Goal: Task Accomplishment & Management: Manage account settings

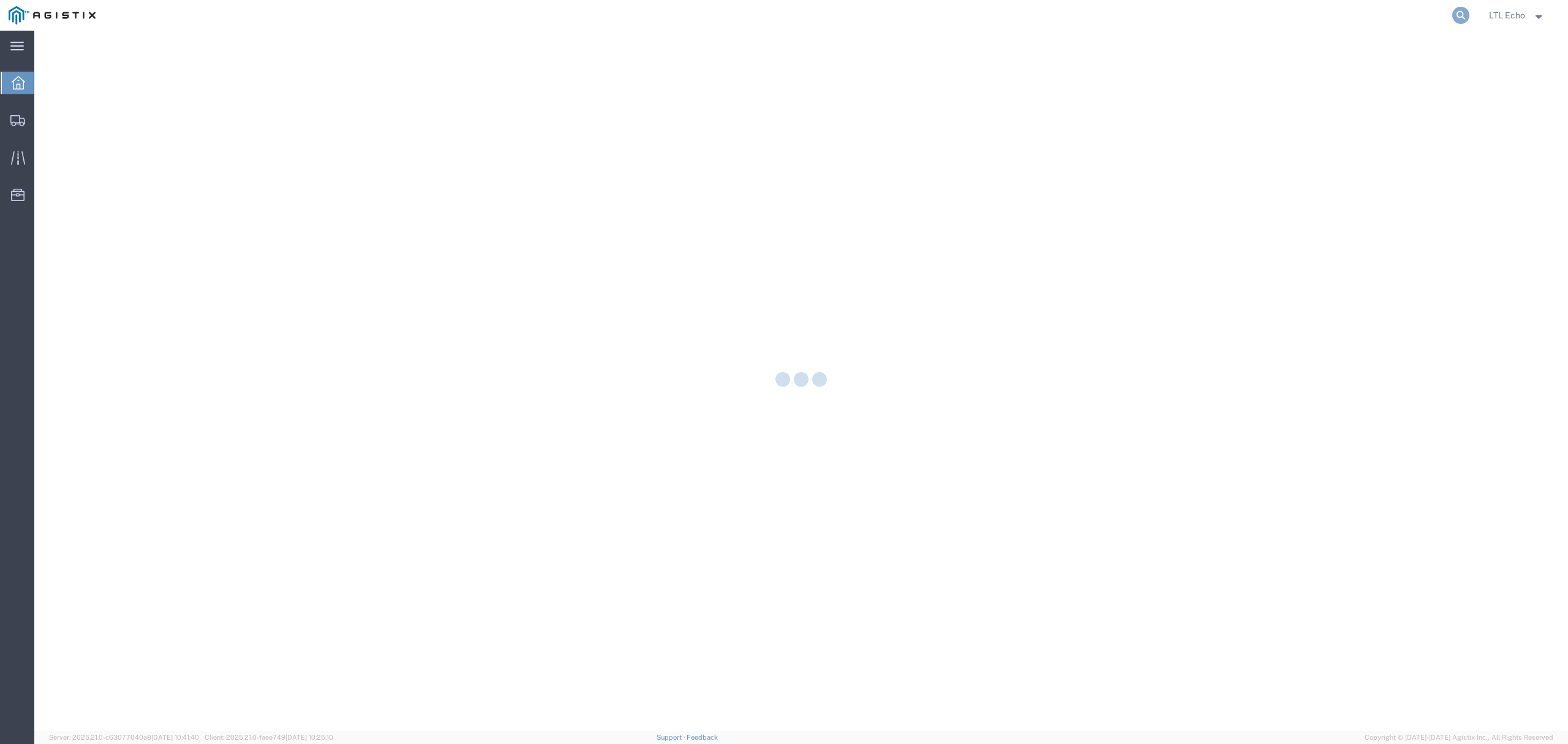
click at [1459, 14] on icon at bounding box center [1461, 15] width 18 height 18
click at [1390, 18] on input "search" at bounding box center [1266, 15] width 372 height 30
paste input "57100588"
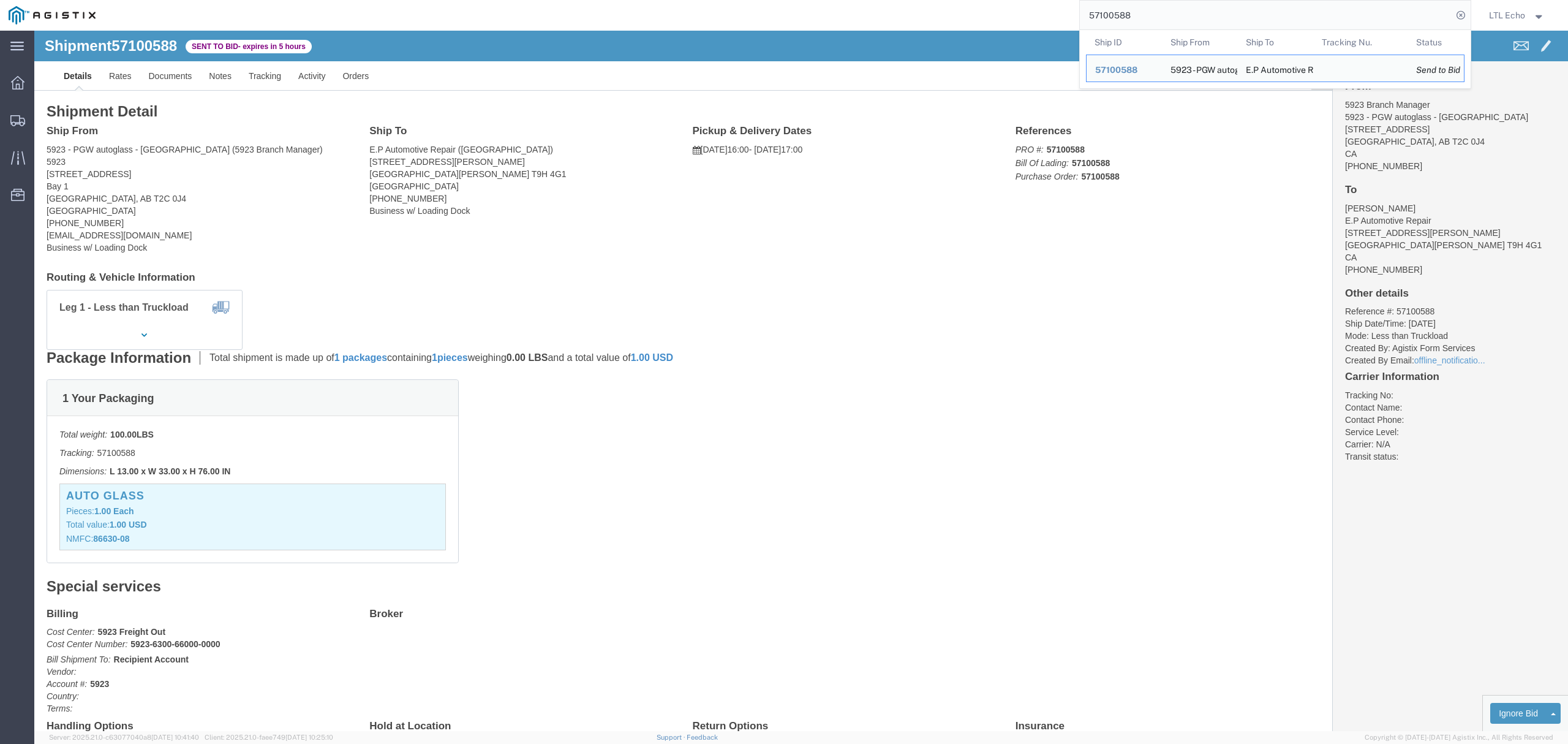
drag, startPoint x: 1161, startPoint y: 15, endPoint x: 876, endPoint y: 16, distance: 285.0
click at [877, 16] on div "57100588 Ship ID Ship From Ship To Tracking Nu. Status Ship ID 57100588 Ship Fr…" at bounding box center [788, 15] width 1368 height 30
drag, startPoint x: 988, startPoint y: 15, endPoint x: 861, endPoint y: 22, distance: 127.2
click at [915, 20] on div "57100588 Ship ID Ship From Ship To Tracking Nu. Status Ship ID 57100588 Ship Fr…" at bounding box center [788, 15] width 1368 height 30
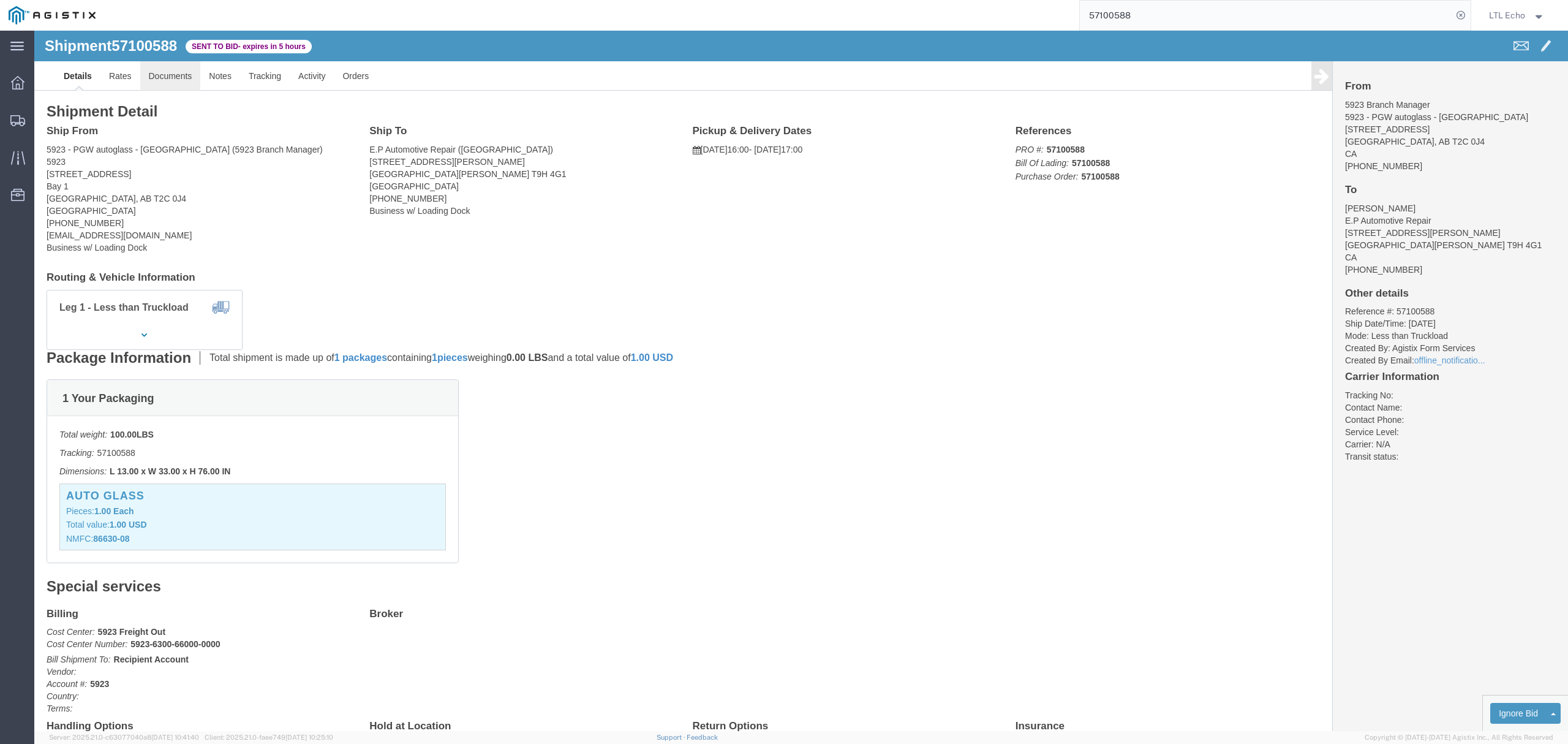
click link "Documents"
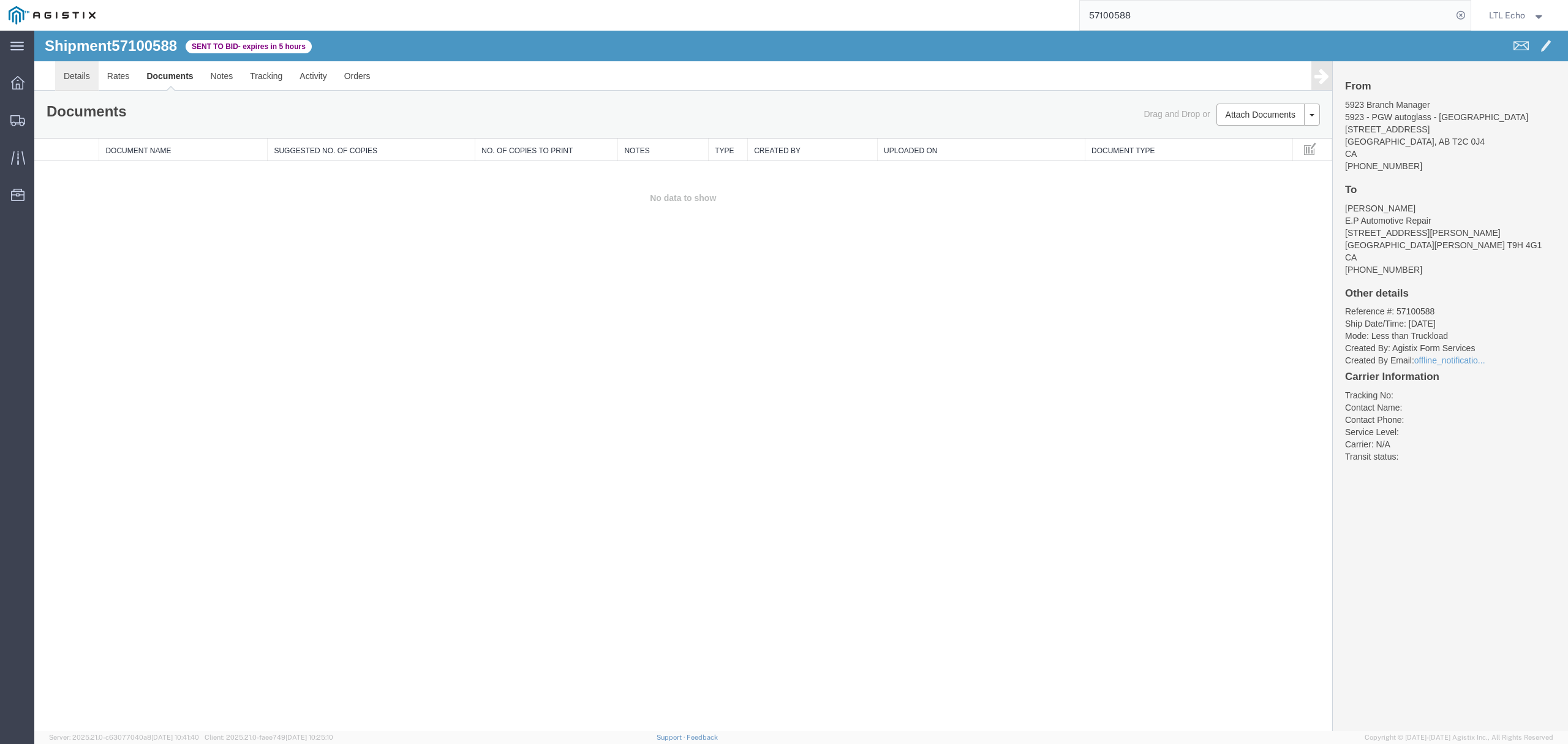
click at [85, 77] on link "Details" at bounding box center [76, 75] width 43 height 30
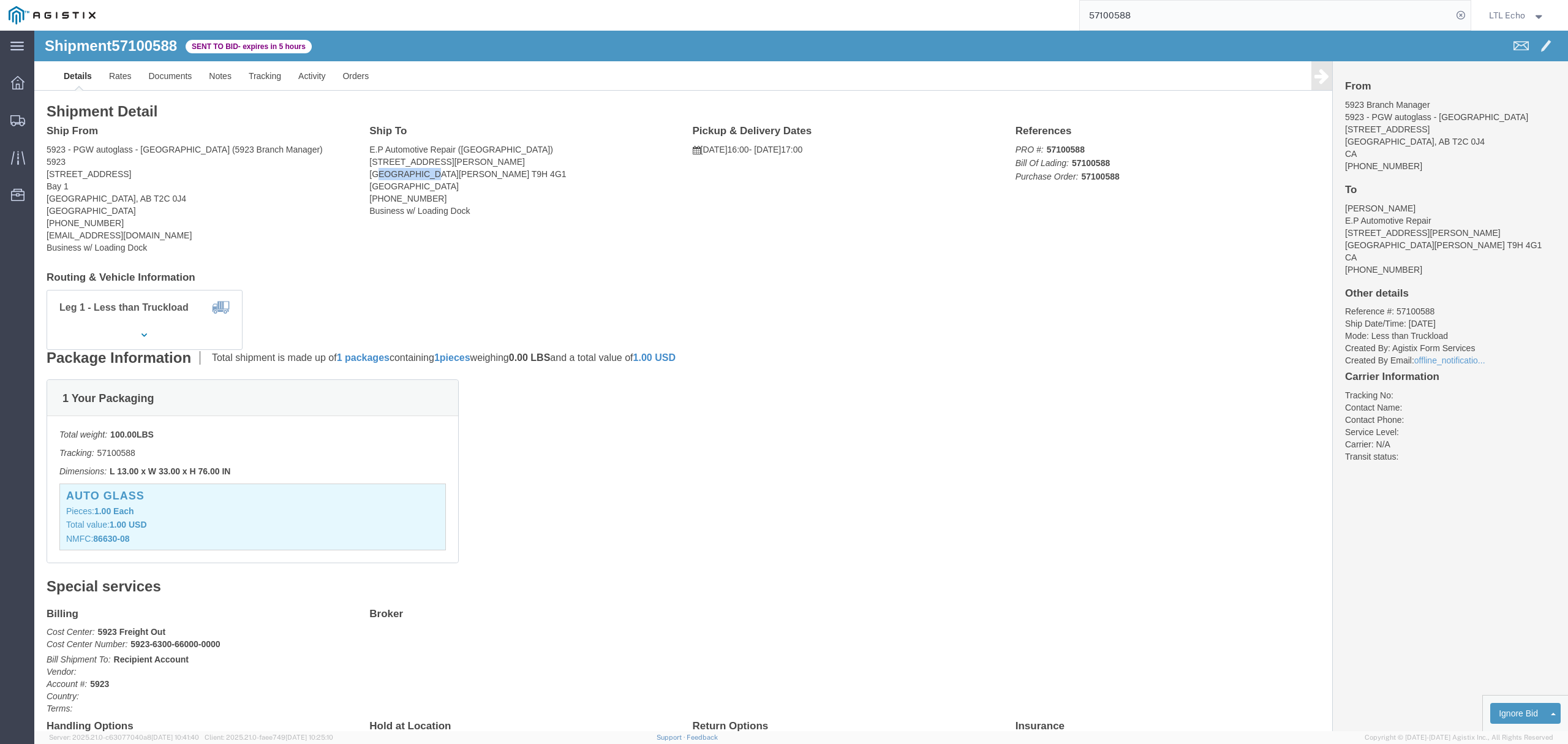
drag, startPoint x: 391, startPoint y: 142, endPoint x: 341, endPoint y: 139, distance: 50.1
click address "E.P Automotive Repair (Eugene) 300 C Maclennan Crescent Fort Macmurray, AB T9H …"
drag, startPoint x: 393, startPoint y: 142, endPoint x: 334, endPoint y: 142, distance: 59.0
click address "E.P Automotive Repair (Eugene) 300 C Maclennan Crescent Fort Macmurray, AB T9H …"
copy address "[GEOGRAPHIC_DATA][PERSON_NAME]"
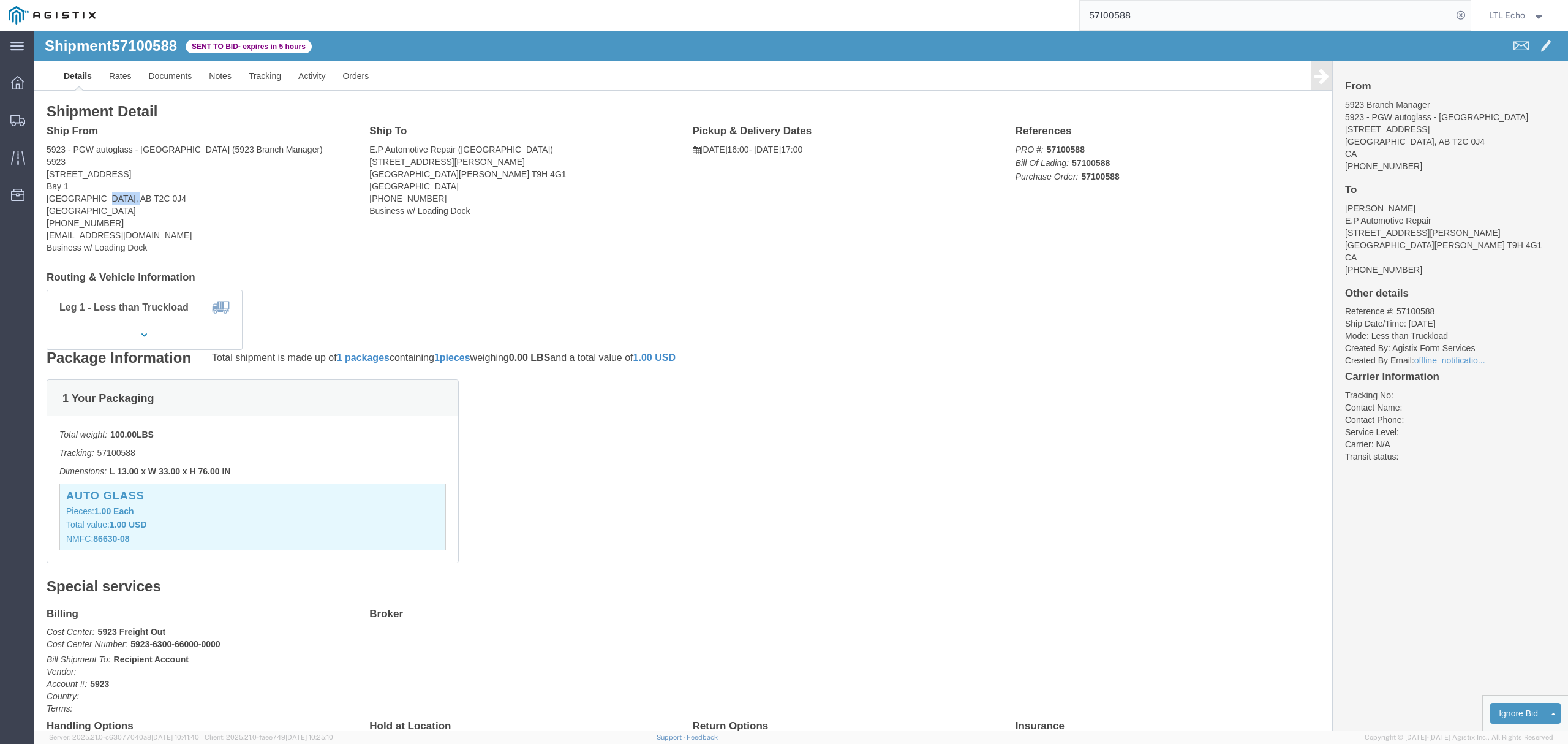
drag, startPoint x: 60, startPoint y: 169, endPoint x: 93, endPoint y: 169, distance: 33.0
click address "5923 - PGW autoglass - Calgary (5923 Branch Manager) 5923 4069 112 Ave SE Bay 1…"
copy address "T2C 0J4"
drag, startPoint x: 410, startPoint y: 145, endPoint x: 446, endPoint y: 145, distance: 36.0
click address "E.P Automotive Repair (Eugene) 300 C Maclennan Crescent Fort Macmurray, AB T9H …"
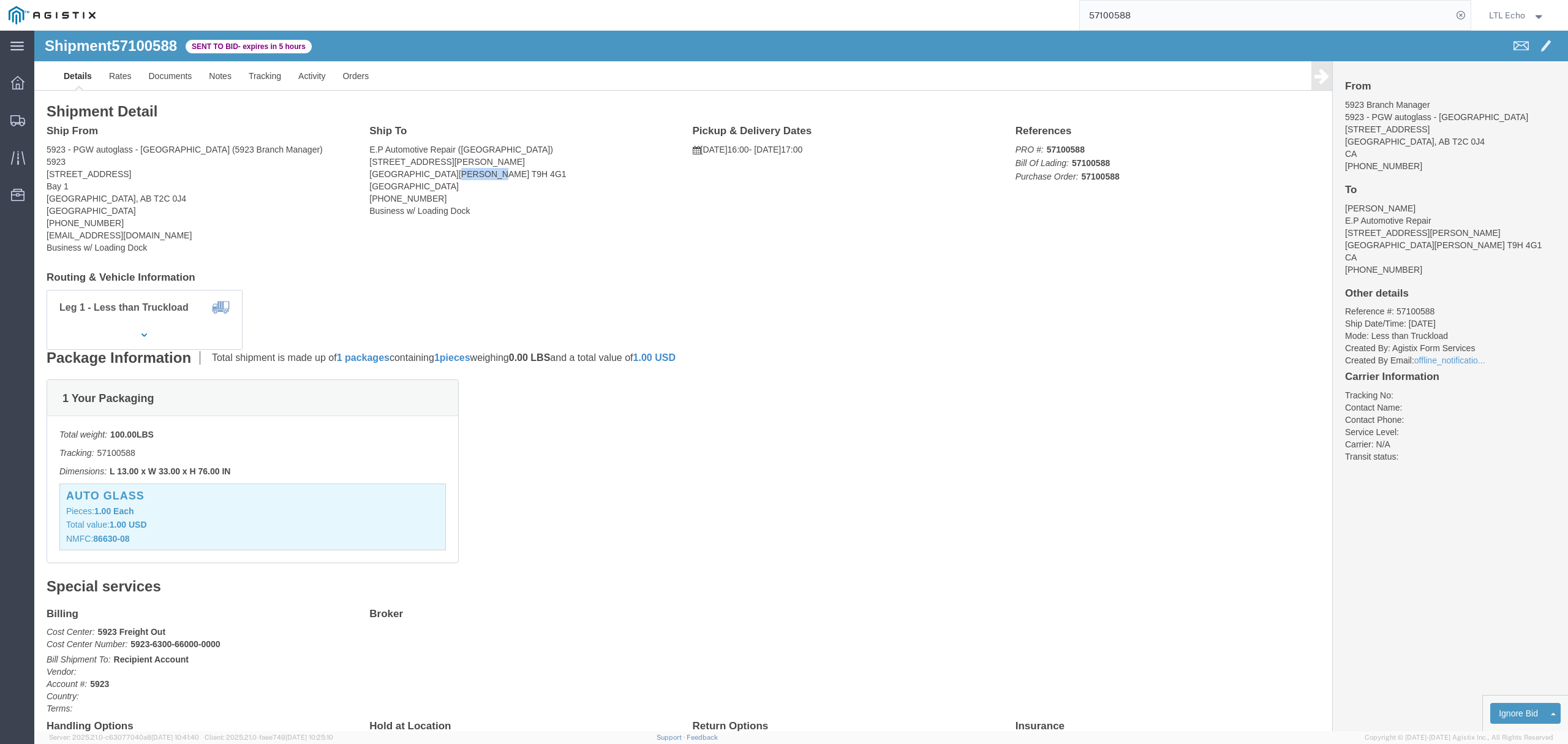
copy address "T9H 4G1"
click address "5923 - PGW autoglass - Calgary (5923 Branch Manager) 5923 4069 112 Ave SE Bay 1…"
drag, startPoint x: 85, startPoint y: 171, endPoint x: 57, endPoint y: 174, distance: 28.2
click address "5923 - PGW autoglass - Calgary (5923 Branch Manager) 5923 4069 112 Ave SE Bay 1…"
copy address "T2C 0J4"
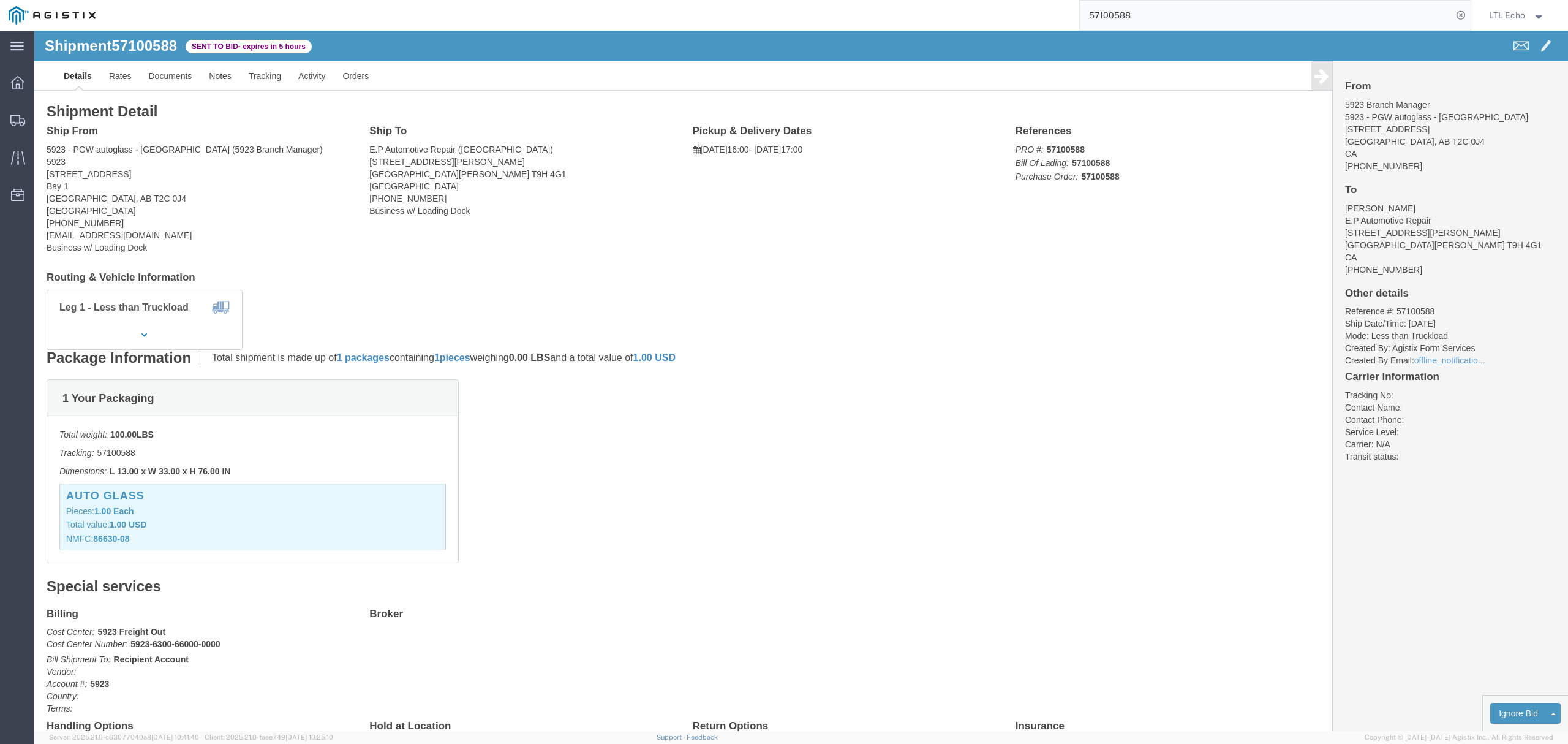
click address "E.P Automotive Repair (Eugene) 300 C Maclennan Crescent Fort Macmurray, AB T9H …"
drag, startPoint x: 449, startPoint y: 142, endPoint x: 413, endPoint y: 145, distance: 36.1
click address "E.P Automotive Repair (Eugene) 300 C Maclennan Crescent Fort Macmurray, AB T9H …"
copy address "T9H 4G1"
drag, startPoint x: 92, startPoint y: 168, endPoint x: 60, endPoint y: 168, distance: 32.0
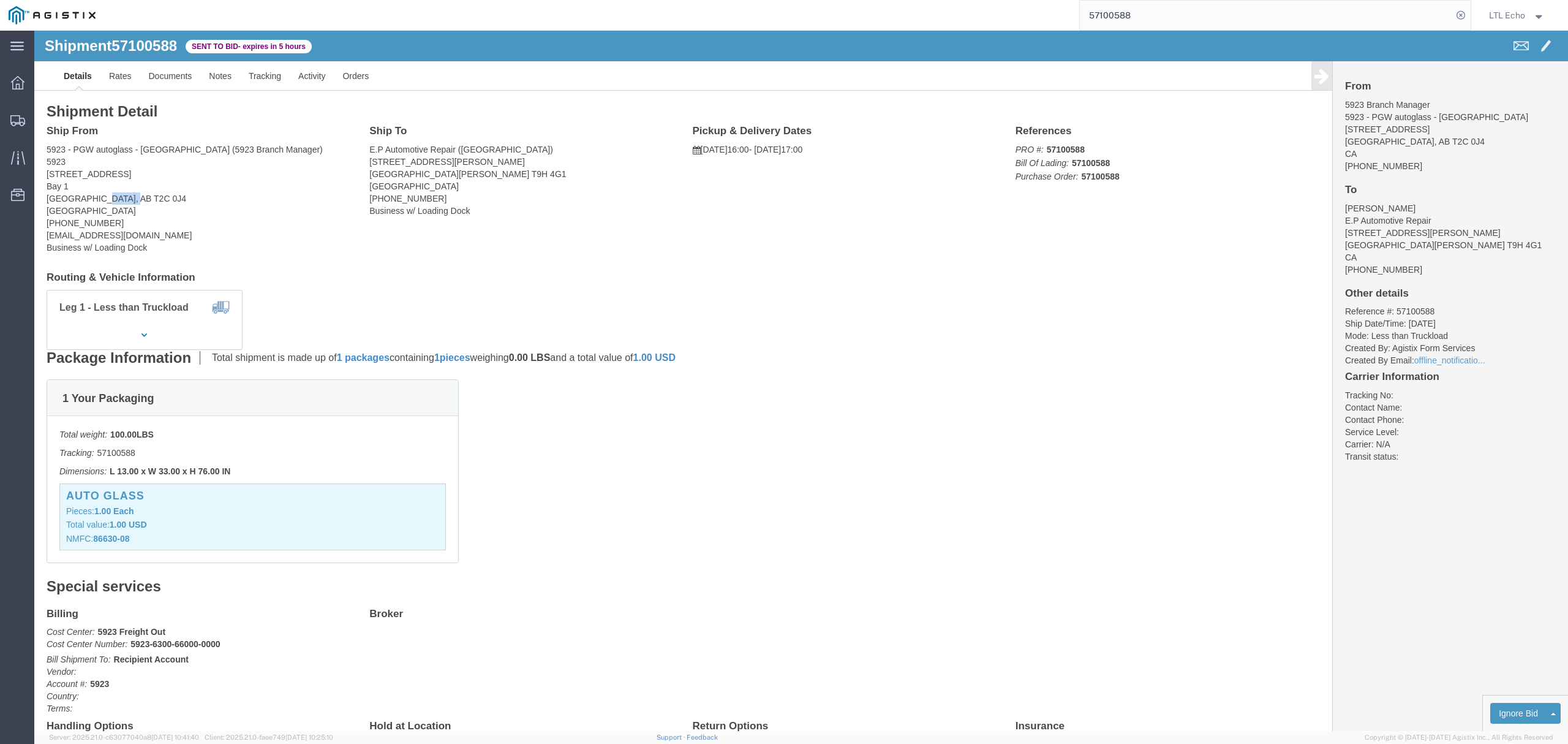
click address "5923 - PGW autoglass - Calgary (5923 Branch Manager) 5923 4069 112 Ave SE Bay 1…"
copy address "T2C 0J4"
click address "5923 - PGW autoglass - Calgary (5923 Branch Manager) 5923 4069 112 Ave SE Bay 1…"
drag, startPoint x: 82, startPoint y: 141, endPoint x: 11, endPoint y: 142, distance: 71.0
click div "Ship From 5923 - PGW autoglass - Calgary (5923 Branch Manager) 5923 4069 112 Av…"
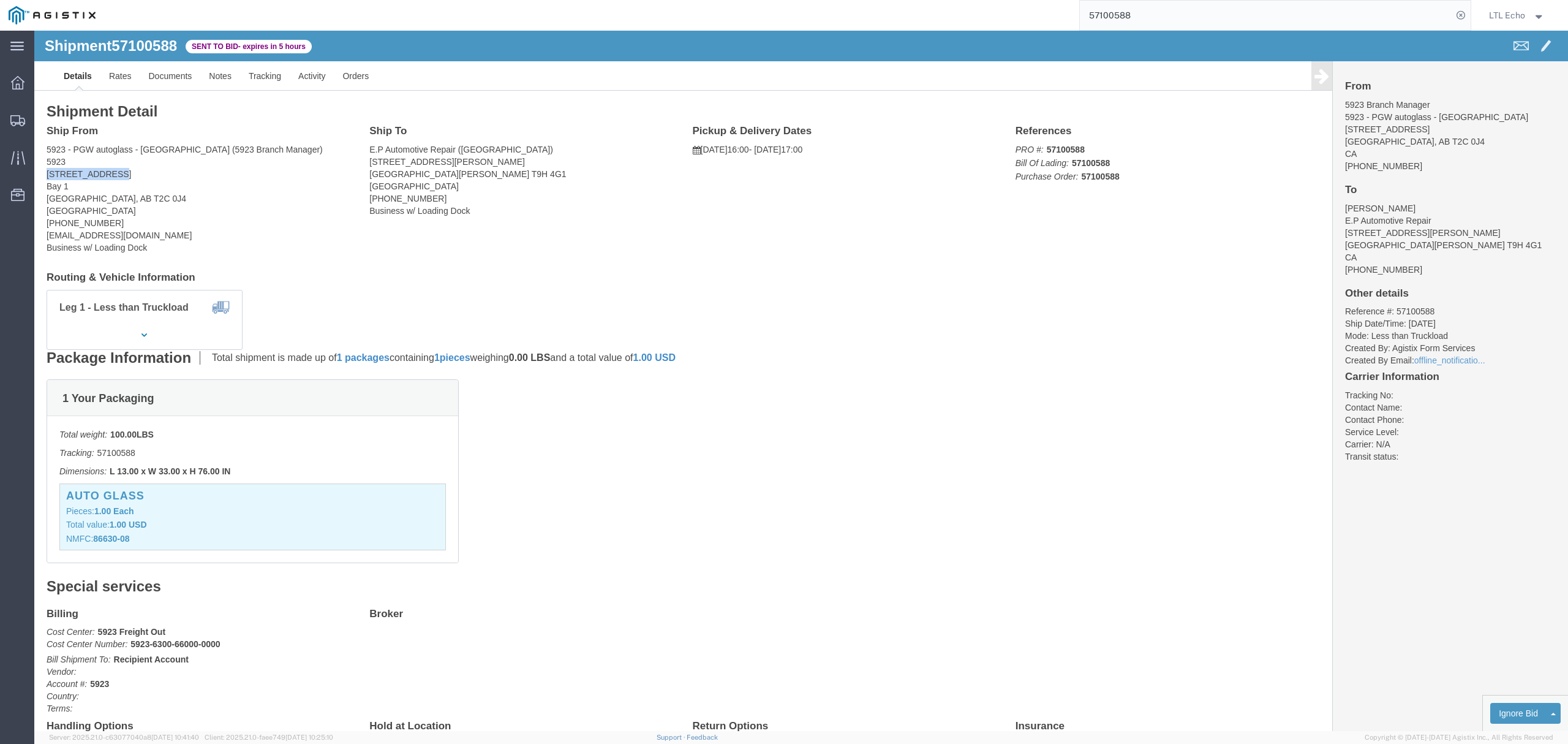
copy address "4069 112 Ave SE"
click address "5923 - PGW autoglass - Calgary (5923 Branch Manager) 5923 4069 112 Ave SE Bay 1…"
copy address "[GEOGRAPHIC_DATA]"
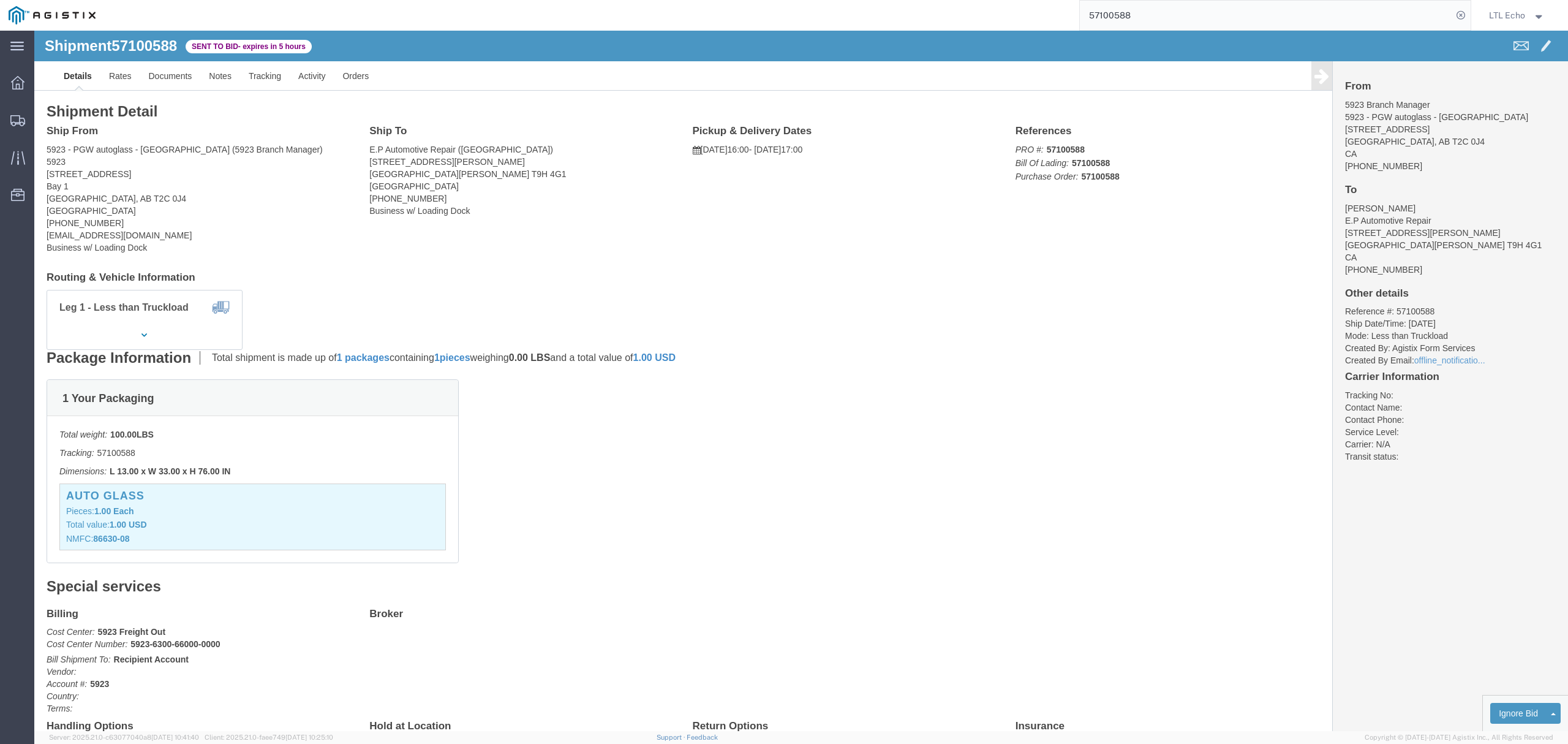
click address "5923 - PGW autoglass - Calgary (5923 Branch Manager) 5923 4069 112 Ave SE Bay 1…"
drag, startPoint x: 92, startPoint y: 166, endPoint x: 59, endPoint y: 165, distance: 33.0
click address "5923 - PGW autoglass - Calgary (5923 Branch Manager) 5923 4069 112 Ave SE Bay 1…"
copy address "T2C 0J4"
drag, startPoint x: 331, startPoint y: 117, endPoint x: 420, endPoint y: 121, distance: 89.1
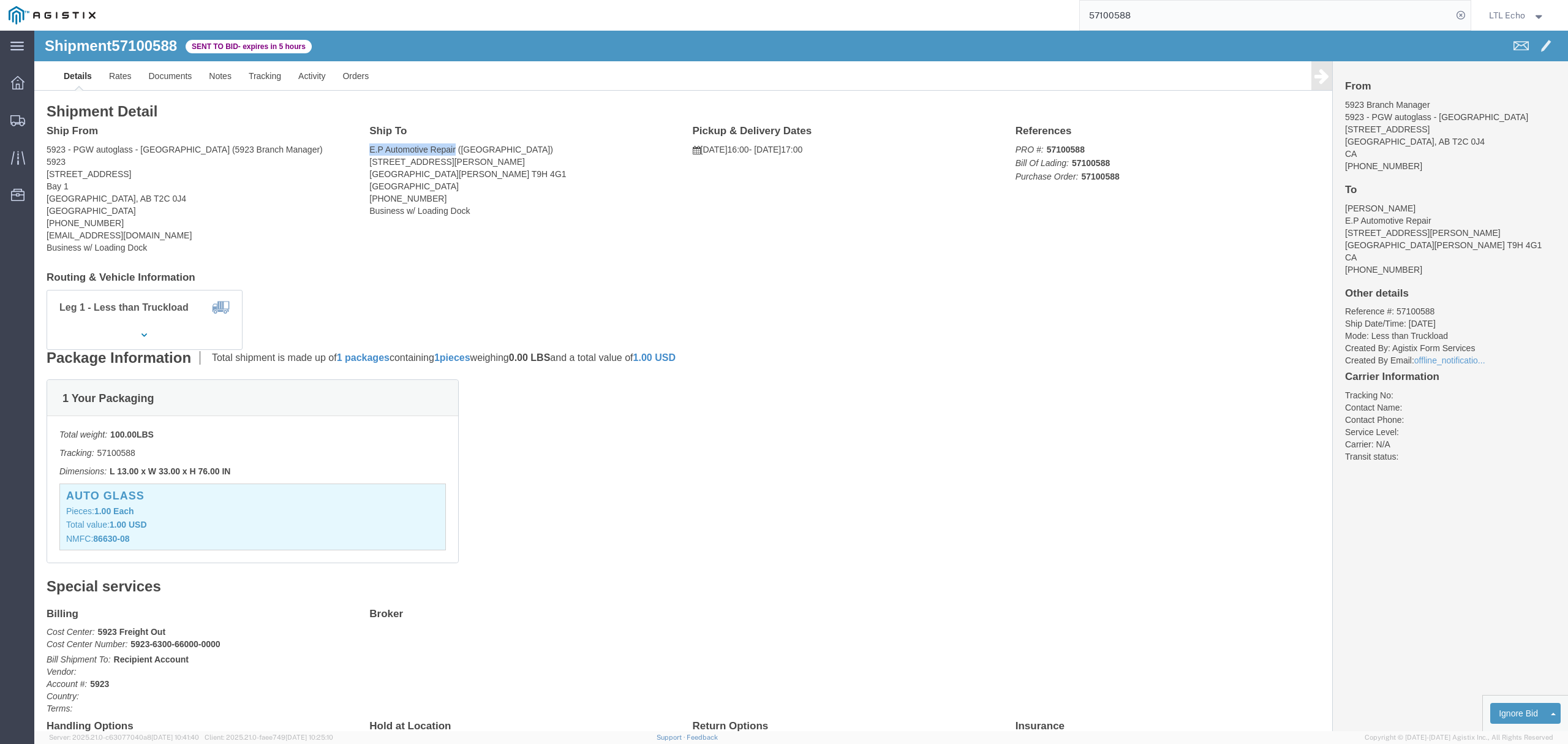
click div "Ship To E.P Automotive Repair (Eugene) 300 C Maclennan Crescent Fort Macmurray,…"
copy address "E.P Automotive Repair"
drag, startPoint x: 439, startPoint y: 130, endPoint x: 332, endPoint y: 134, distance: 107.1
click div "Ship To E.P Automotive Repair (Eugene) 300 C Maclennan Crescent Fort Macmurray,…"
drag, startPoint x: 391, startPoint y: 144, endPoint x: 331, endPoint y: 146, distance: 60.0
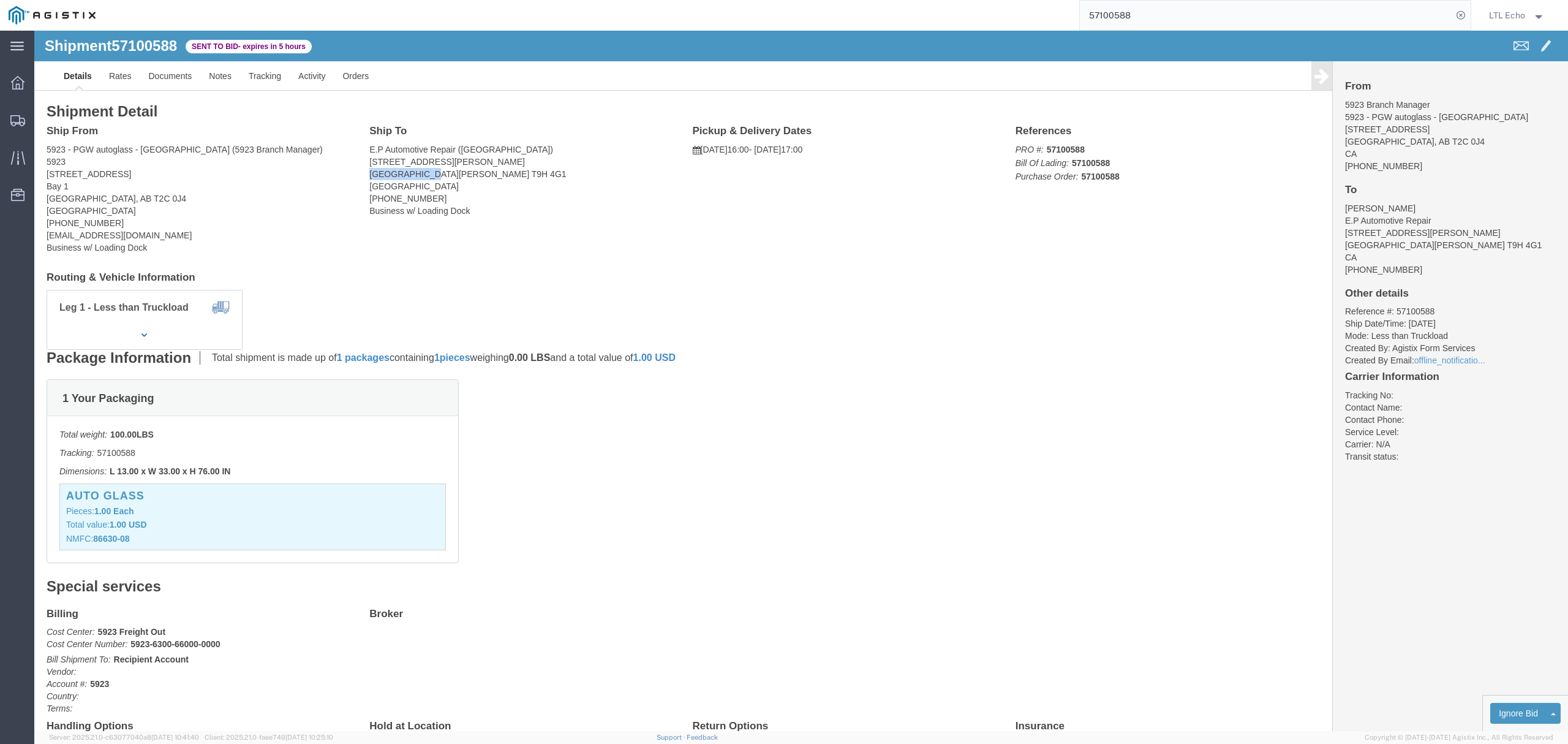
click div "Ship To E.P Automotive Repair (Eugene) 300 C Maclennan Crescent Fort Macmurray,…"
drag, startPoint x: 449, startPoint y: 145, endPoint x: 413, endPoint y: 143, distance: 36.1
click address "E.P Automotive Repair (Eugene) 300 C Maclennan Crescent Fort Macmurray, AB T9H …"
drag, startPoint x: 551, startPoint y: 207, endPoint x: 528, endPoint y: 195, distance: 25.9
click div "Ship From 5923 - PGW autoglass - Calgary (5923 Branch Manager) 5923 4069 112 Av…"
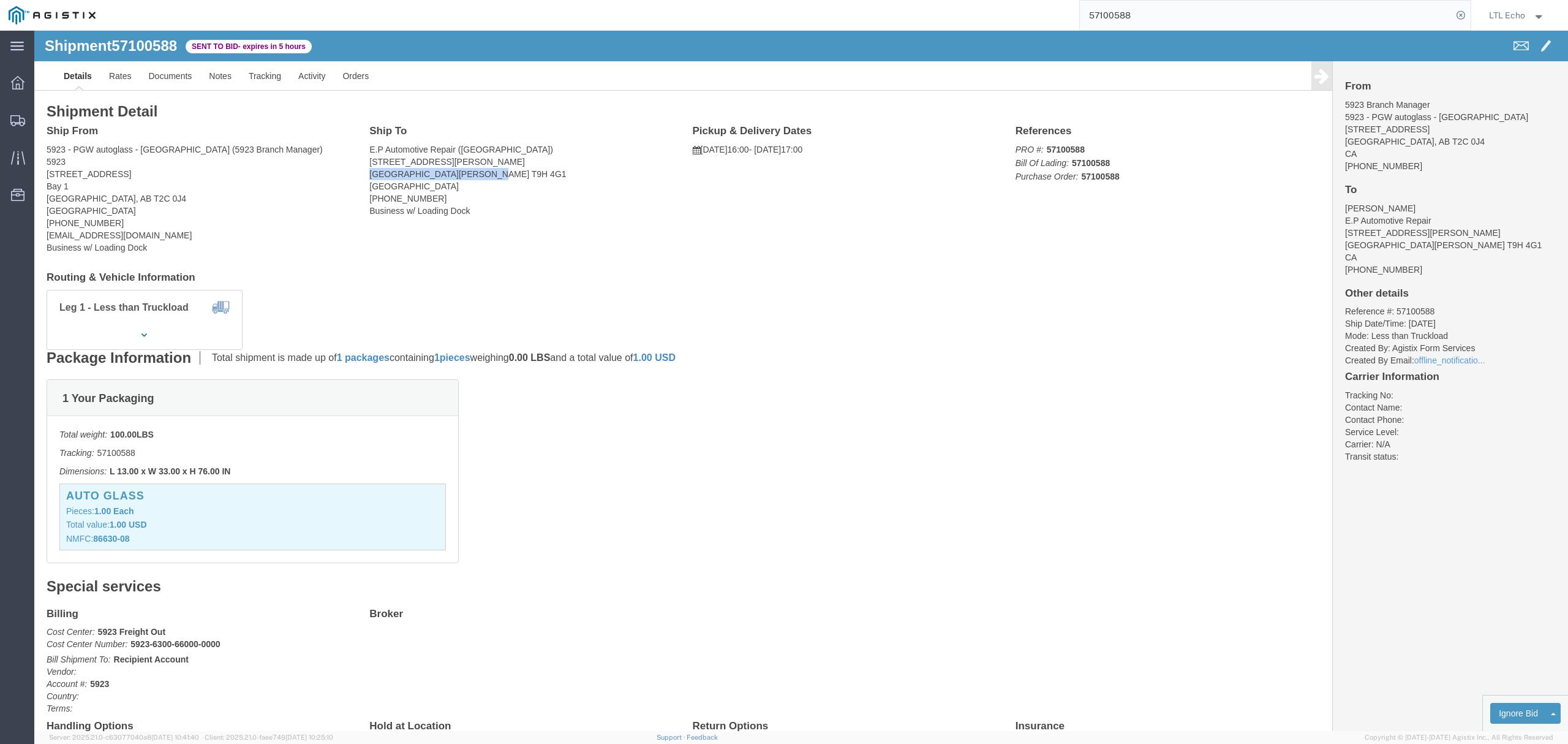
drag, startPoint x: 456, startPoint y: 139, endPoint x: 334, endPoint y: 147, distance: 122.3
click address "E.P Automotive Repair (Eugene) 300 C Maclennan Crescent Fort Macmurray, AB T9H …"
drag, startPoint x: 316, startPoint y: 186, endPoint x: 81, endPoint y: 129, distance: 241.8
click div "Ship From 5923 - PGW autoglass - Calgary (5923 Branch Manager) 5923 4069 112 Av…"
drag, startPoint x: 81, startPoint y: 145, endPoint x: 11, endPoint y: 141, distance: 70.1
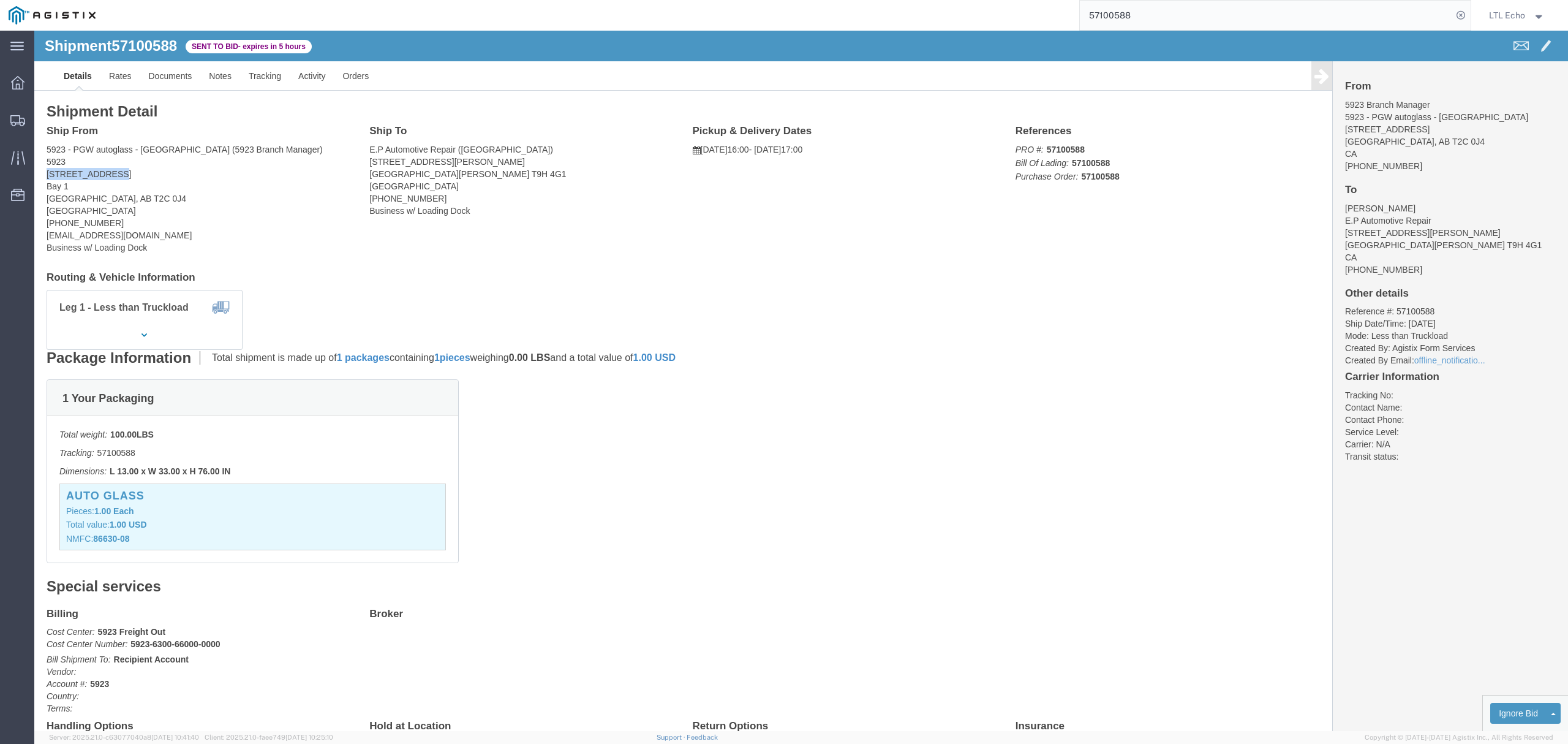
click div "Ship From 5923 - PGW autoglass - Calgary (5923 Branch Manager) 5923 4069 112 Av…"
click address "5923 - PGW autoglass - Calgary (5923 Branch Manager) 5923 4069 112 Ave SE Bay 1…"
drag, startPoint x: 97, startPoint y: 169, endPoint x: 60, endPoint y: 168, distance: 37.0
click address "5923 - PGW autoglass - Calgary (5923 Branch Manager) 5923 4069 112 Ave SE Bay 1…"
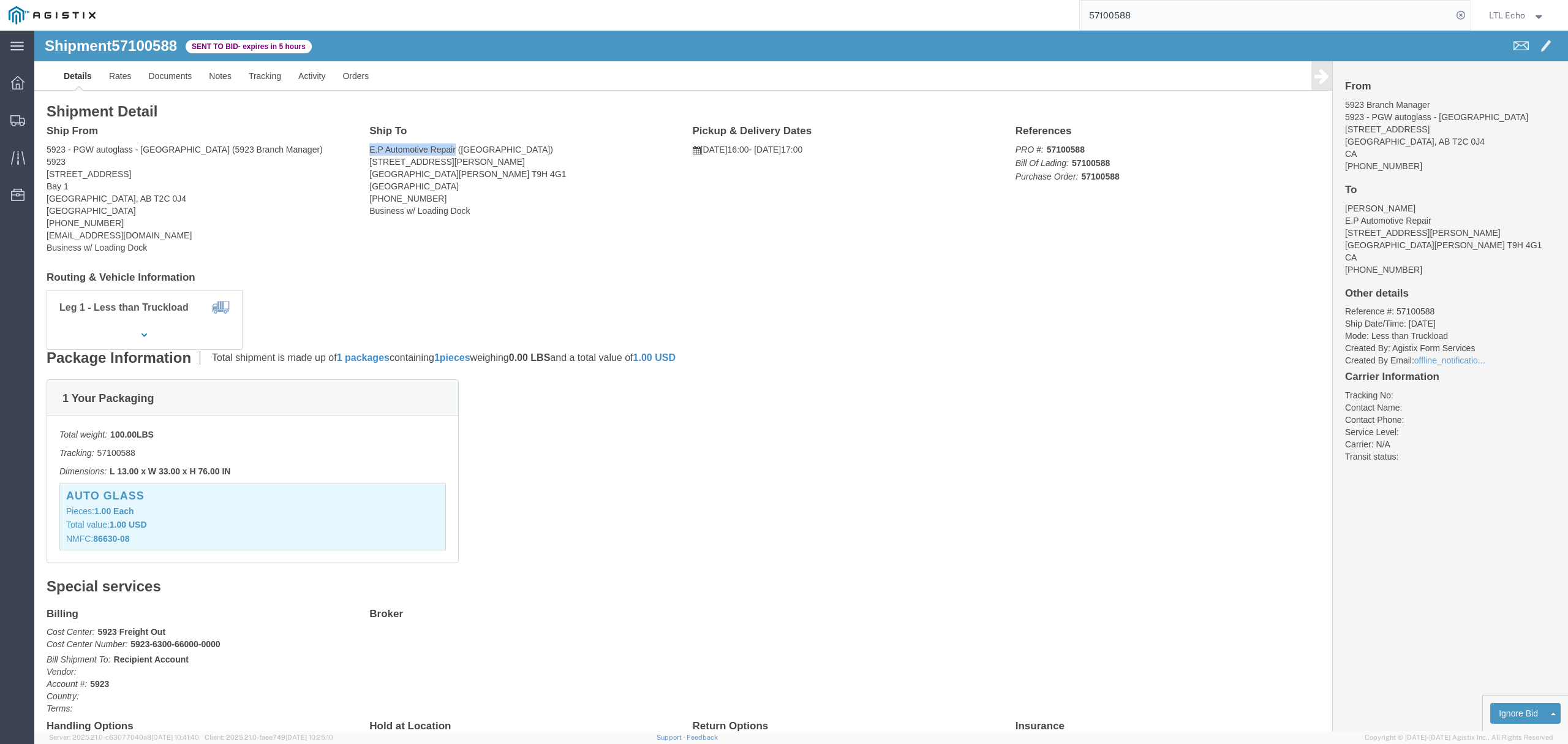
drag, startPoint x: 331, startPoint y: 117, endPoint x: 419, endPoint y: 119, distance: 88.0
click div "Ship To E.P Automotive Repair (Eugene) 300 C Maclennan Crescent Fort Macmurray,…"
drag, startPoint x: 449, startPoint y: 129, endPoint x: 610, endPoint y: 124, distance: 161.1
click address "E.P Automotive Repair (Eugene) 300 C Maclennan Crescent Fort Macmurray, AB T9H …"
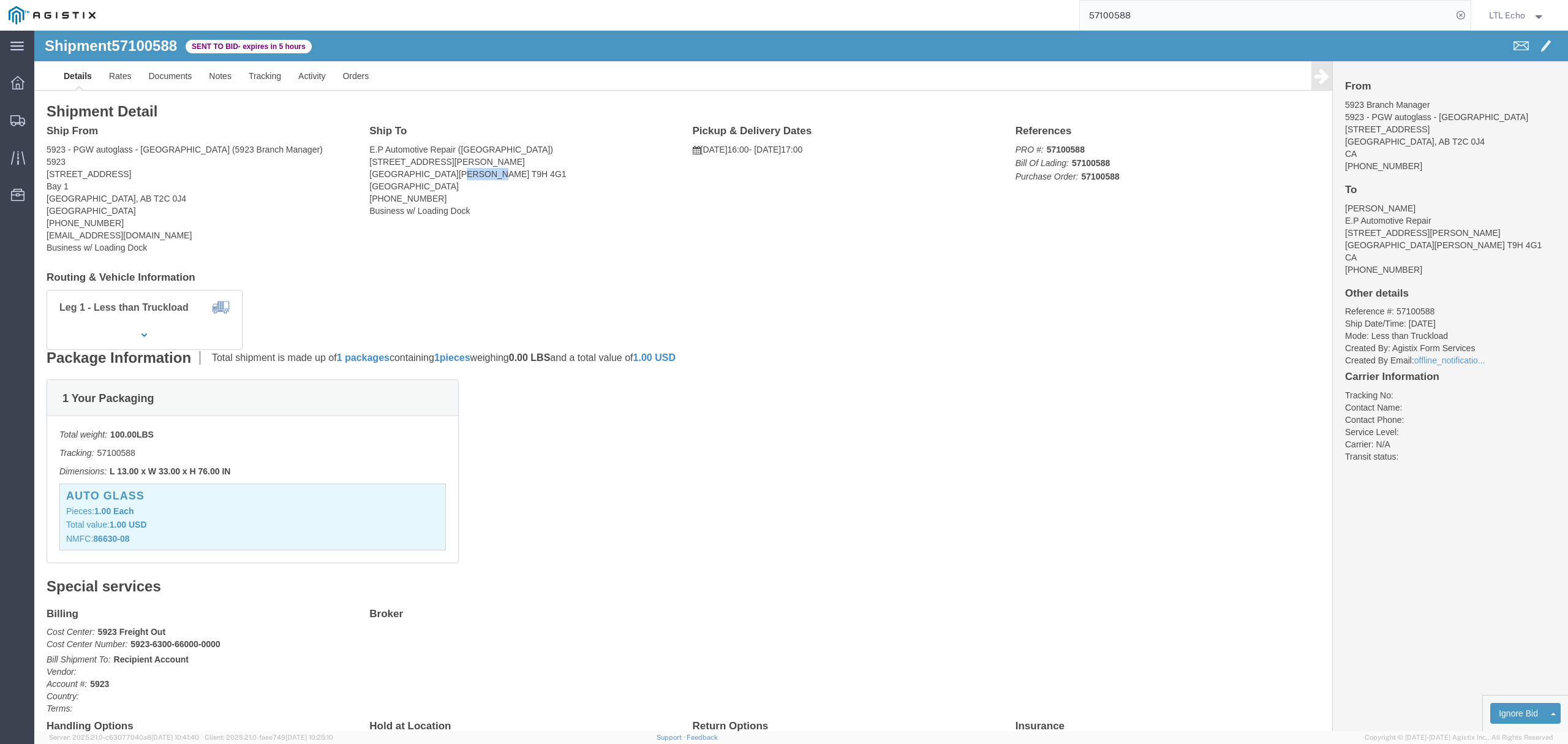
drag, startPoint x: 412, startPoint y: 143, endPoint x: 477, endPoint y: 143, distance: 65.0
click address "E.P Automotive Repair (Eugene) 300 C Maclennan Crescent Fort Macmurray, AB T9H …"
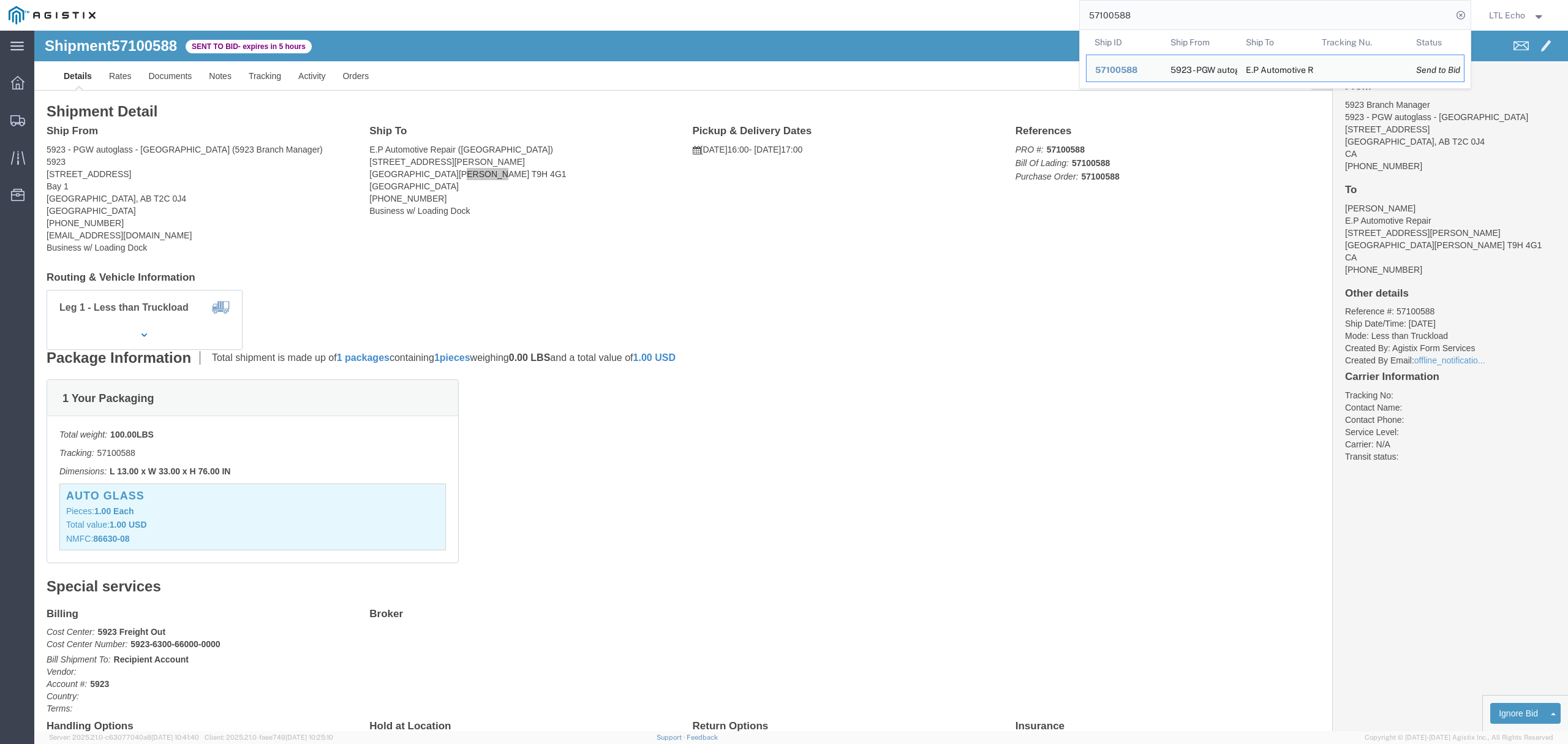
drag, startPoint x: 1145, startPoint y: 14, endPoint x: 889, endPoint y: 8, distance: 256.1
click at [916, 14] on div "57100588 Ship ID Ship From Ship To Tracking Nu. Status Ship ID 57100588 Ship Fr…" at bounding box center [788, 15] width 1368 height 30
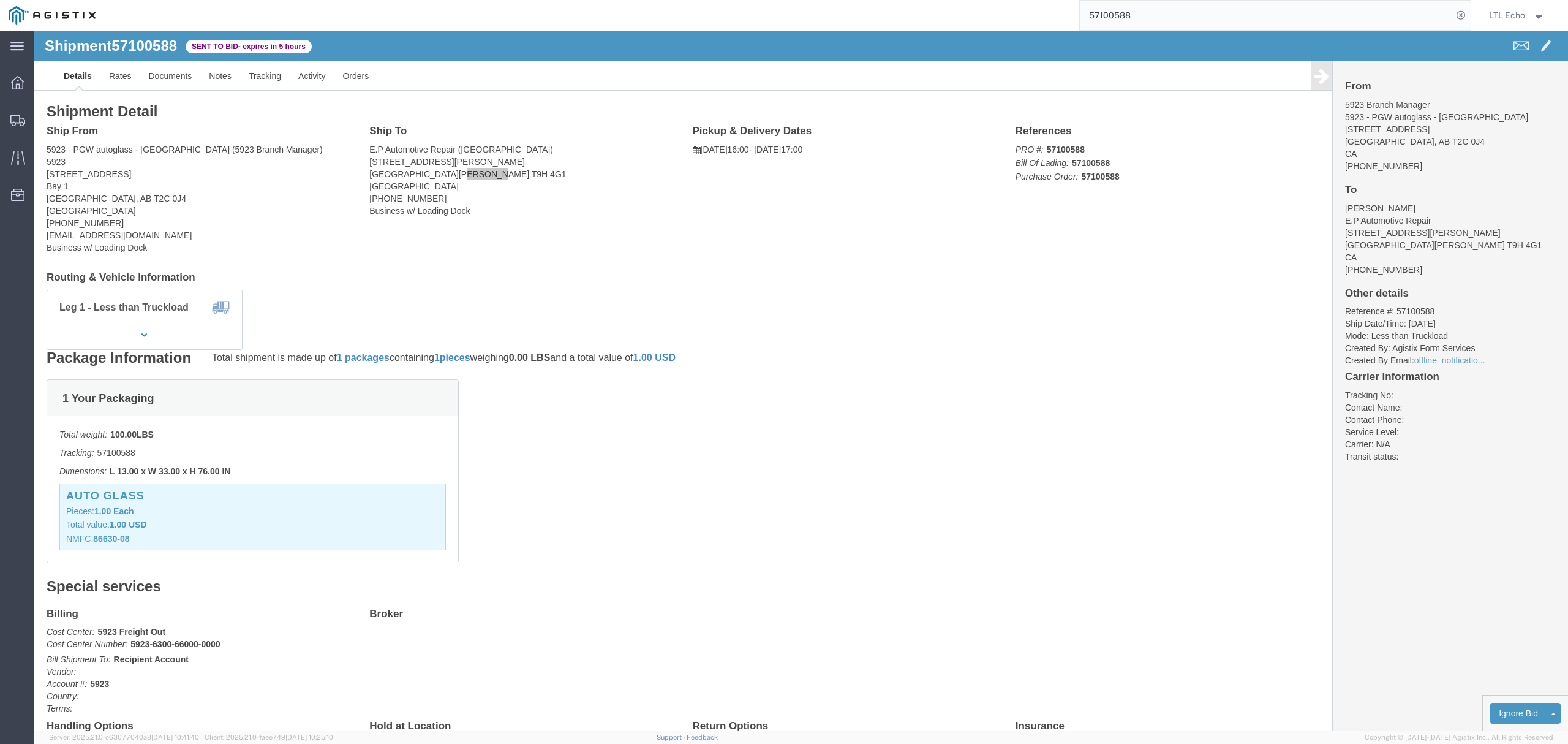
paste input "64308634"
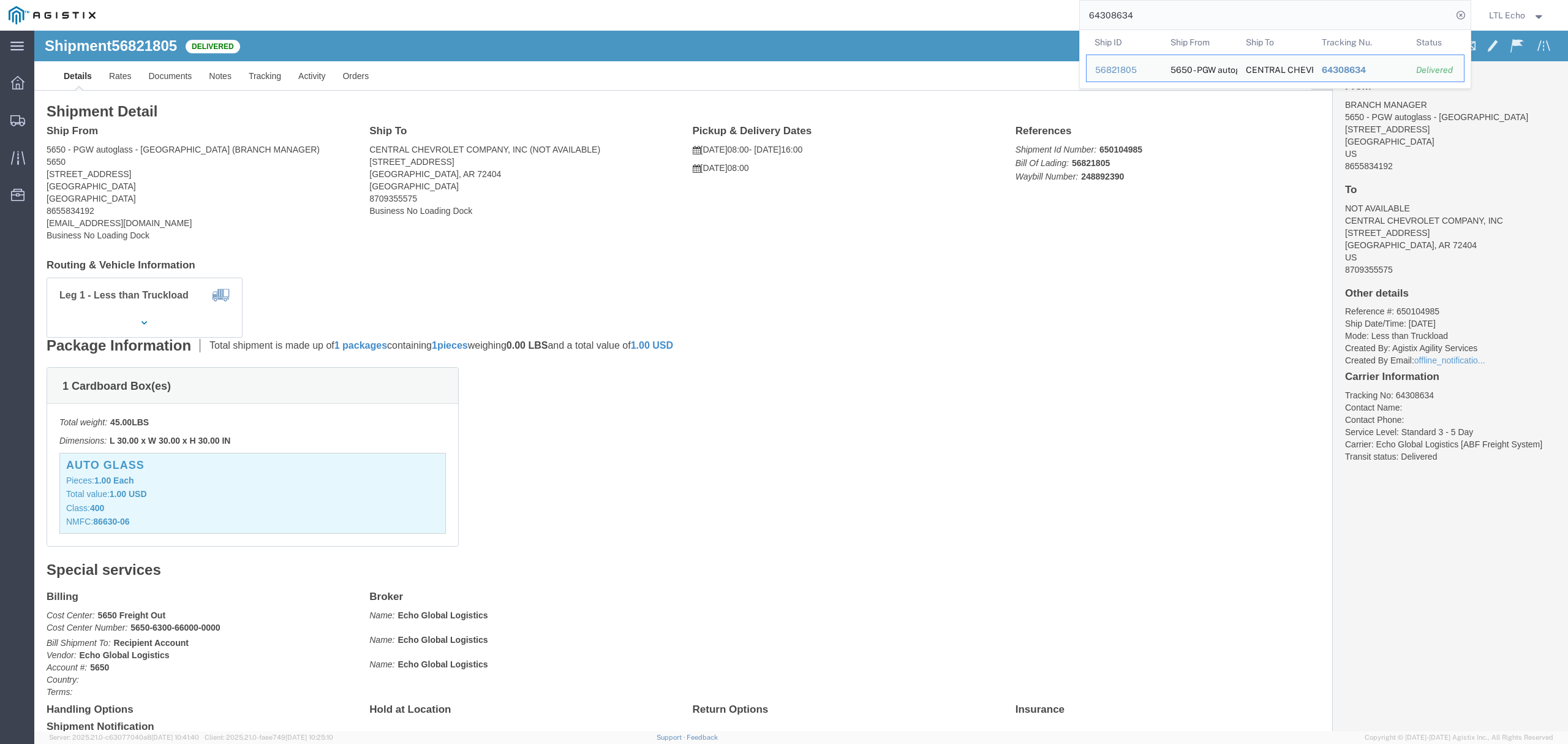
drag, startPoint x: 1246, startPoint y: 18, endPoint x: 750, endPoint y: 10, distance: 496.1
paste input "646197"
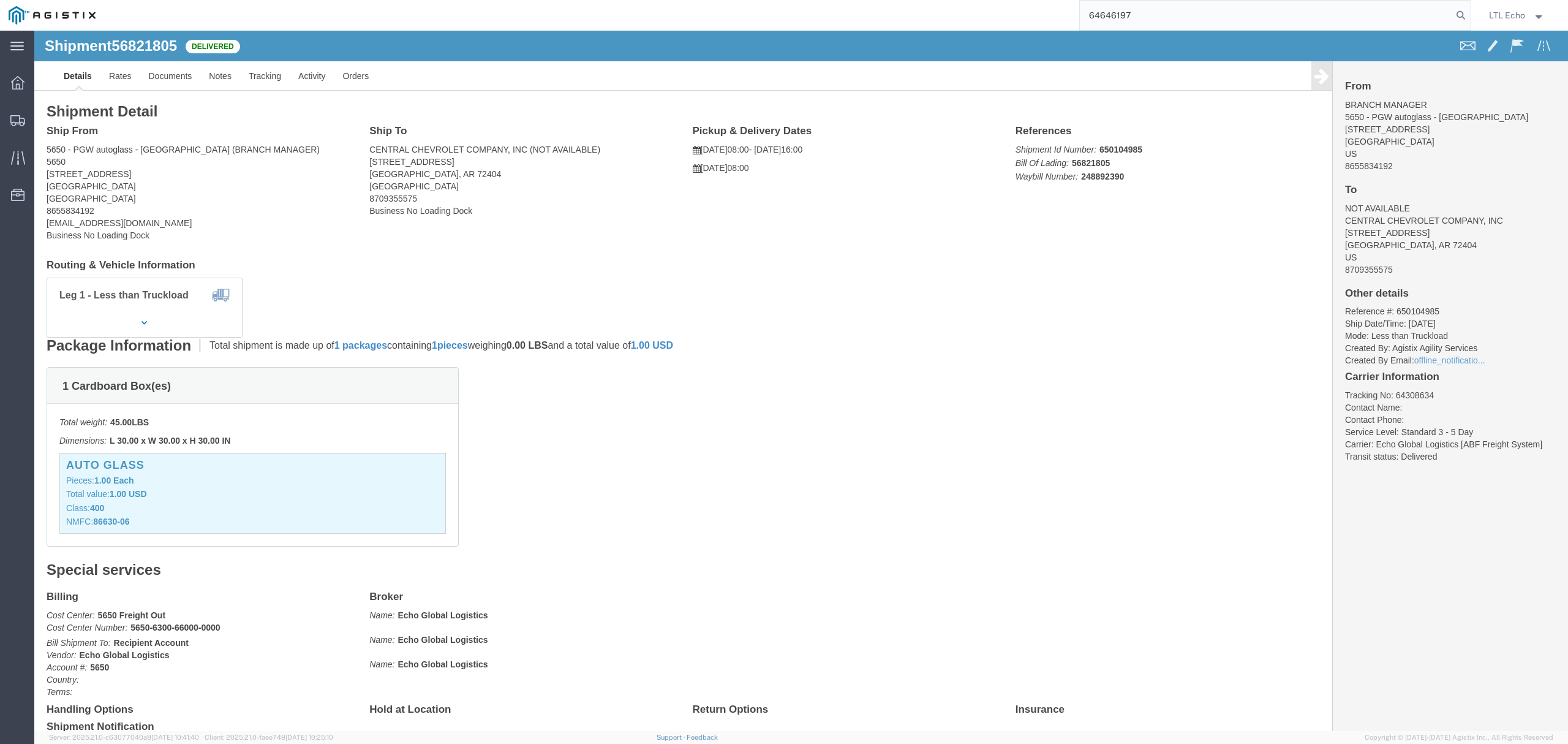
type input "64646197"
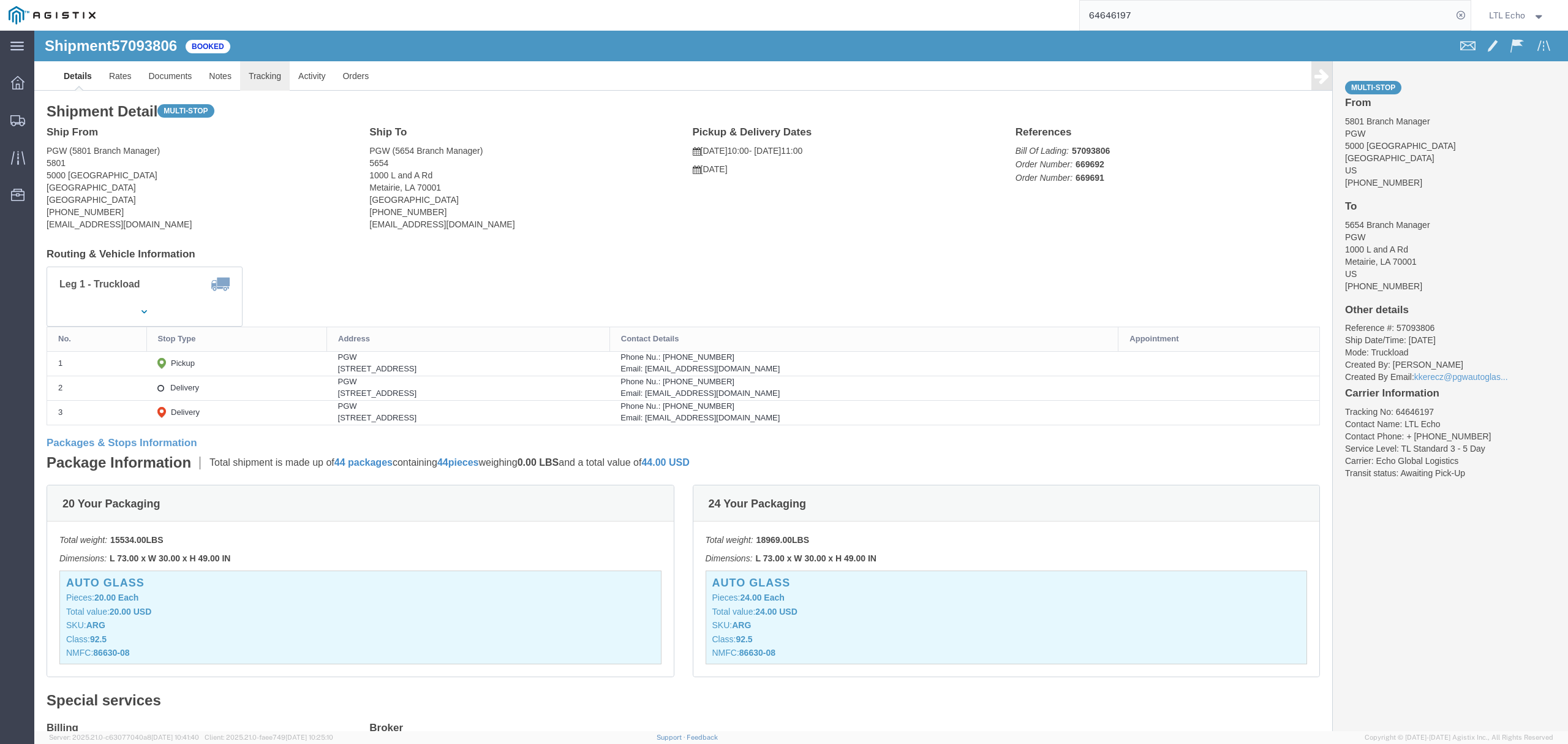
click link "Tracking"
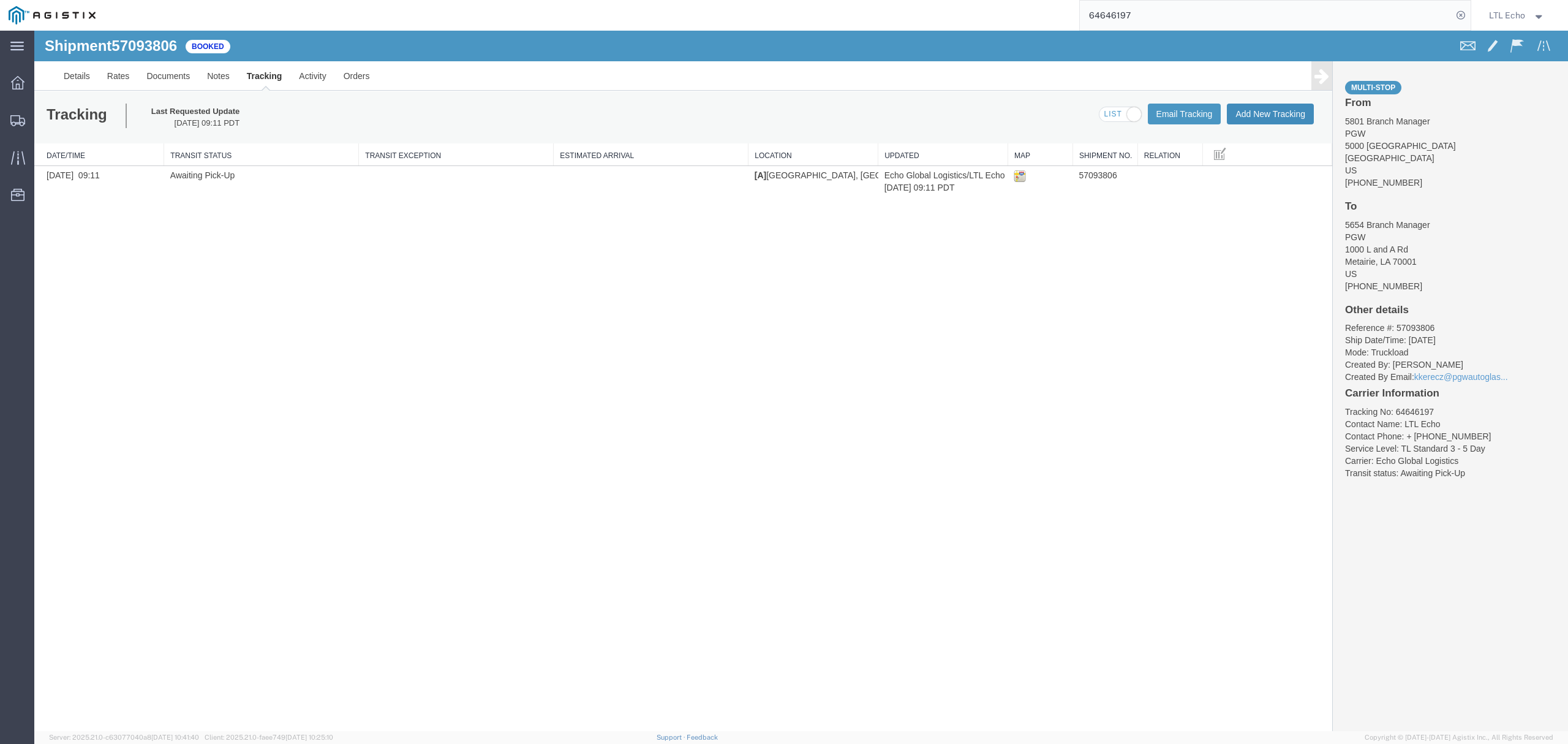
click at [1287, 117] on button "Add New Tracking" at bounding box center [1270, 113] width 87 height 21
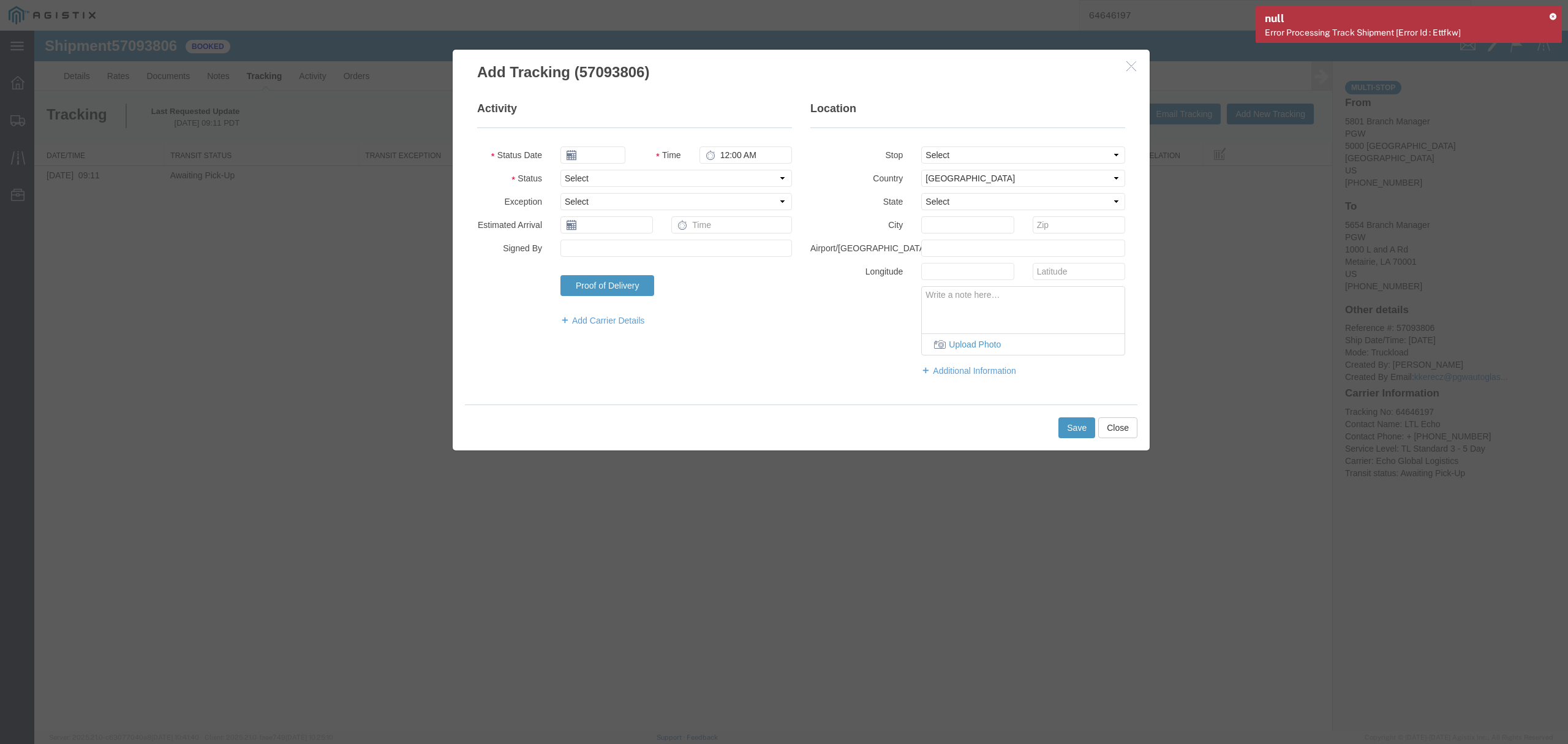
type input "[DATE]"
type input "10:00 AM"
click at [672, 180] on select "Select Arrival Notice Available Arrival Notice Imported Arrive at Delivery Loca…" at bounding box center [676, 178] width 232 height 18
select select "DELIVRED"
click at [560, 170] on select "Select Arrival Notice Available Arrival Notice Imported Arrive at Delivery Loca…" at bounding box center [676, 178] width 232 height 18
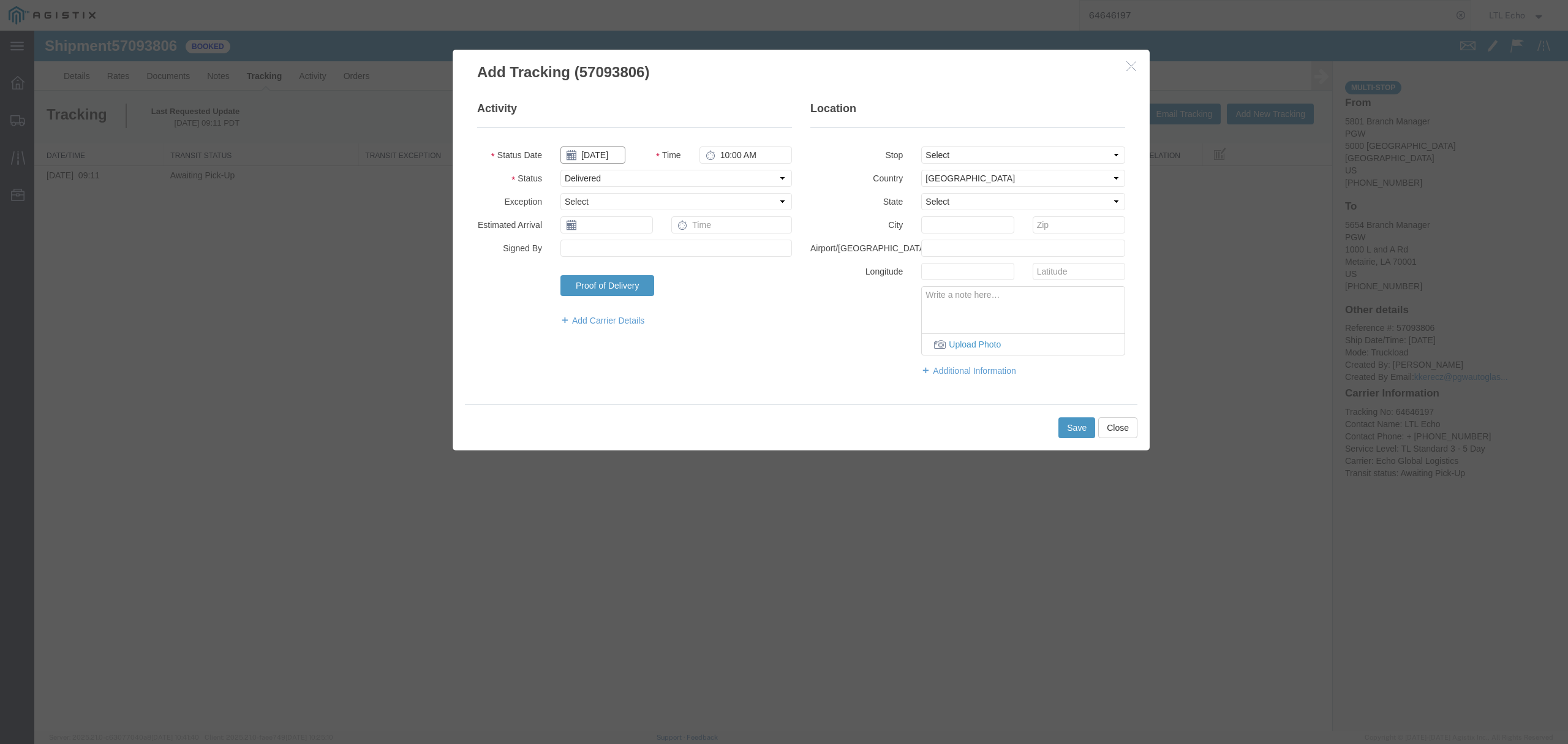
click at [608, 152] on input "[DATE]" at bounding box center [592, 155] width 65 height 18
click at [608, 250] on td "14" at bounding box center [606, 251] width 18 height 18
type input "[DATE]"
click at [1067, 431] on button "Save" at bounding box center [1077, 427] width 37 height 21
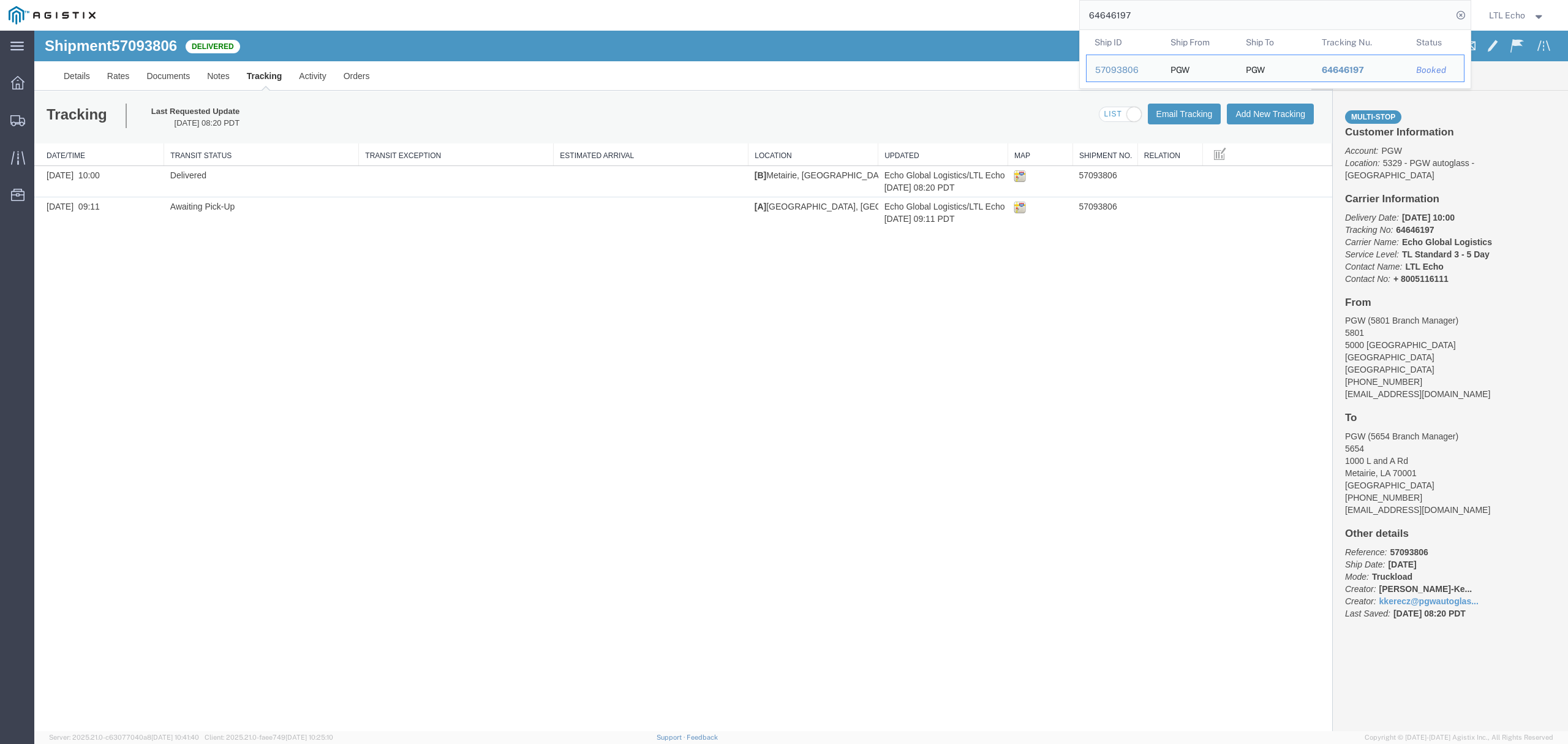
drag, startPoint x: 1141, startPoint y: 14, endPoint x: 966, endPoint y: 28, distance: 175.6
click at [966, 28] on div "64646197 Ship ID Ship From Ship To Tracking Nu. Status Ship ID 57093806 Ship Fr…" at bounding box center [788, 15] width 1368 height 30
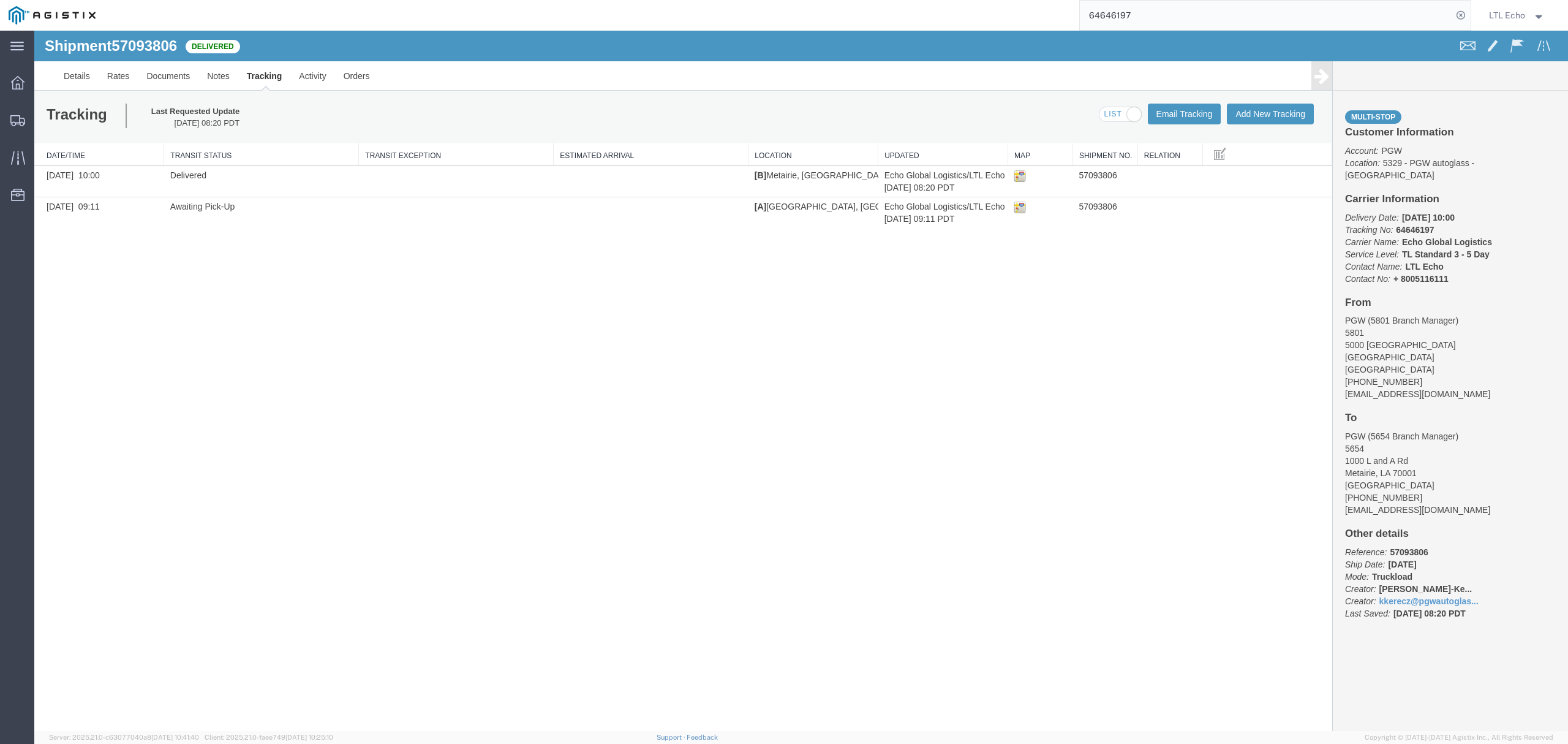
paste input "57048471"
type input "57048471"
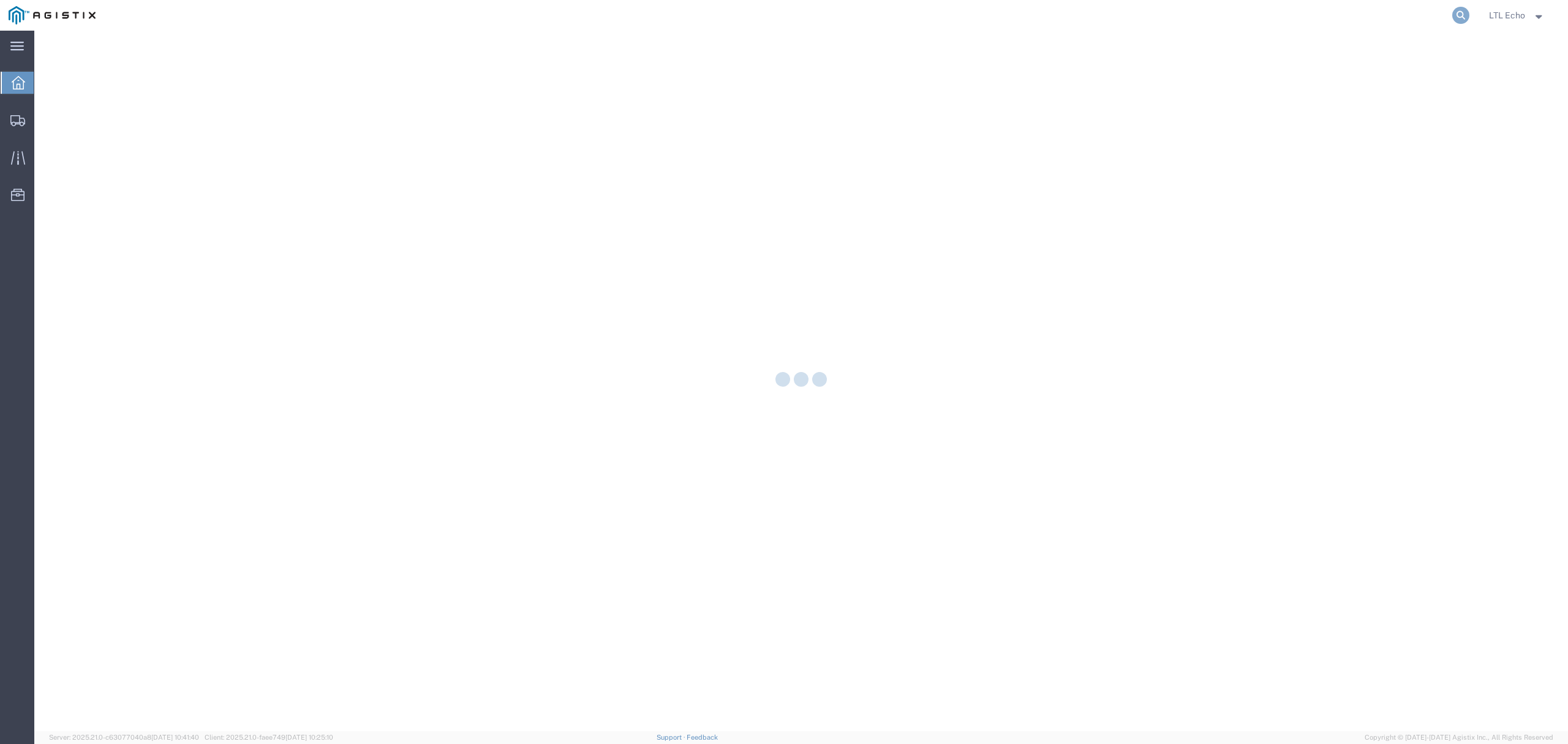
click at [1458, 14] on icon at bounding box center [1461, 15] width 18 height 18
click at [1426, 21] on input "search" at bounding box center [1266, 15] width 372 height 30
paste input "57122995"
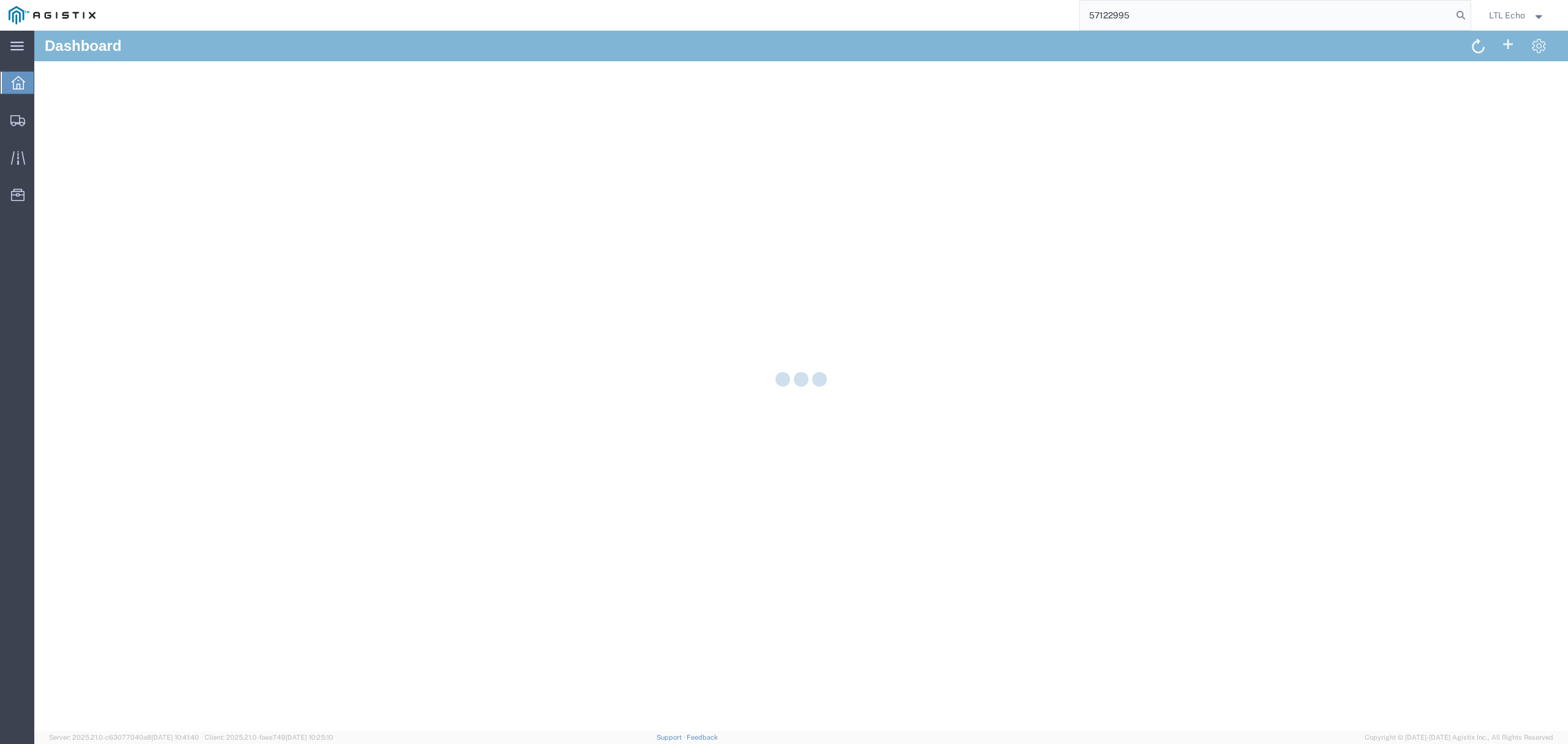
type input "57122995"
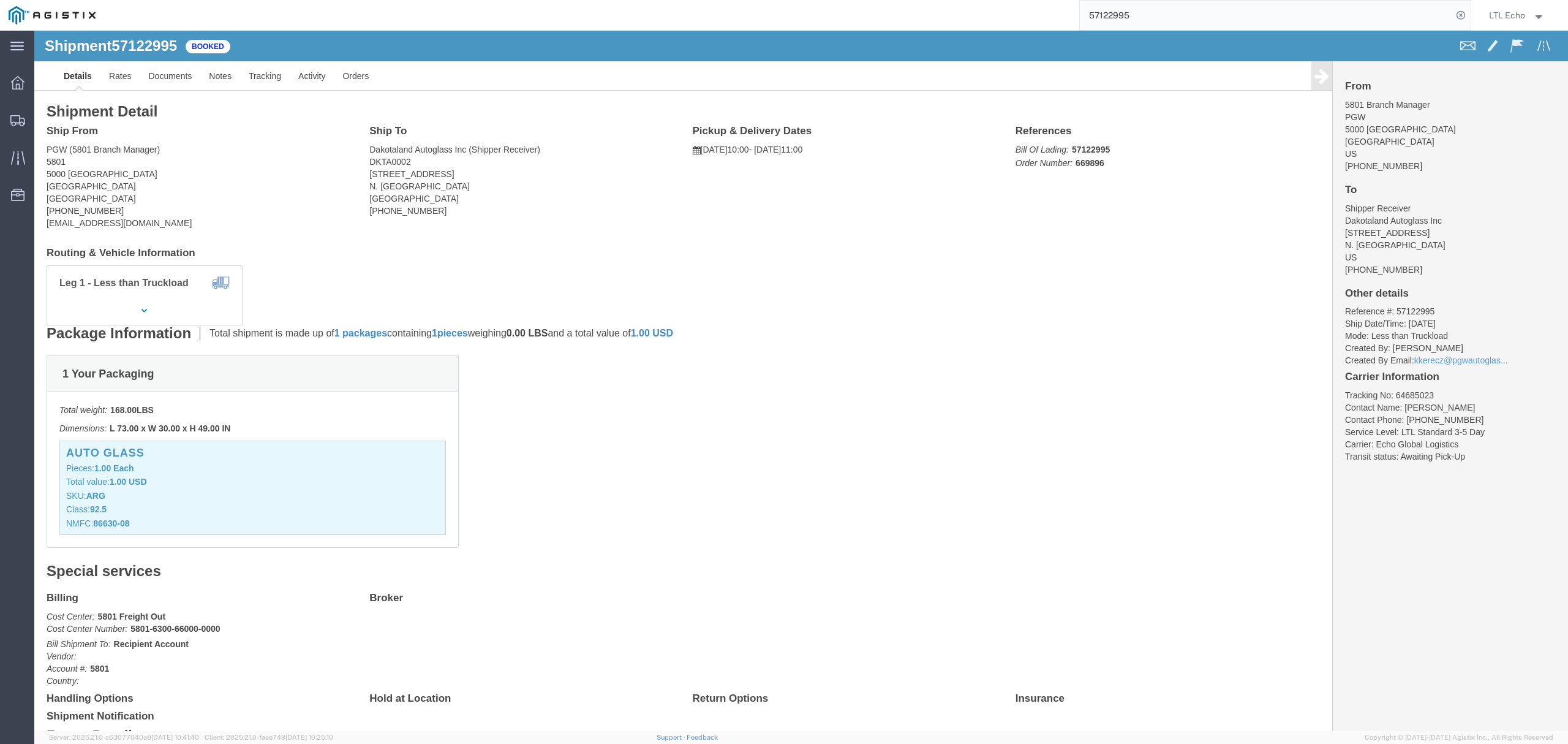
click li "Tracking No: 64685023"
copy li "64685023"
click at [23, 120] on icon at bounding box center [18, 120] width 14 height 11
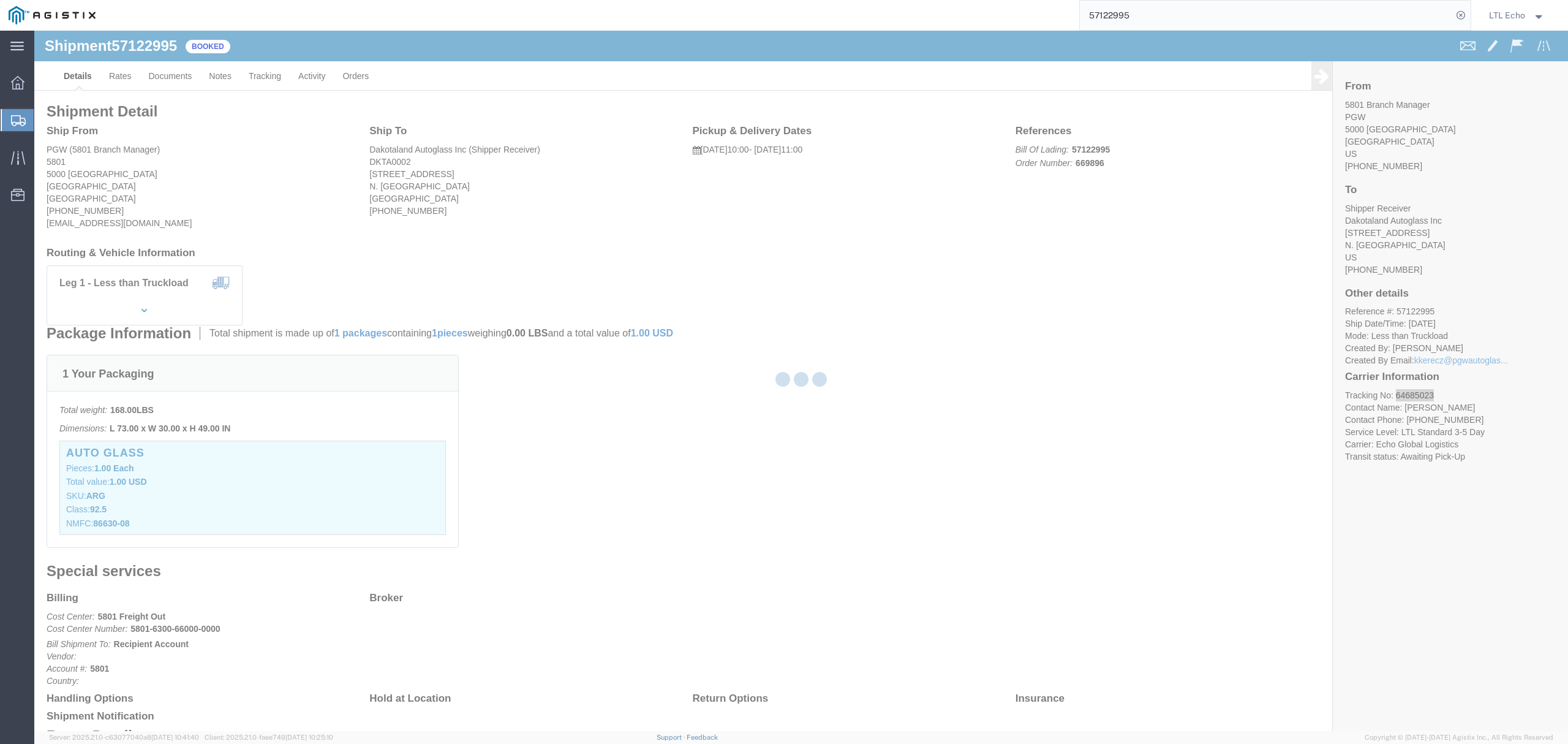
click at [136, 118] on div at bounding box center [801, 381] width 1534 height 701
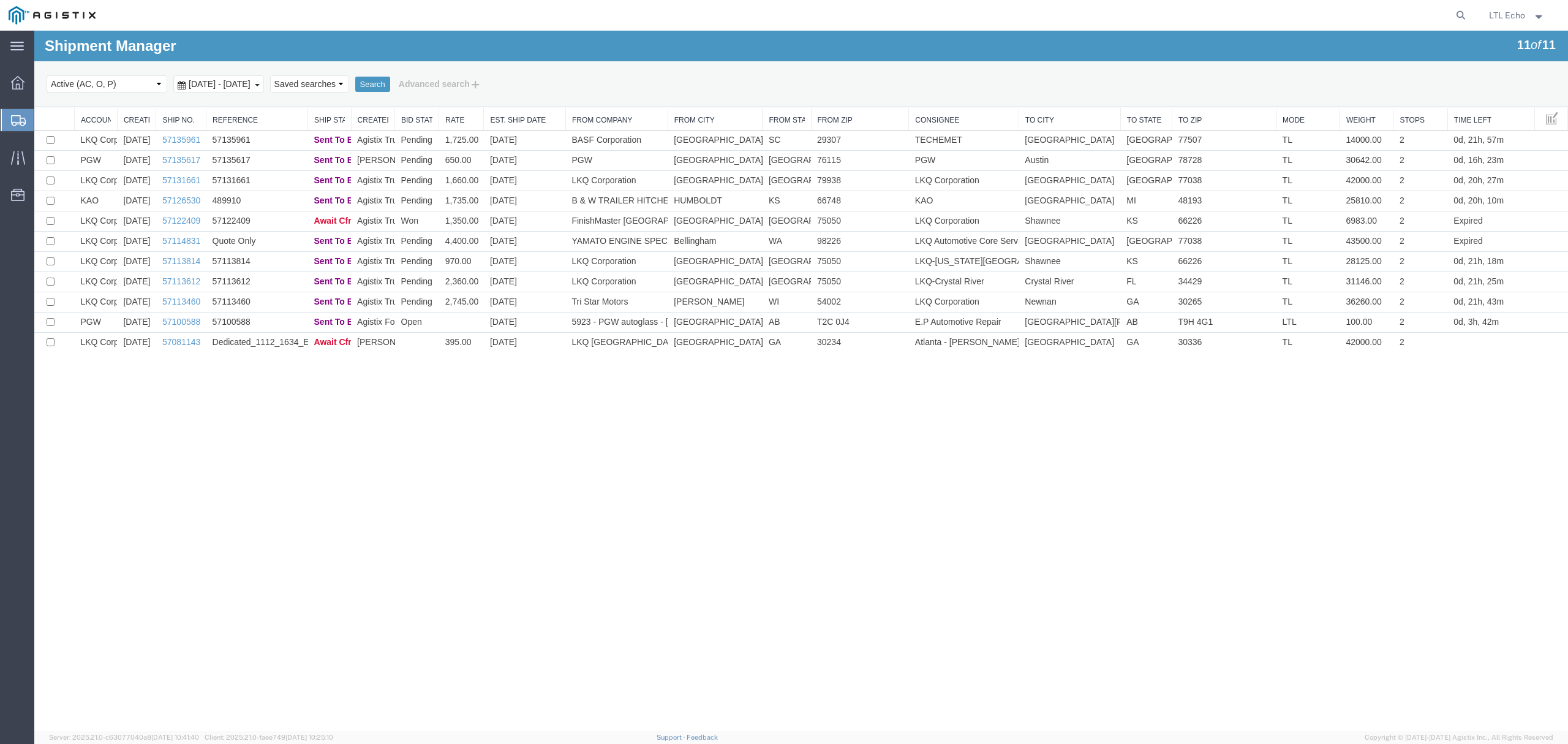
click at [554, 498] on div "Shipment Manager 11 of 11 Search Select status Active (AC, O, P) All Approved A…" at bounding box center [801, 381] width 1534 height 701
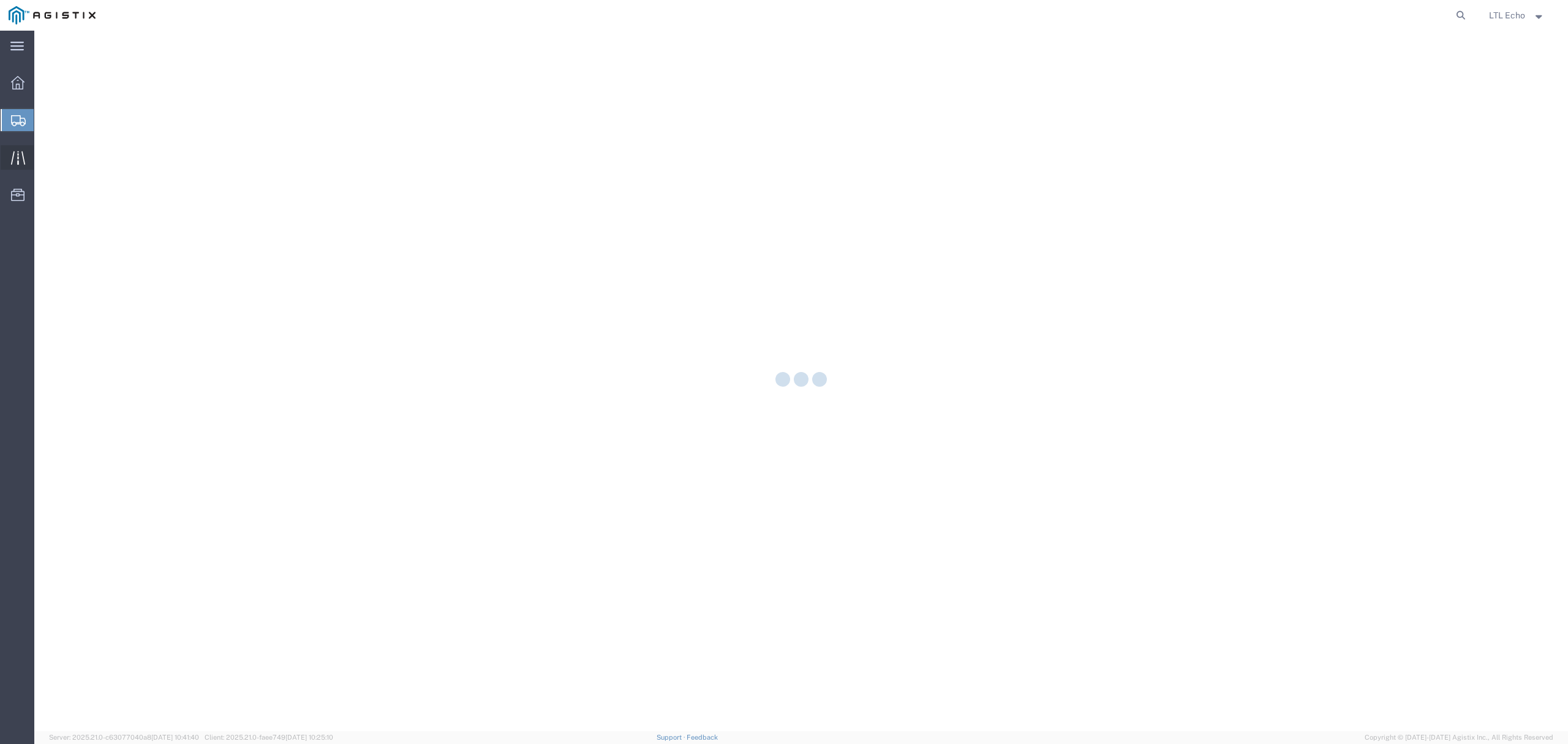
click at [16, 155] on icon at bounding box center [18, 158] width 14 height 14
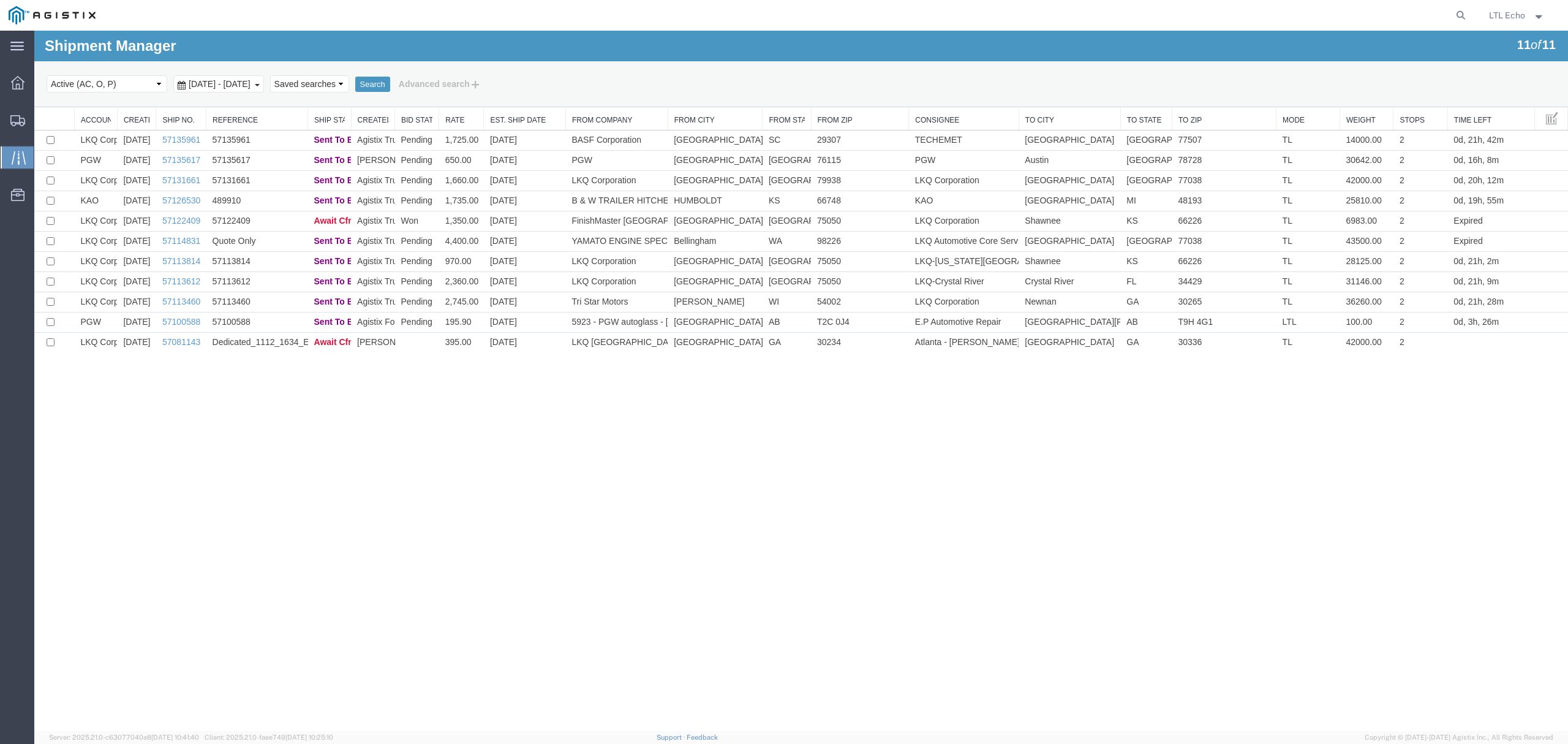
click at [516, 522] on div "Shipment Manager 11 of 11 Search Select status Active (AC, O, P) All Approved A…" at bounding box center [801, 381] width 1534 height 701
click at [628, 540] on div "Shipment Manager 11 of 11 Search Select status Active (AC, O, P) All Approved A…" at bounding box center [801, 381] width 1534 height 701
click at [1457, 14] on icon at bounding box center [1461, 15] width 18 height 18
click at [1380, 10] on input "search" at bounding box center [1266, 15] width 372 height 30
paste input "64663120"
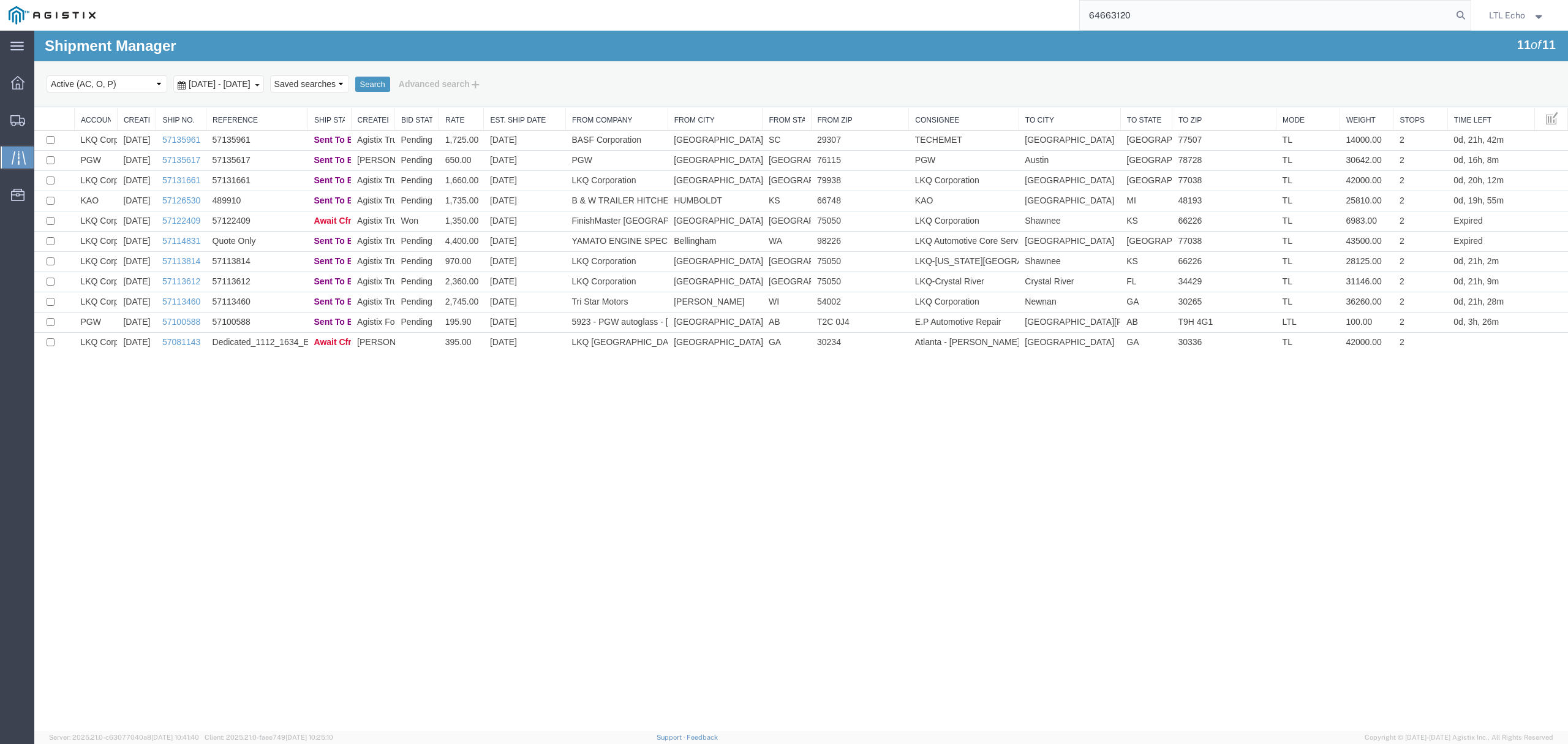
type input "64663120"
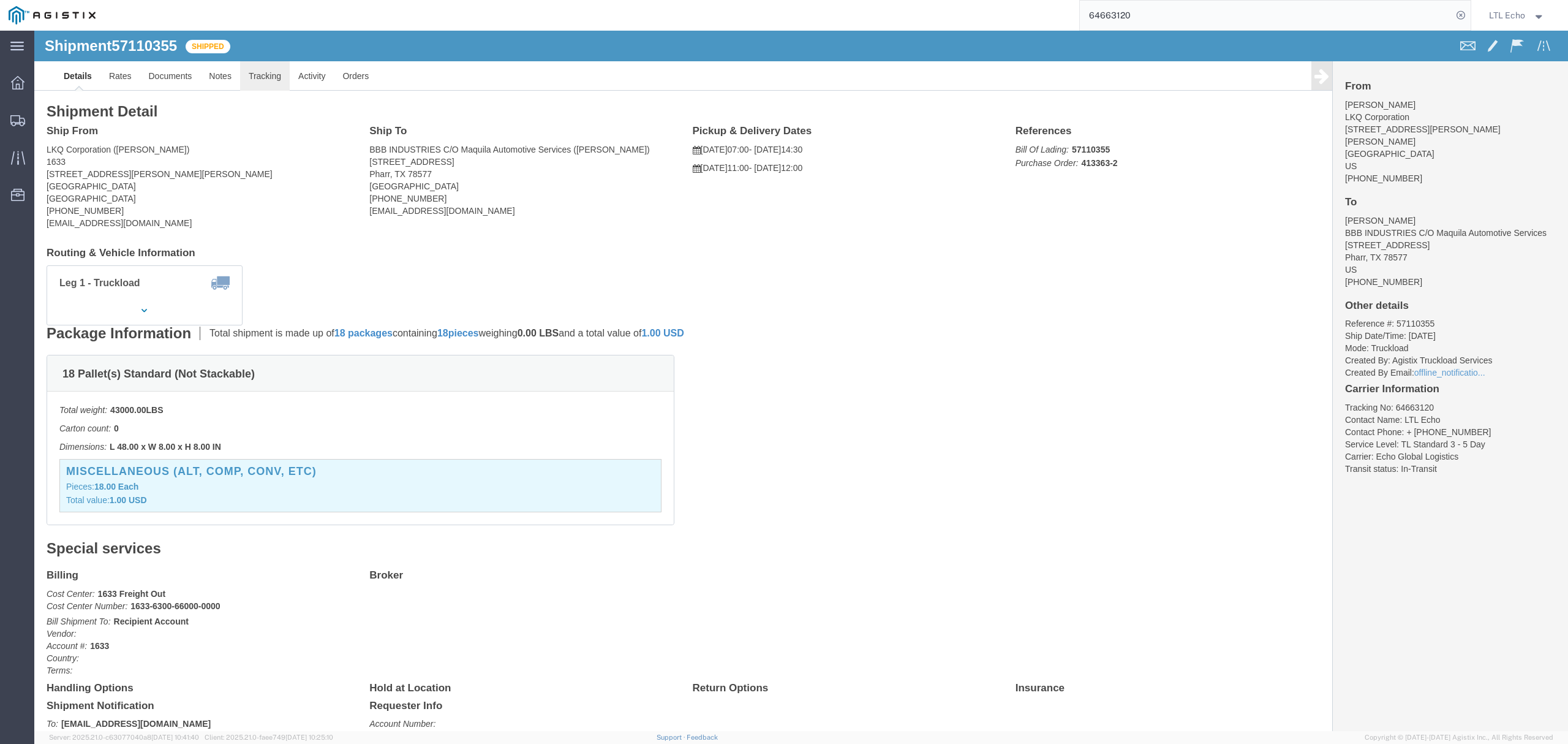
click link "Tracking"
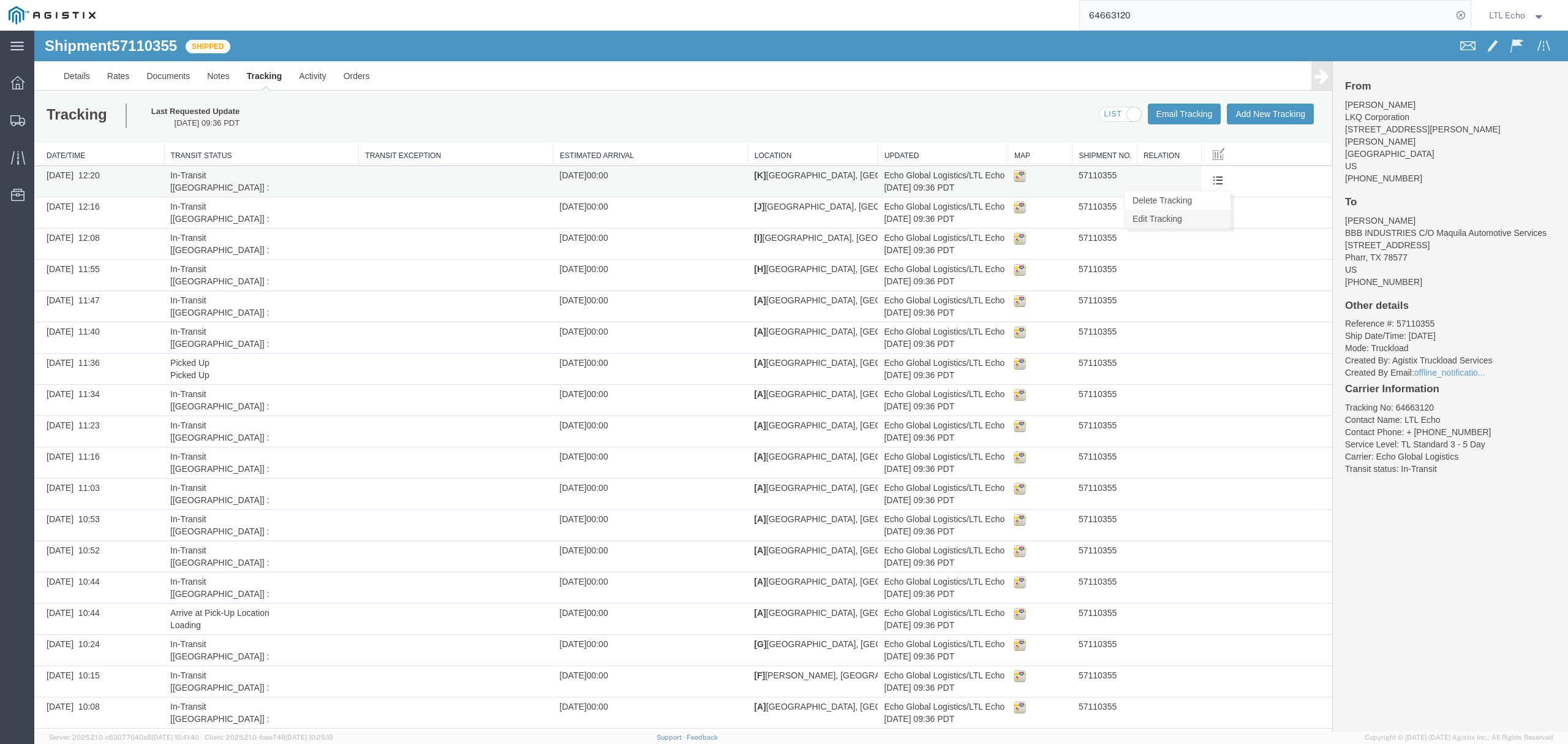
click at [1182, 219] on link "Edit Tracking" at bounding box center [1177, 219] width 106 height 18
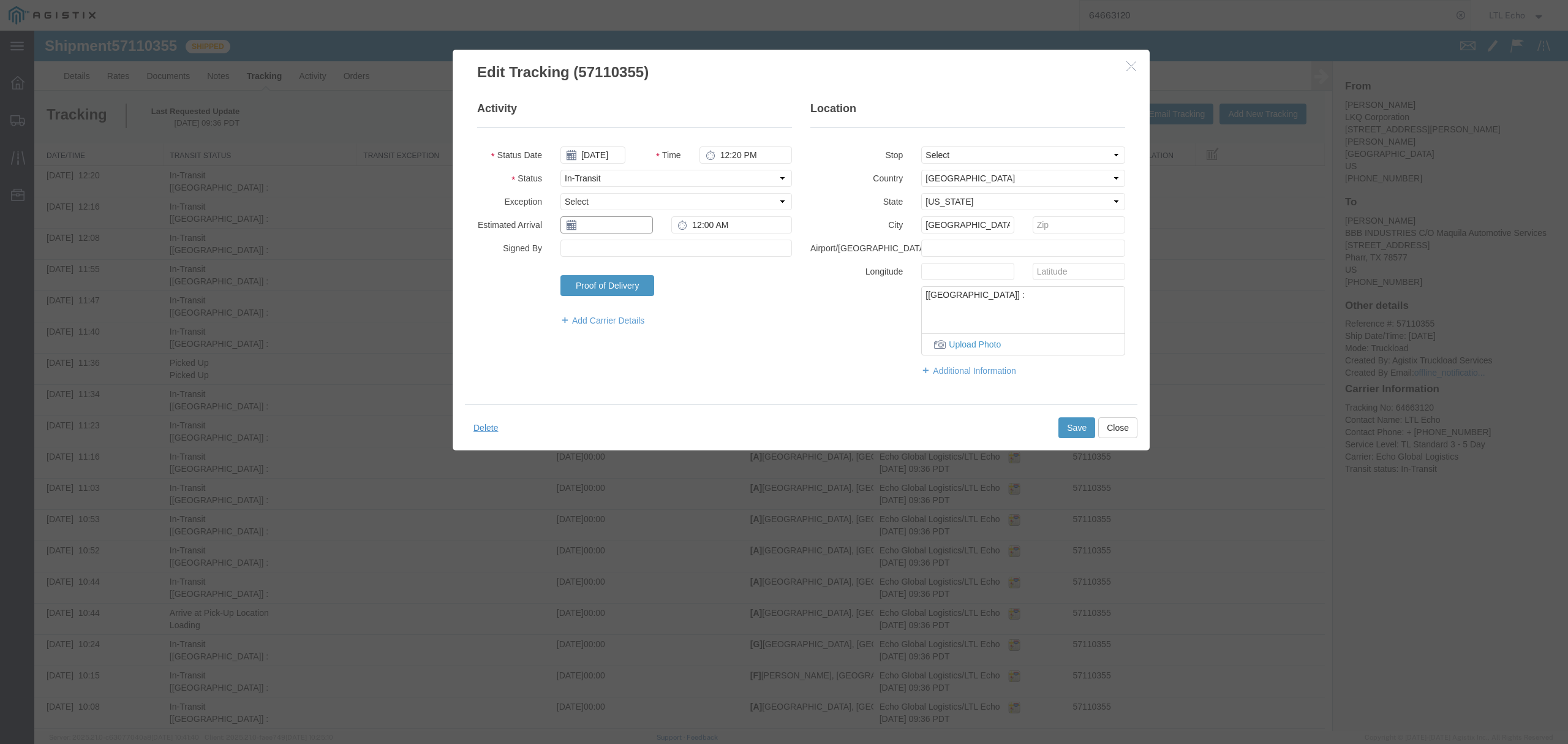
click at [631, 222] on input "text" at bounding box center [606, 225] width 92 height 18
click at [660, 321] on td "17" at bounding box center [662, 321] width 18 height 18
type input "[DATE]"
click at [1067, 427] on button "Save" at bounding box center [1077, 427] width 37 height 21
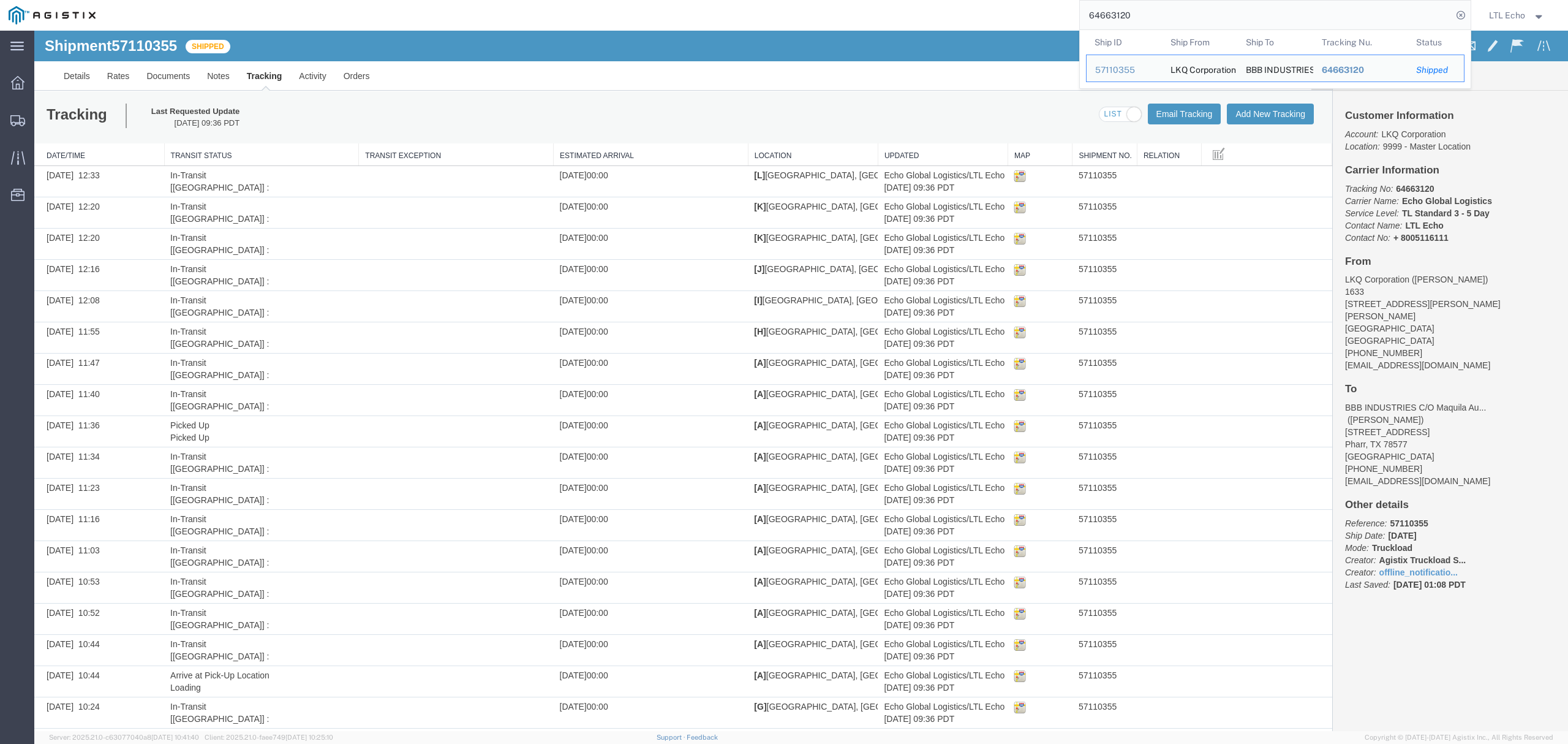
drag, startPoint x: 1140, startPoint y: 22, endPoint x: 969, endPoint y: 15, distance: 171.1
click at [981, 20] on div "64663120 Ship ID Ship From Ship To Tracking Nu. Status Ship ID 57110355 Ship Fr…" at bounding box center [788, 15] width 1368 height 30
paste input "554655"
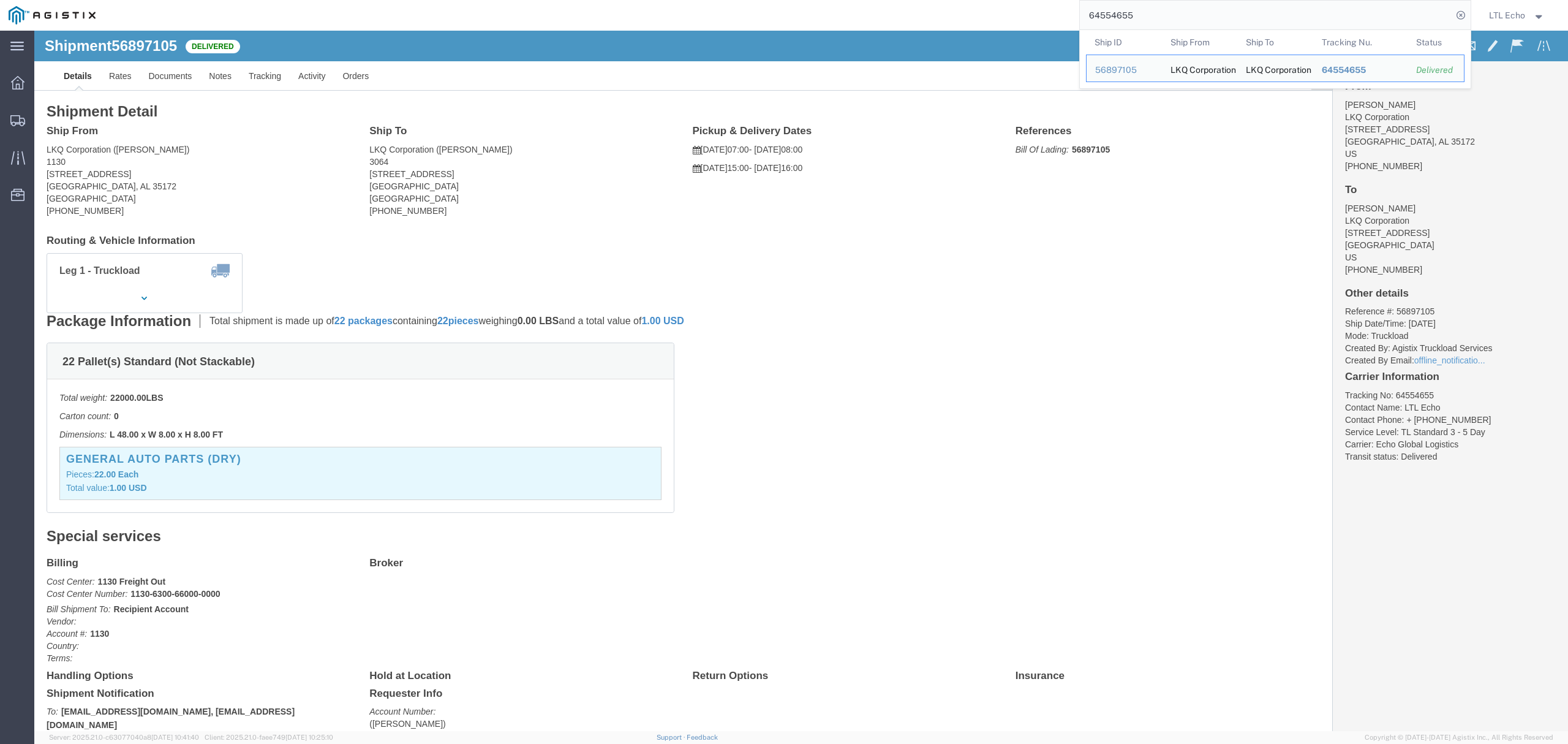
drag, startPoint x: 1138, startPoint y: 14, endPoint x: 950, endPoint y: 21, distance: 188.1
click at [950, 21] on div "64554655 Ship ID Ship From Ship To Tracking Nu. Status Ship ID 56897105 Ship Fr…" at bounding box center [788, 15] width 1368 height 30
paste input "9723"
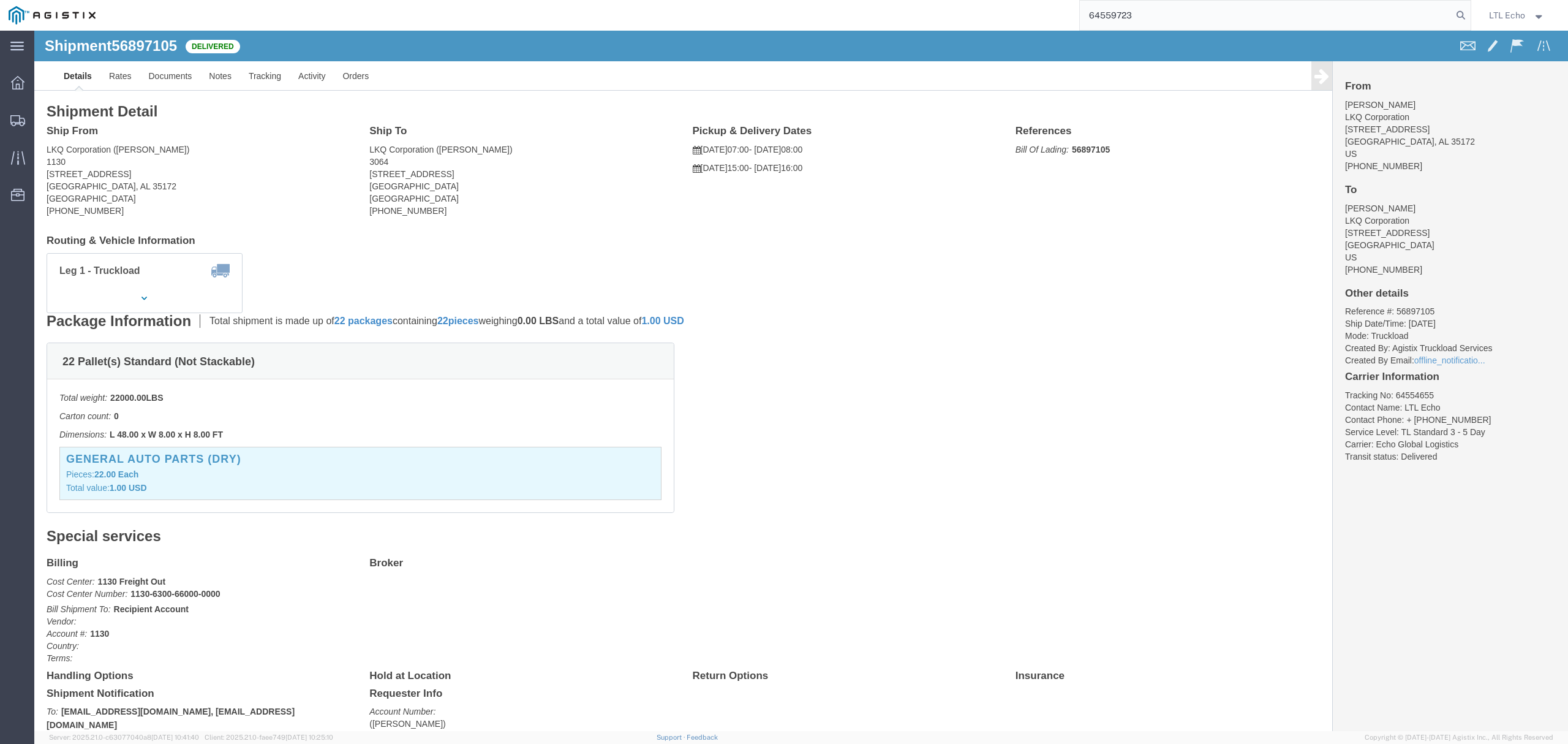
type input "64559723"
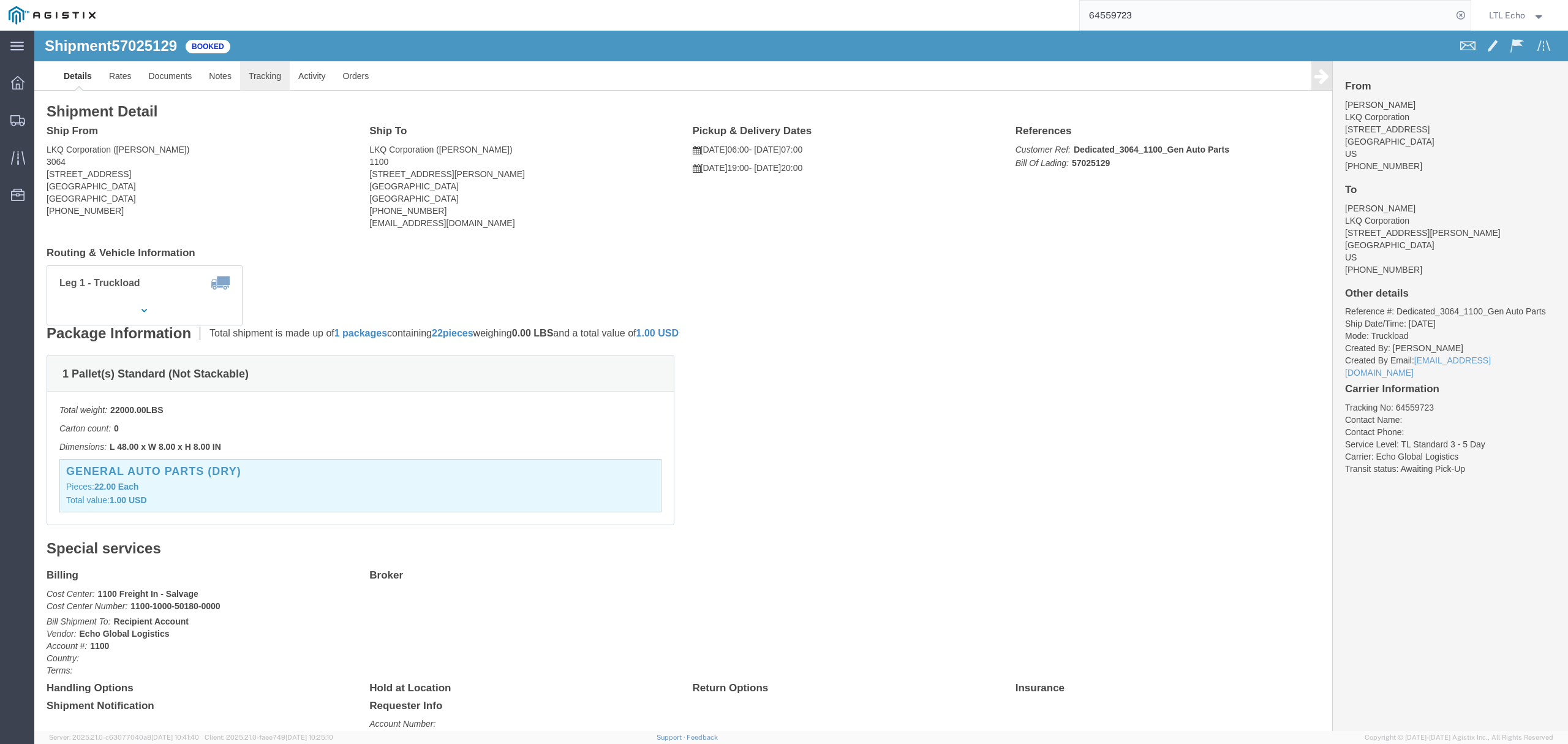
click link "Tracking"
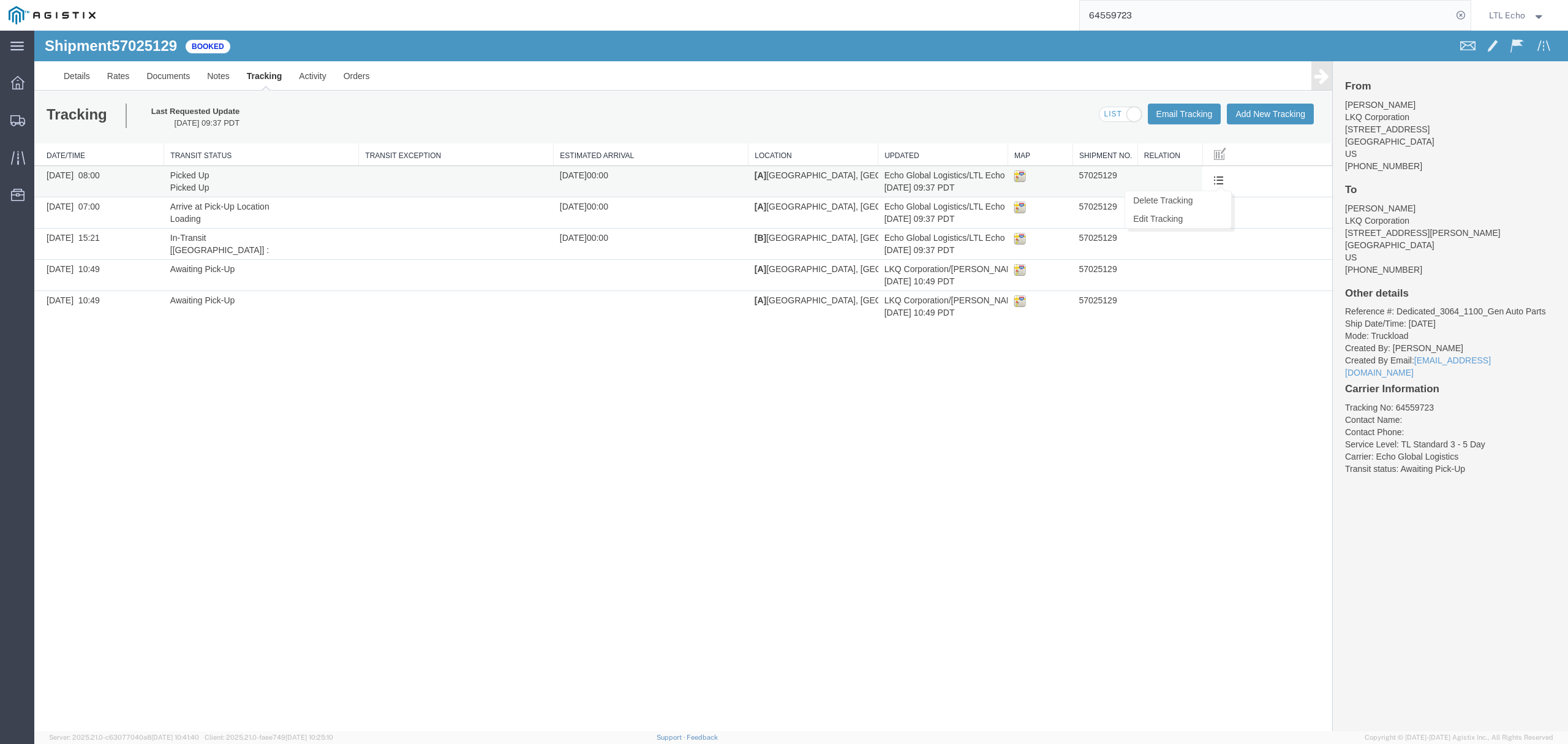
drag, startPoint x: 1218, startPoint y: 184, endPoint x: 1224, endPoint y: 180, distance: 7.2
click at [1224, 180] on button at bounding box center [1218, 181] width 21 height 18
click at [1184, 217] on link "Edit Tracking" at bounding box center [1178, 219] width 106 height 18
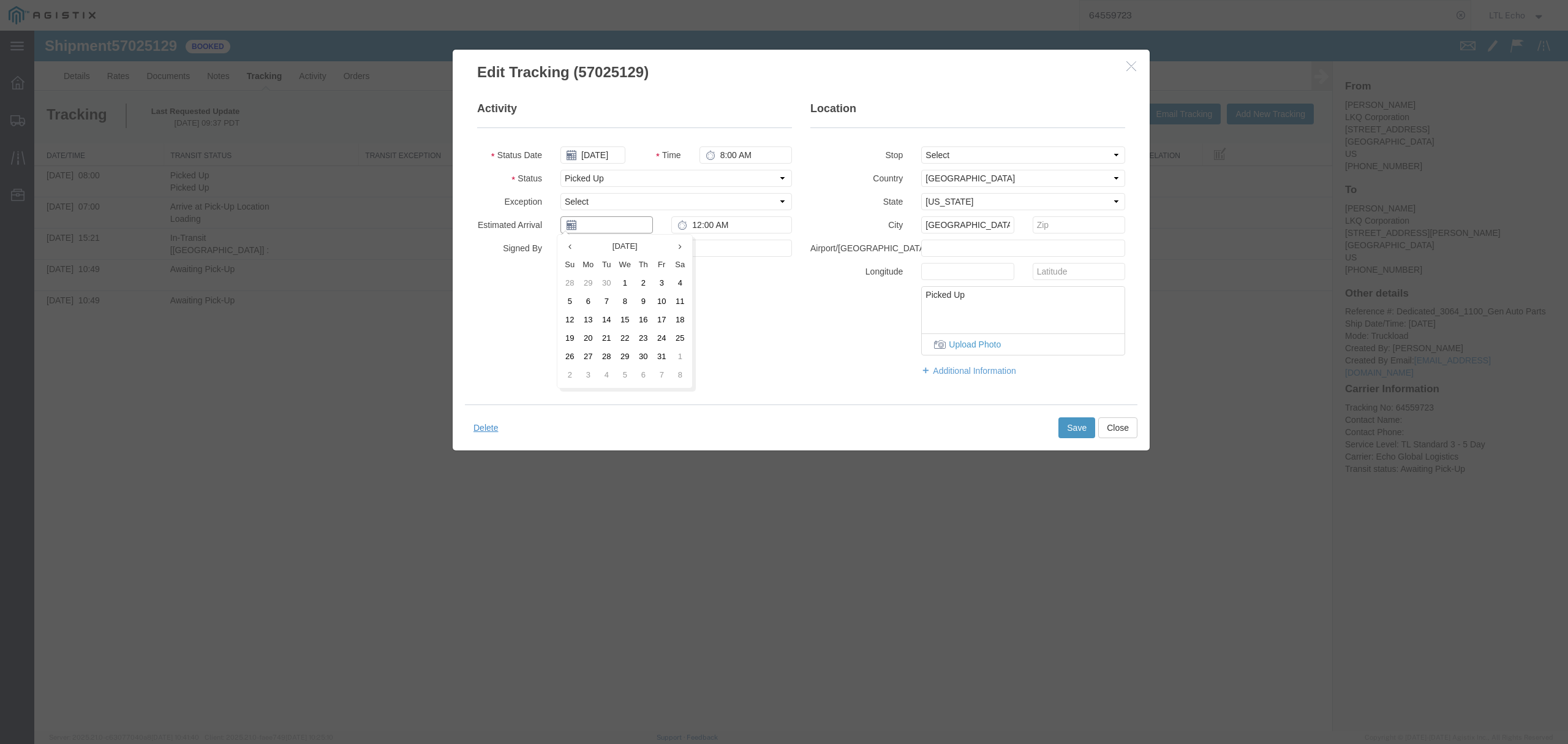
click at [638, 224] on input "text" at bounding box center [606, 225] width 92 height 18
click at [626, 317] on td "15" at bounding box center [624, 321] width 18 height 18
type input "[DATE]"
click at [1077, 431] on button "Save" at bounding box center [1077, 427] width 37 height 21
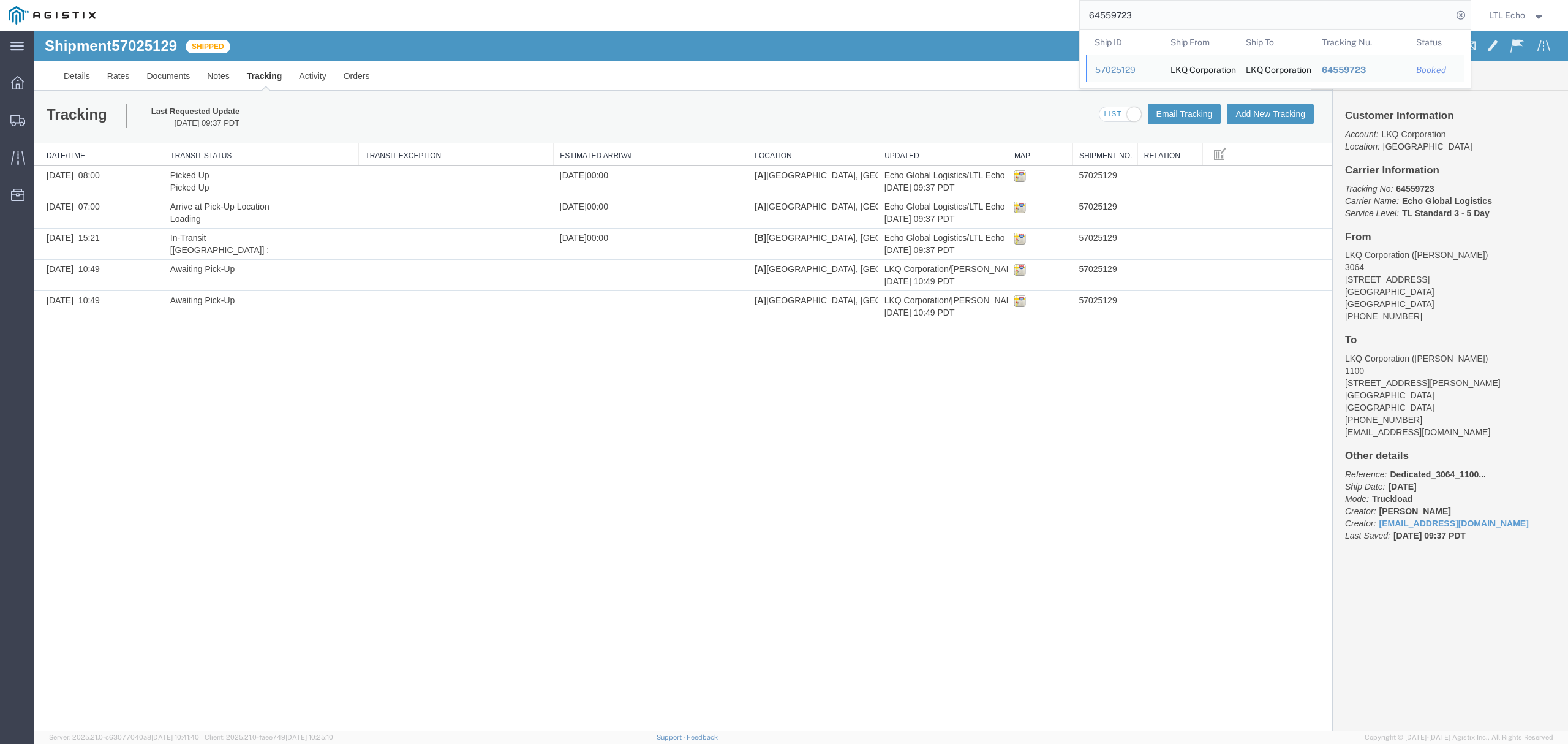
drag, startPoint x: 1167, startPoint y: 16, endPoint x: 896, endPoint y: 10, distance: 271.1
click at [902, 11] on div "64559723 Ship ID Ship From Ship To Tracking Nu. Status Ship ID 57025129 Ship Fr…" at bounding box center [788, 15] width 1368 height 30
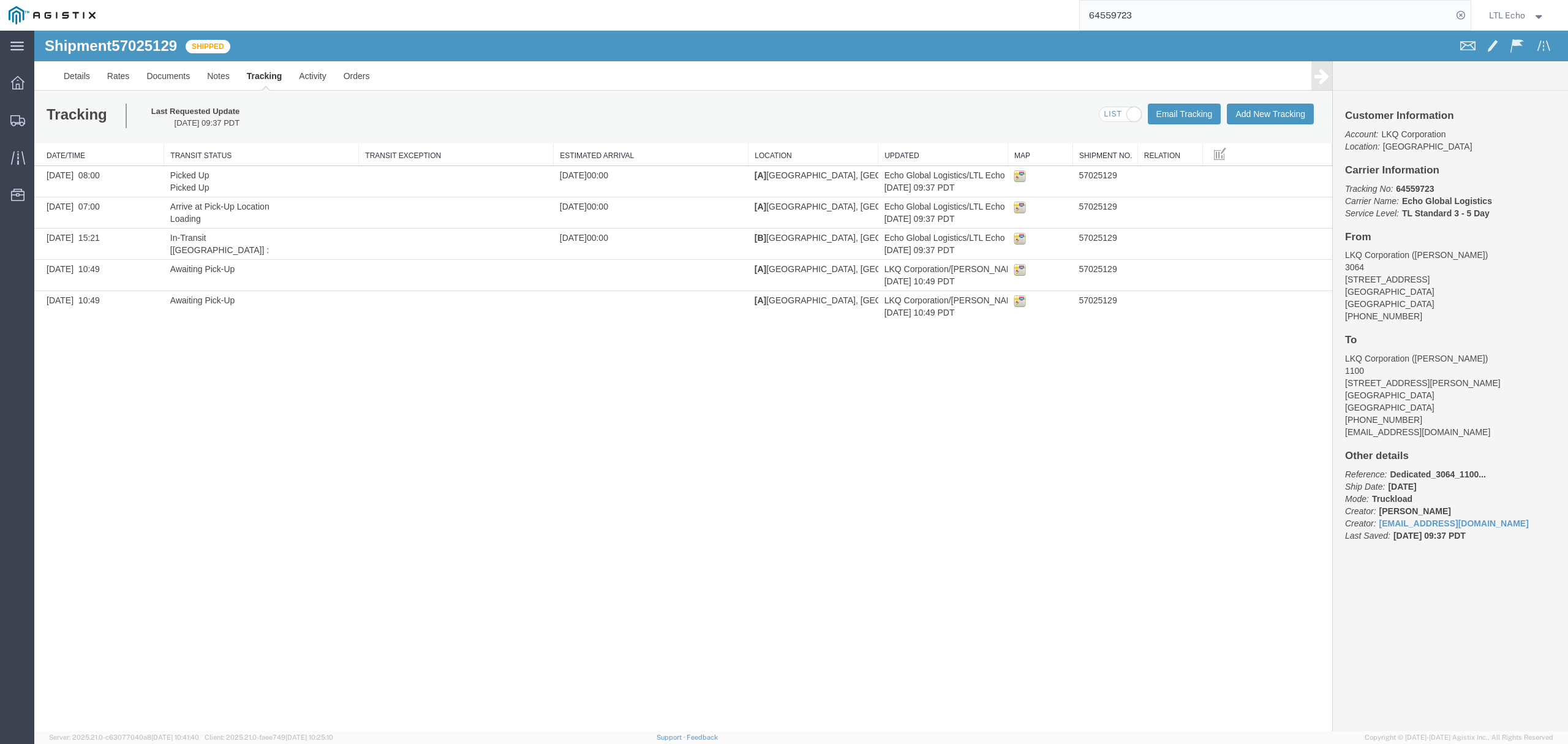
paste input "3927"
type input "64539273"
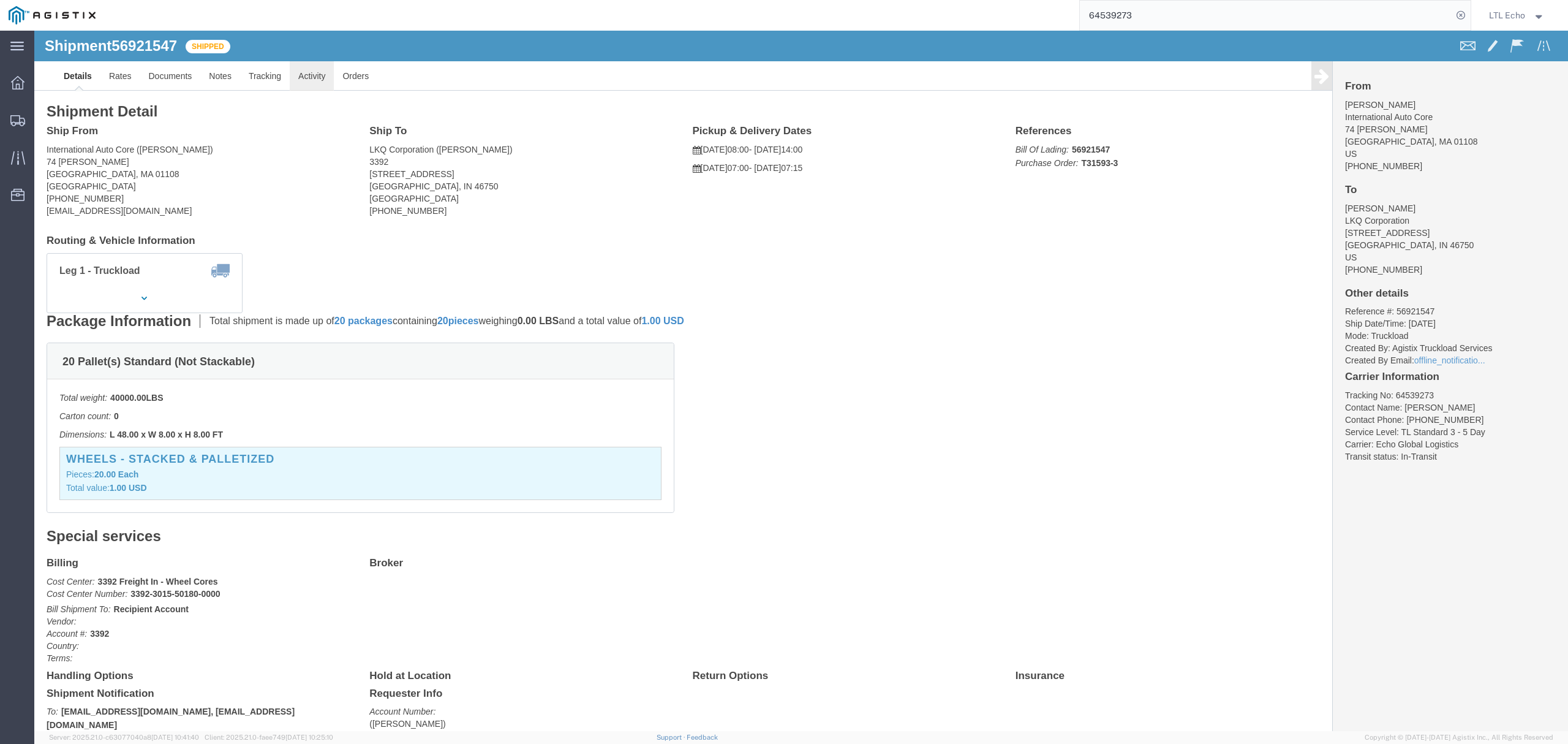
click link "Activity"
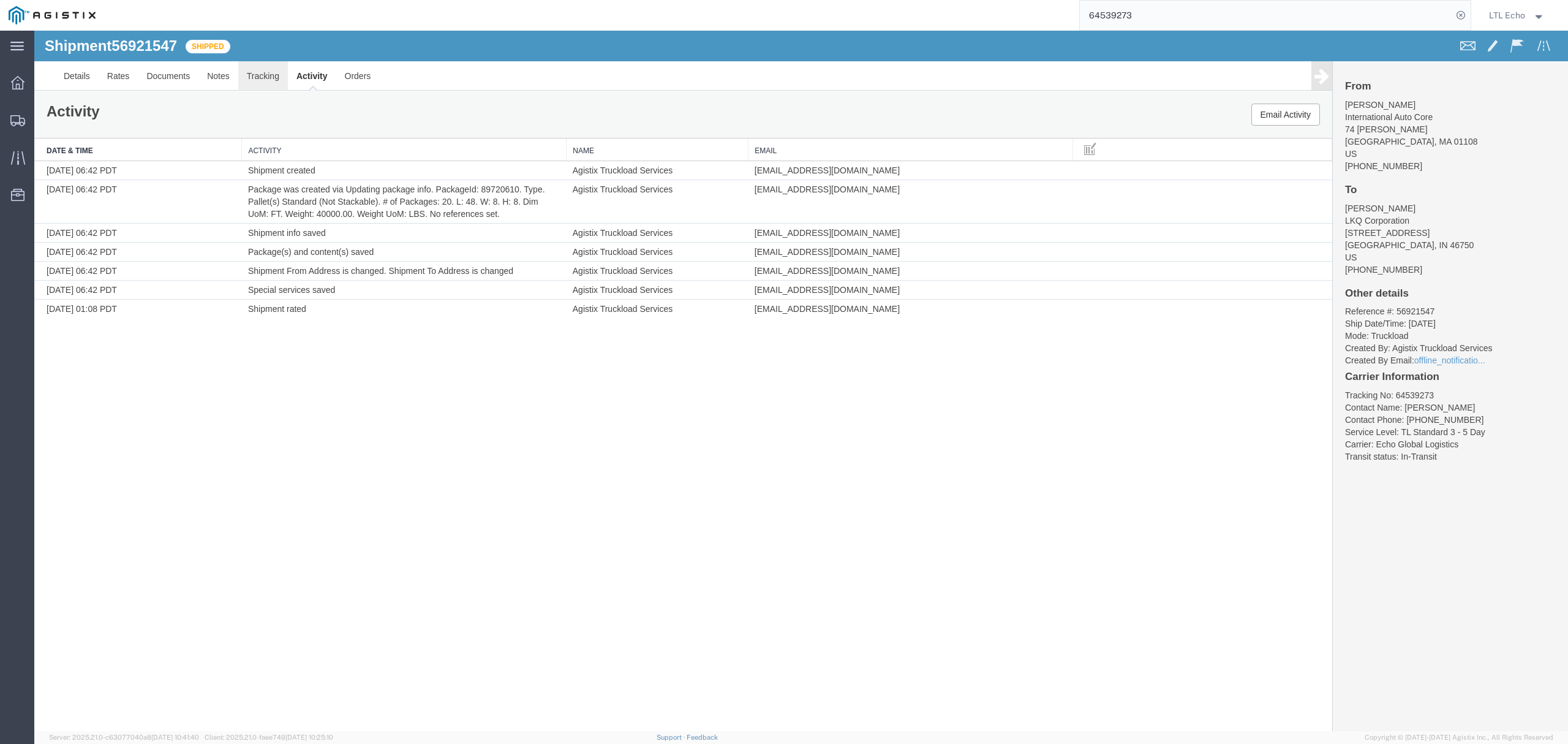
click at [273, 74] on link "Tracking" at bounding box center [263, 75] width 49 height 30
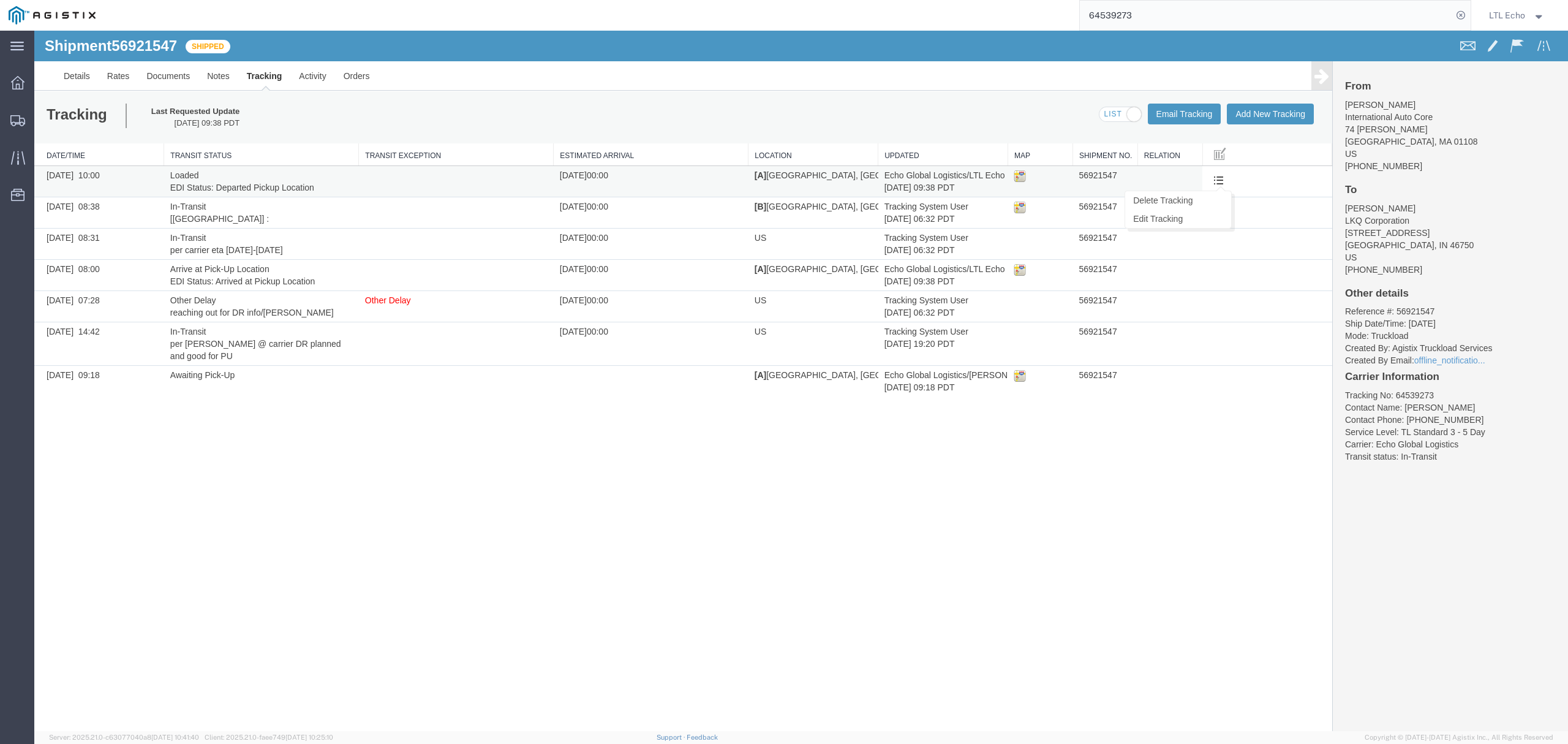
click at [1217, 181] on span at bounding box center [1219, 180] width 11 height 11
click at [1155, 216] on link "Edit Tracking" at bounding box center [1178, 219] width 106 height 18
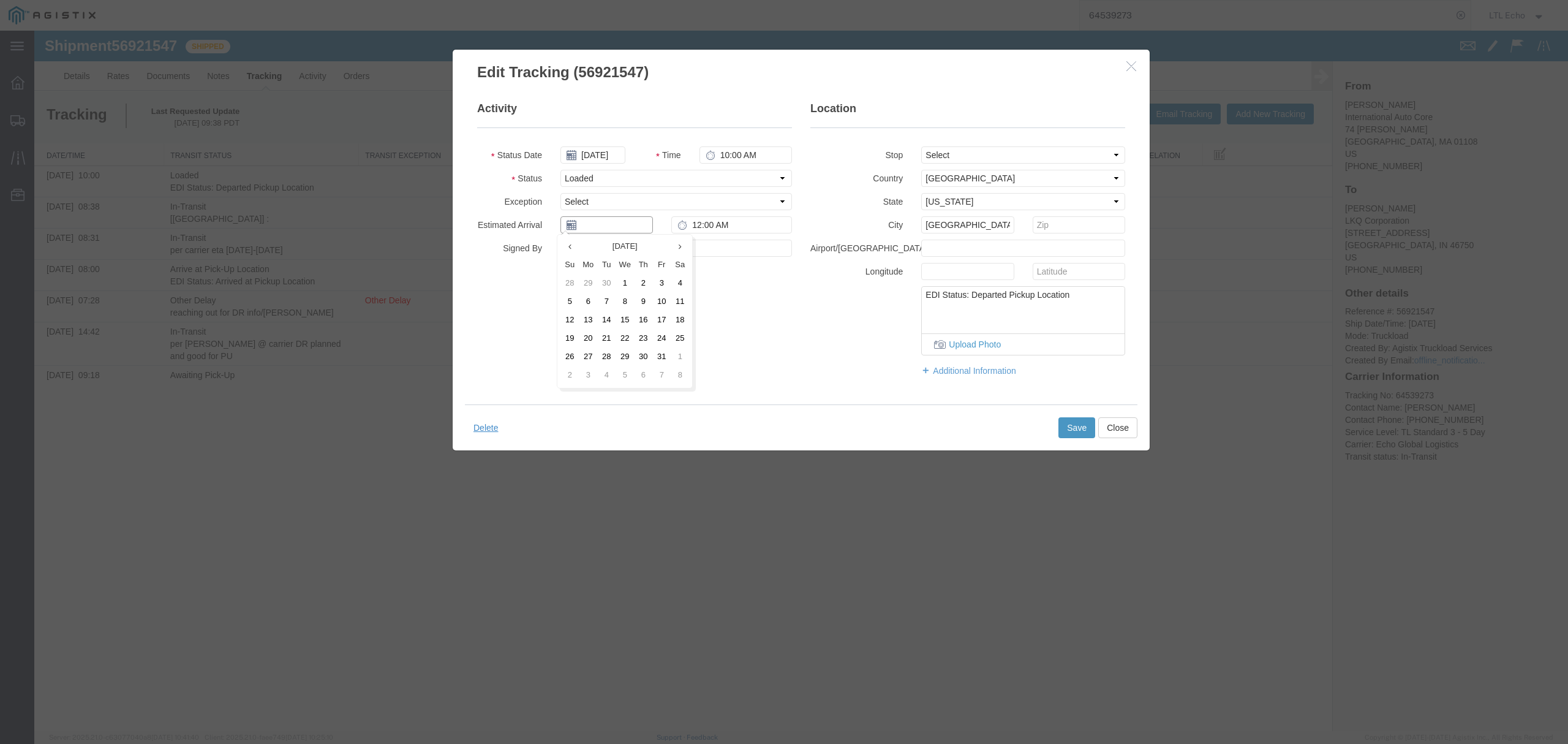
click at [606, 223] on input "text" at bounding box center [606, 225] width 92 height 18
click at [656, 315] on td "17" at bounding box center [662, 321] width 18 height 18
type input "[DATE]"
click at [1068, 428] on button "Save" at bounding box center [1077, 427] width 37 height 21
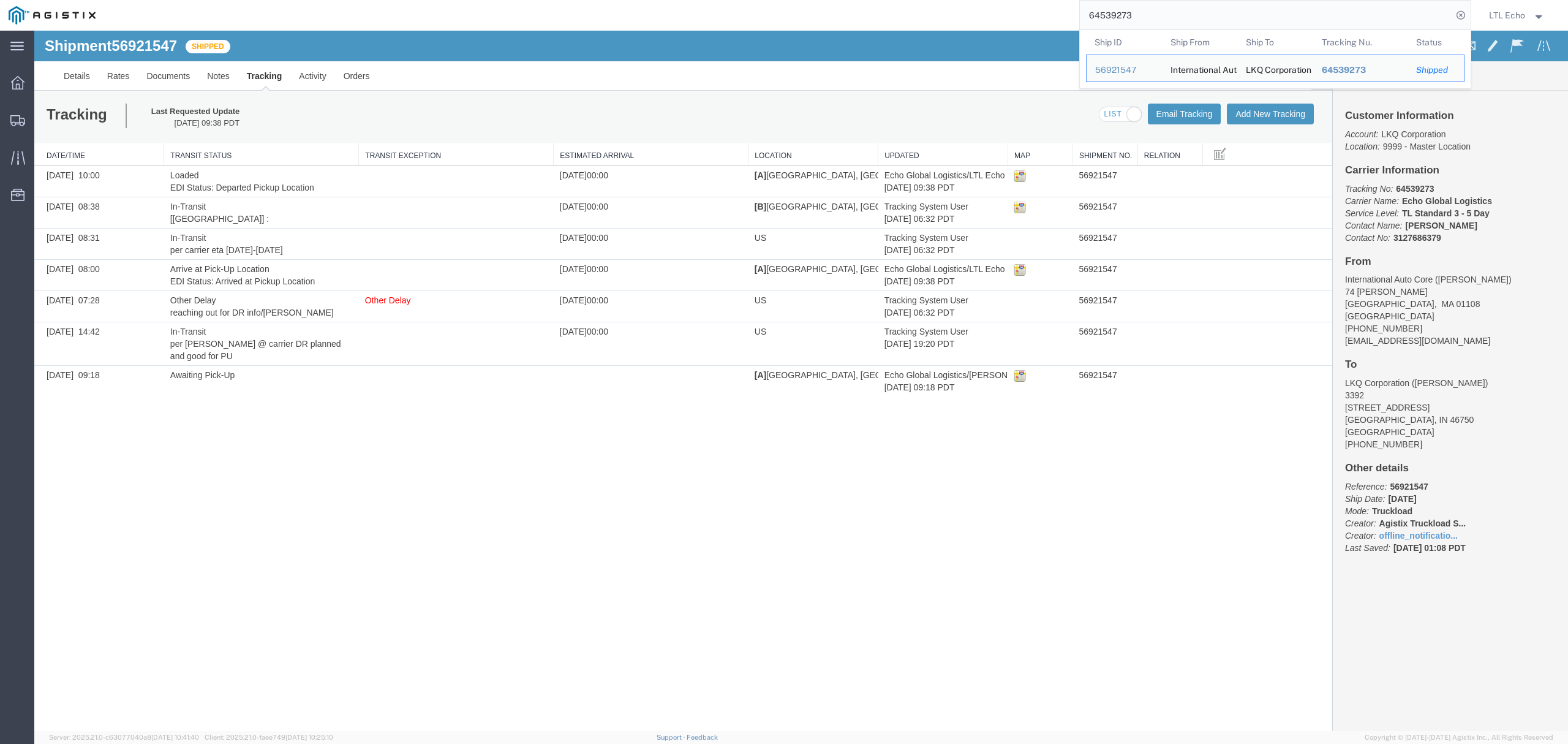
drag, startPoint x: 1142, startPoint y: 11, endPoint x: 979, endPoint y: 6, distance: 163.1
click at [985, 11] on div "64539273 Ship ID Ship From Ship To Tracking Nu. Status Ship ID 56921547 Ship Fr…" at bounding box center [788, 15] width 1368 height 30
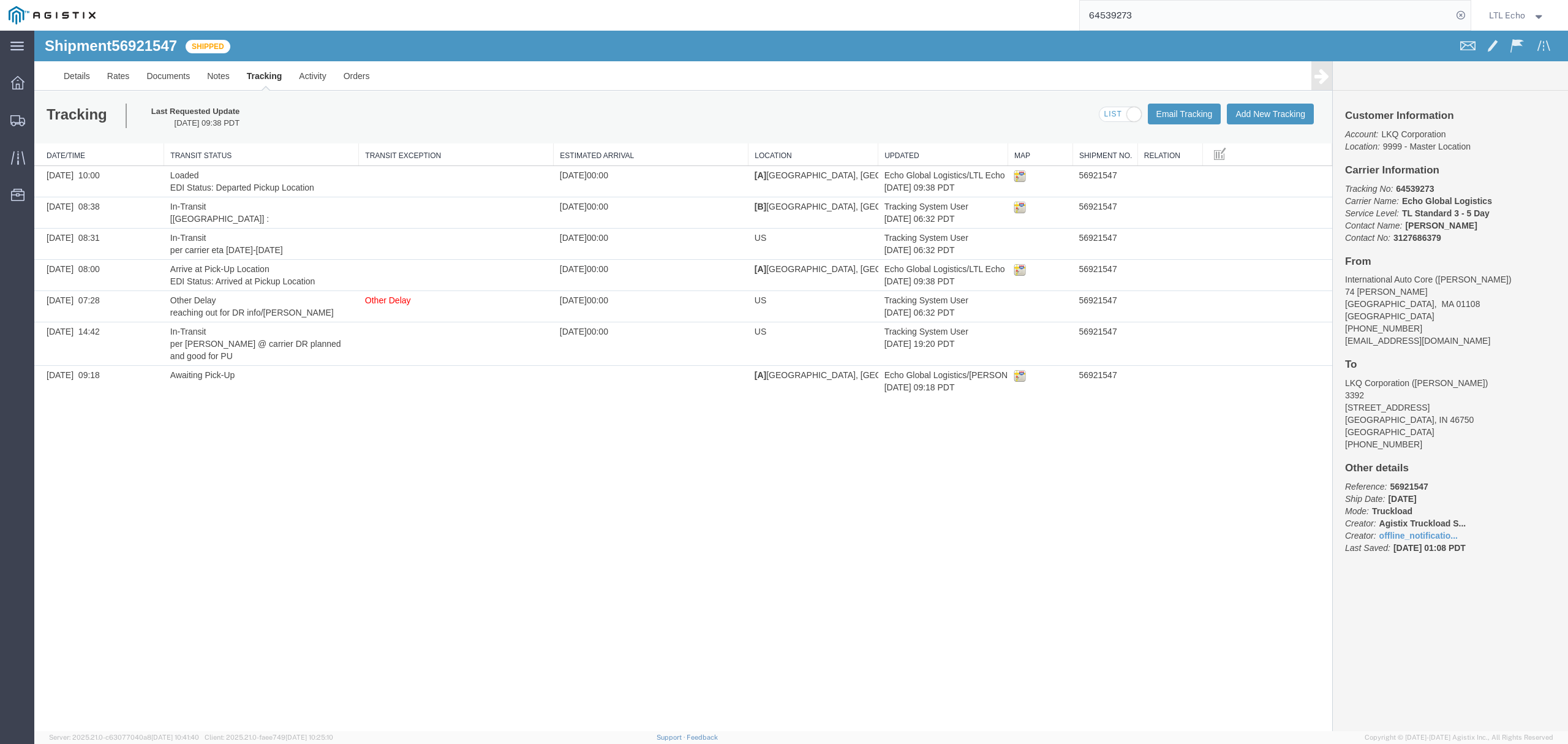
paste input "64414747"
type input "64414747"
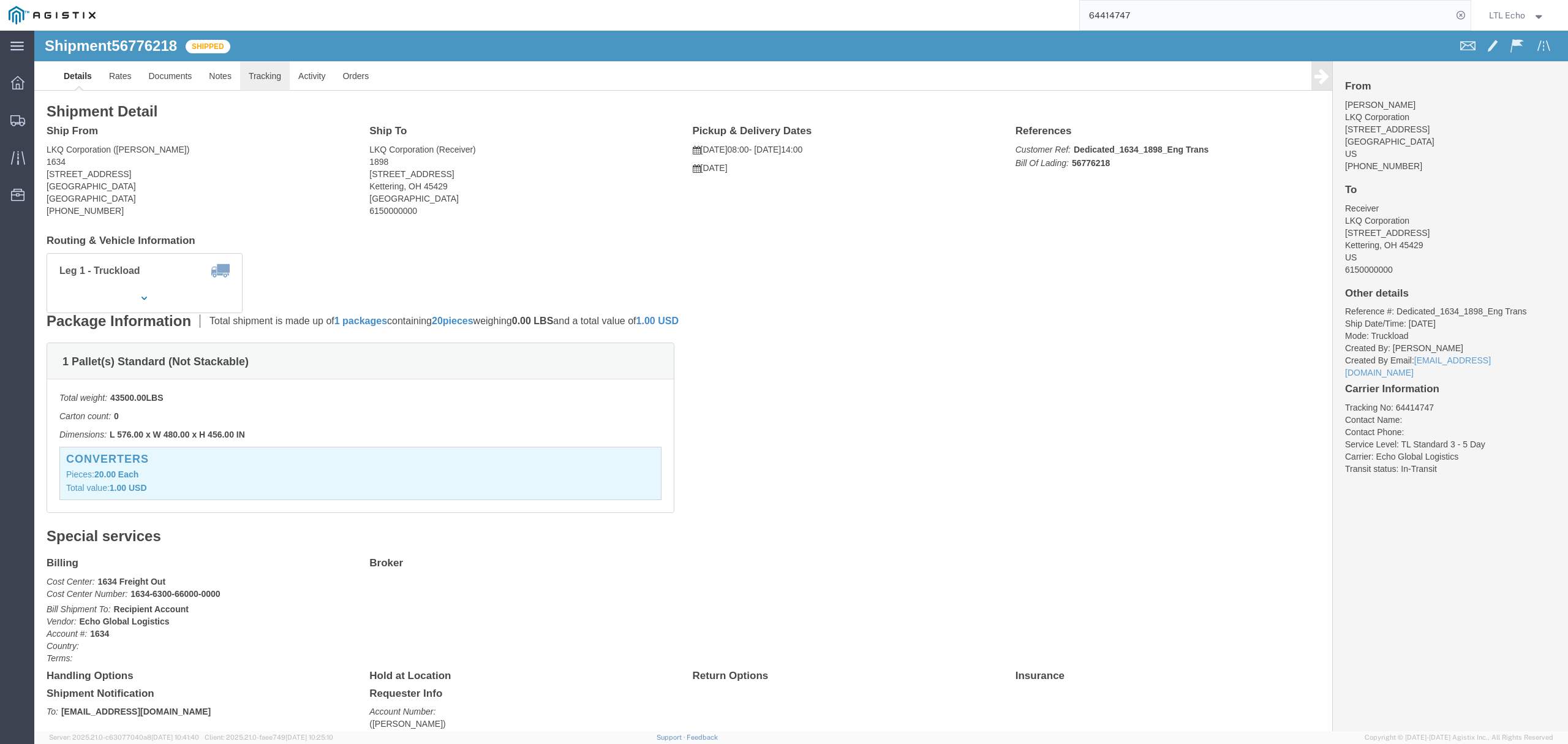
click link "Tracking"
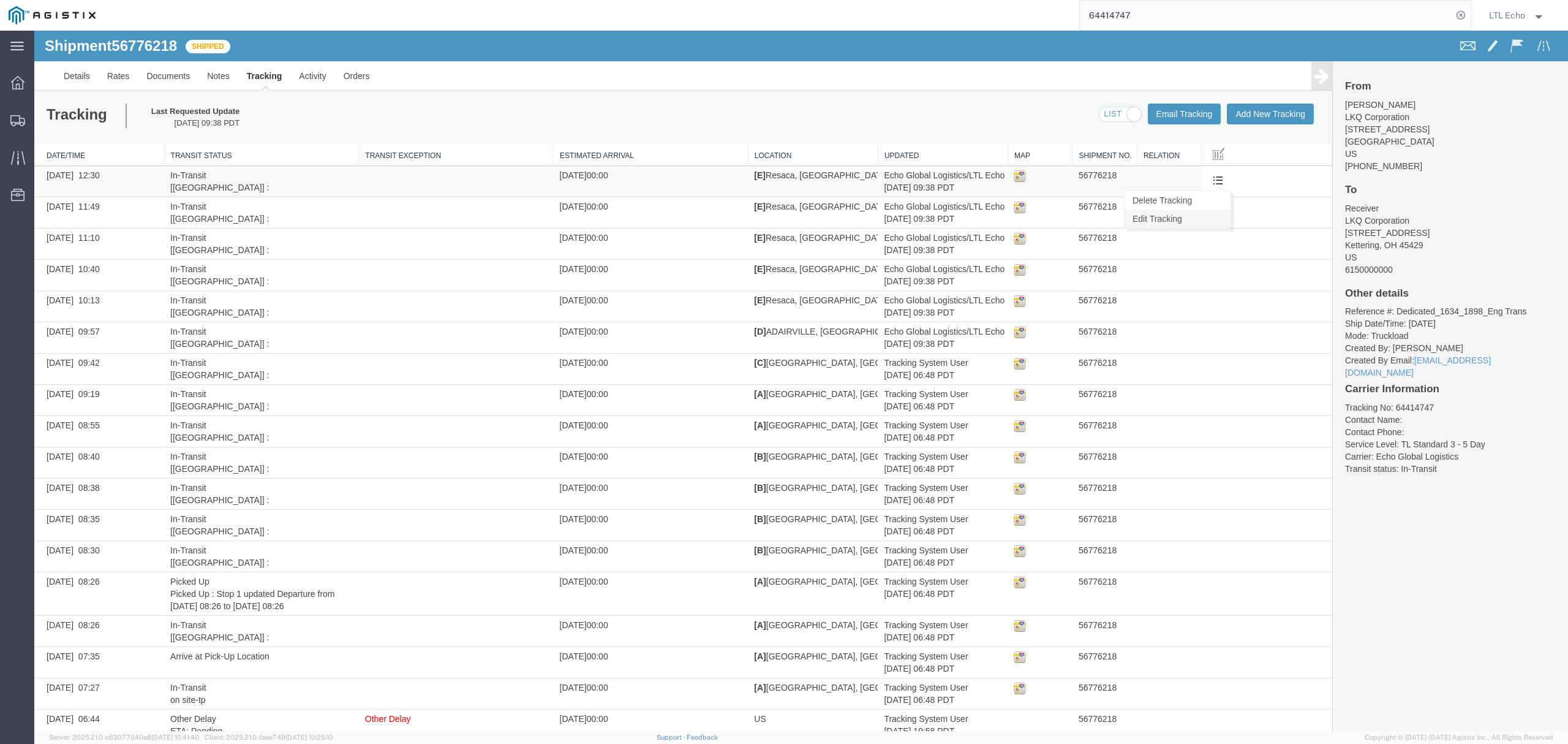
click at [1167, 212] on link "Edit Tracking" at bounding box center [1177, 219] width 106 height 18
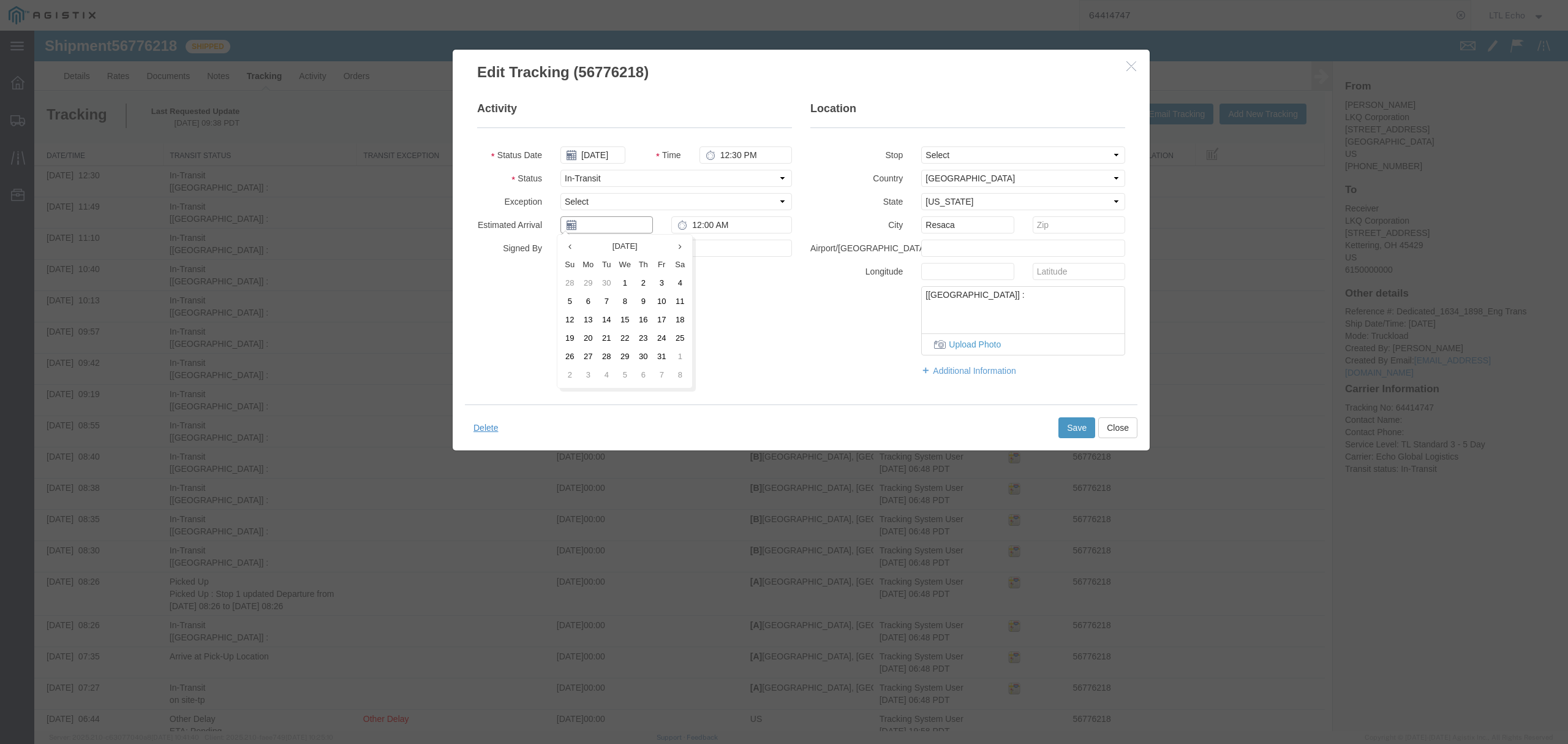
click at [614, 228] on input "text" at bounding box center [606, 225] width 92 height 18
click at [643, 318] on td "16" at bounding box center [643, 321] width 18 height 18
type input "[DATE]"
click at [1065, 430] on button "Save" at bounding box center [1077, 427] width 37 height 21
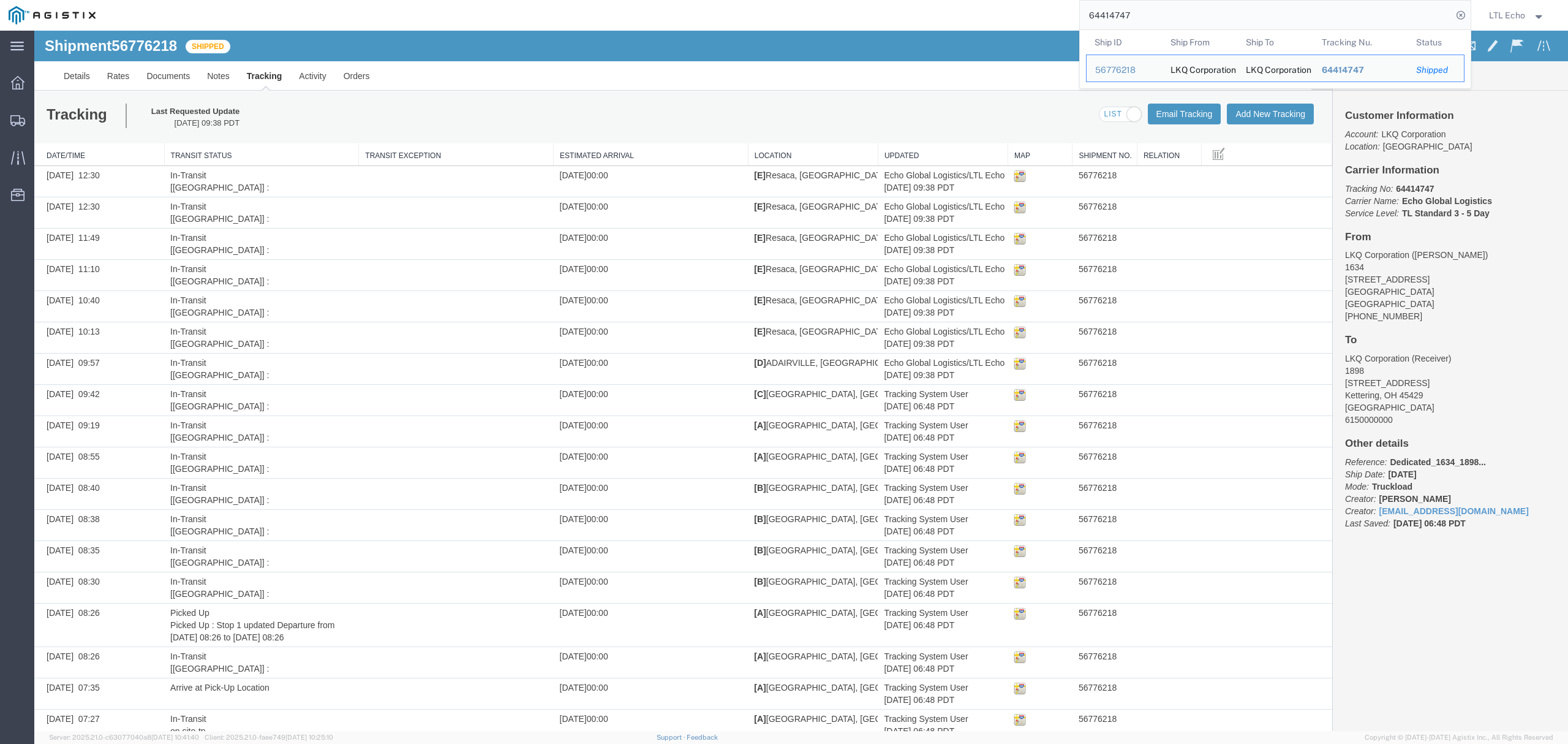
drag, startPoint x: 1160, startPoint y: 14, endPoint x: 1017, endPoint y: 13, distance: 143.0
click at [1029, 15] on div "64414747 Ship ID Ship From Ship To Tracking Nu. Status Ship ID 56776218 Ship Fr…" at bounding box center [788, 15] width 1368 height 30
paste input "663085"
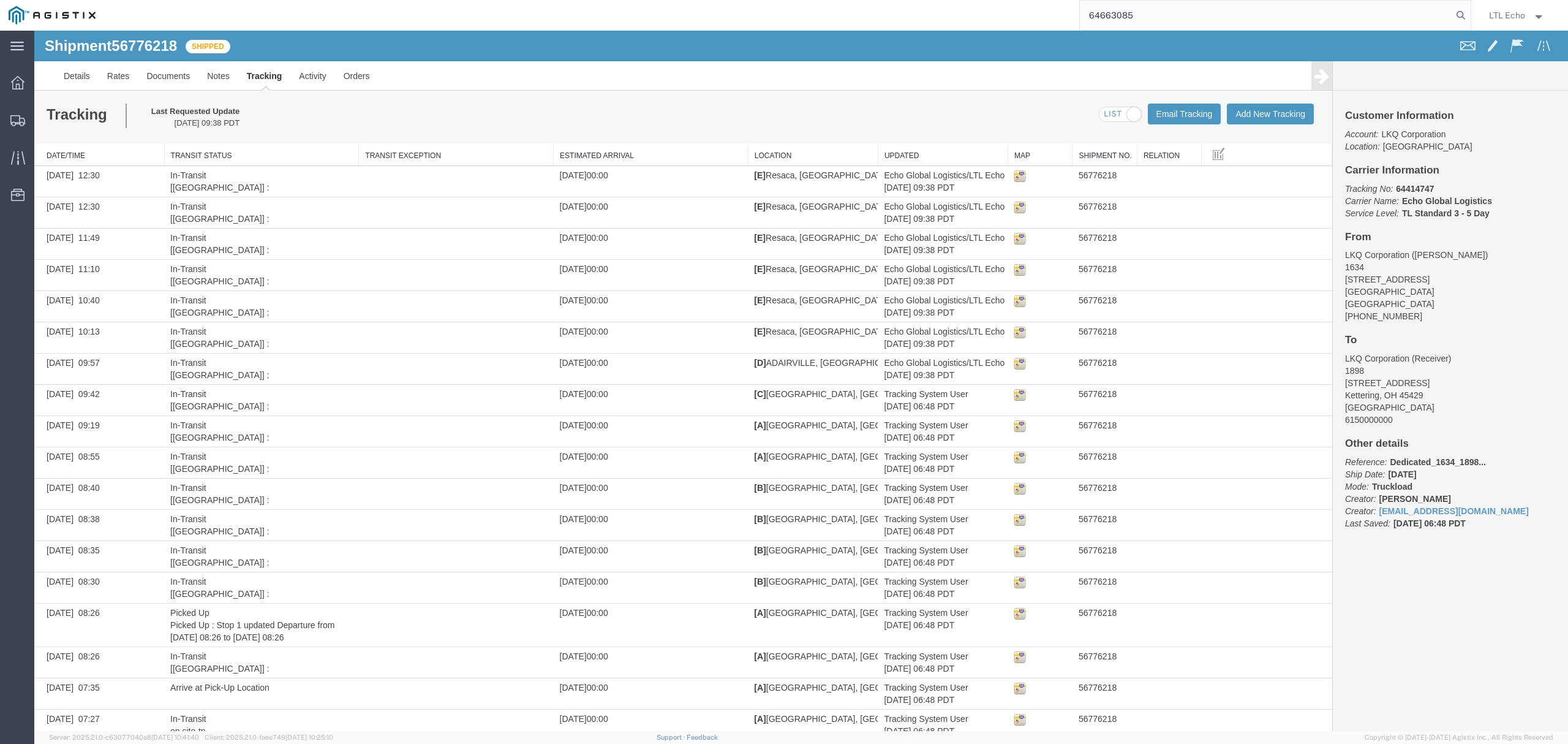
type input "64663085"
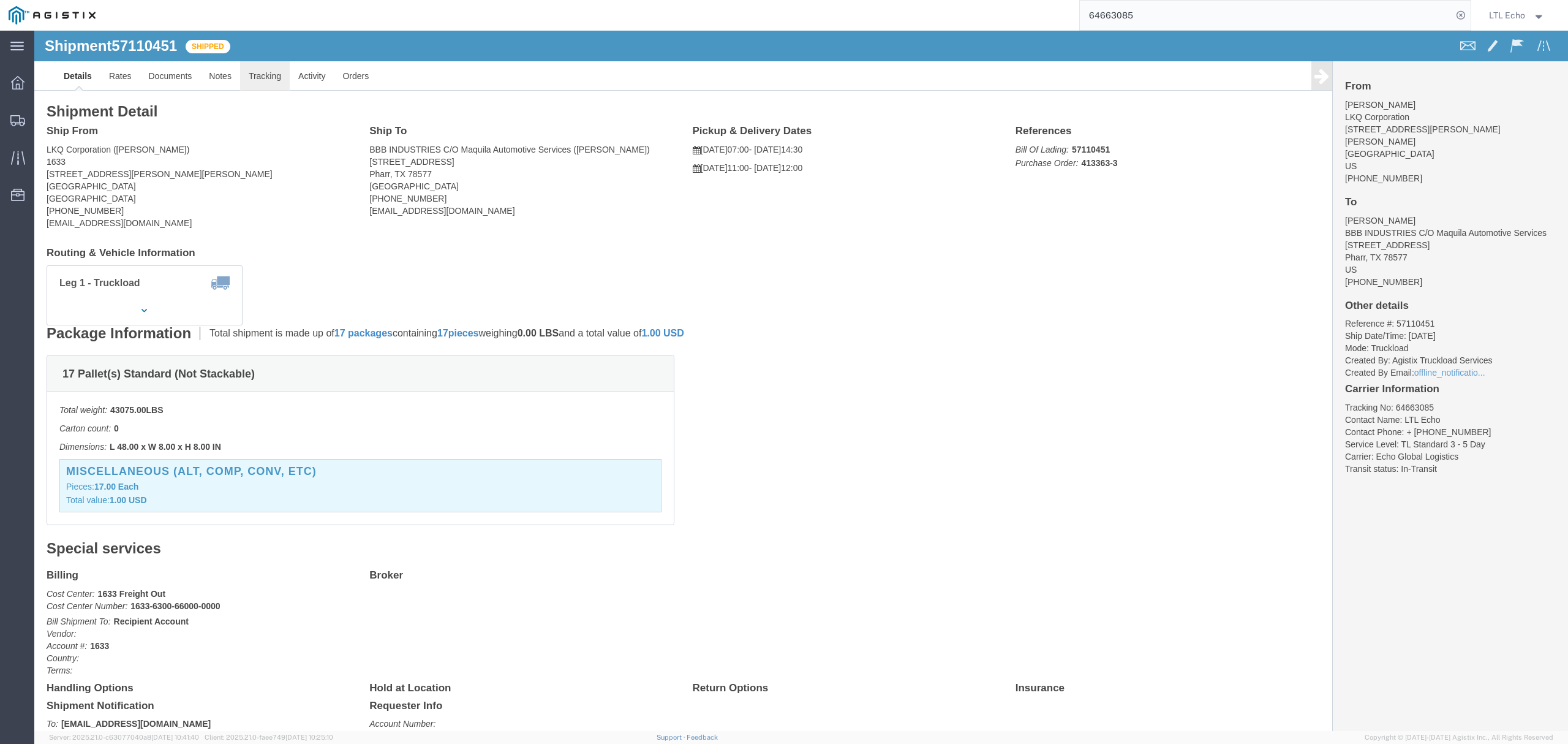
click link "Tracking"
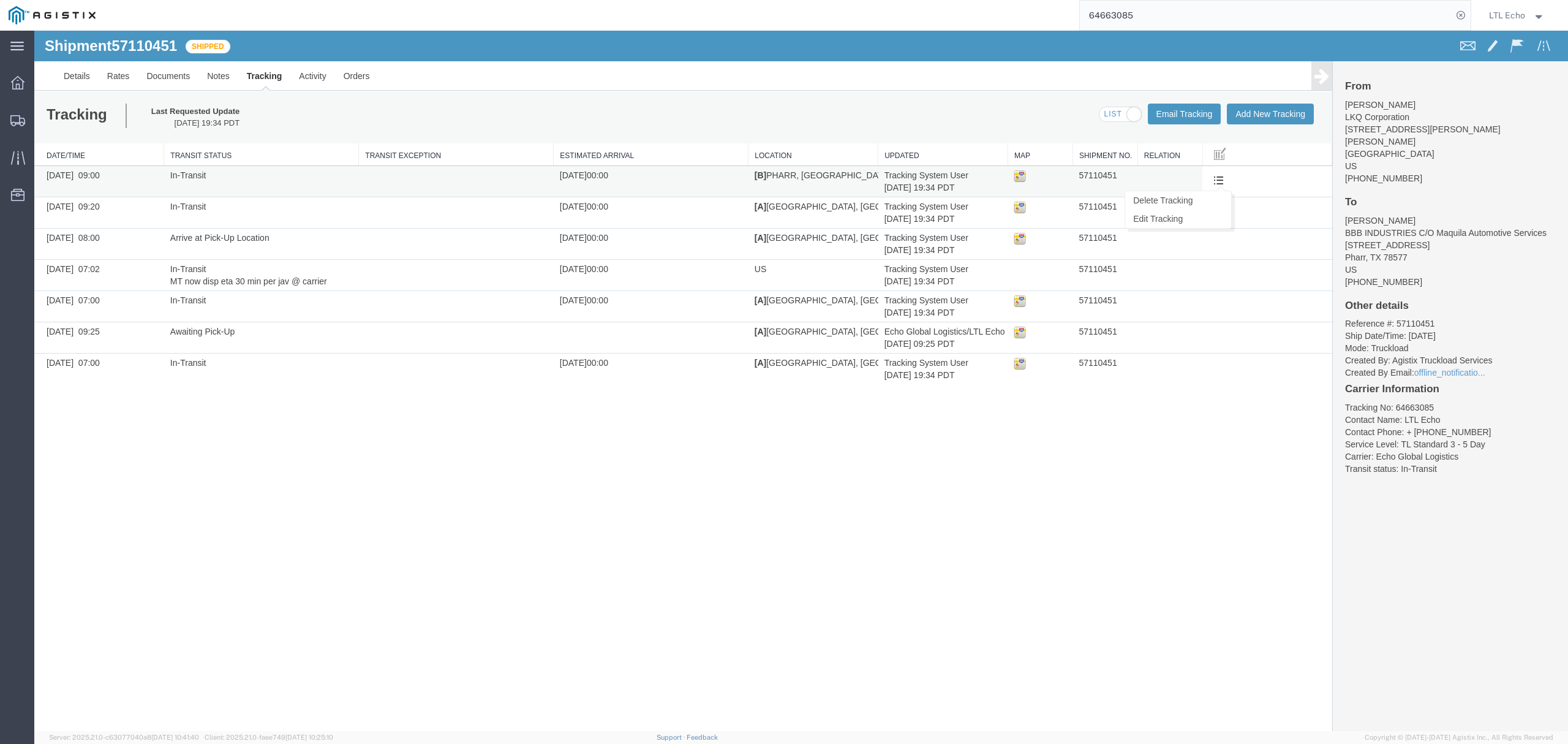
click at [1222, 182] on span at bounding box center [1219, 180] width 11 height 11
click at [1177, 221] on link "Edit Tracking" at bounding box center [1178, 219] width 106 height 18
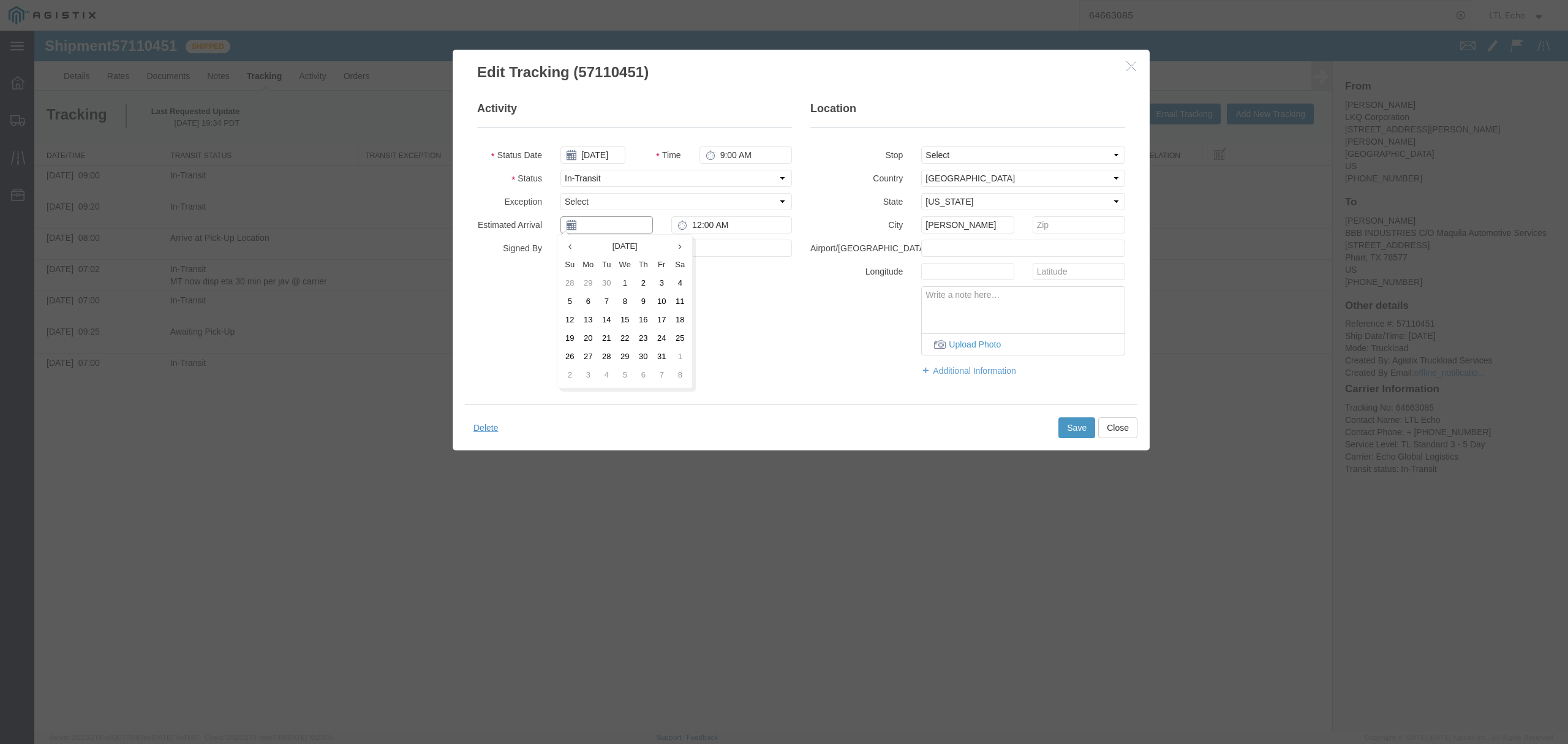
click at [631, 226] on input "text" at bounding box center [606, 225] width 92 height 18
click at [659, 319] on td "17" at bounding box center [662, 321] width 18 height 18
type input "[DATE]"
click at [1059, 429] on button "Save" at bounding box center [1077, 427] width 37 height 21
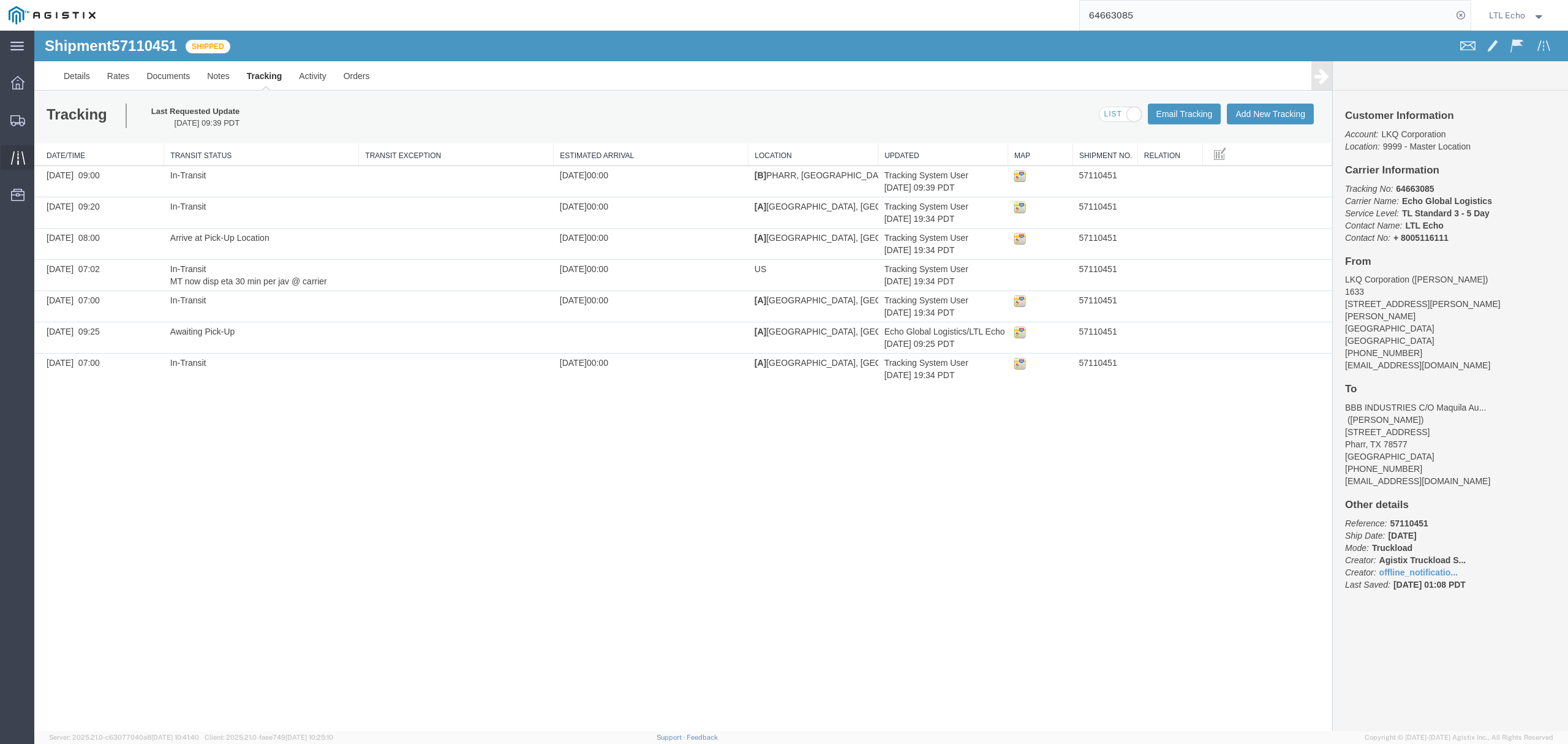
click at [18, 167] on div at bounding box center [18, 158] width 34 height 24
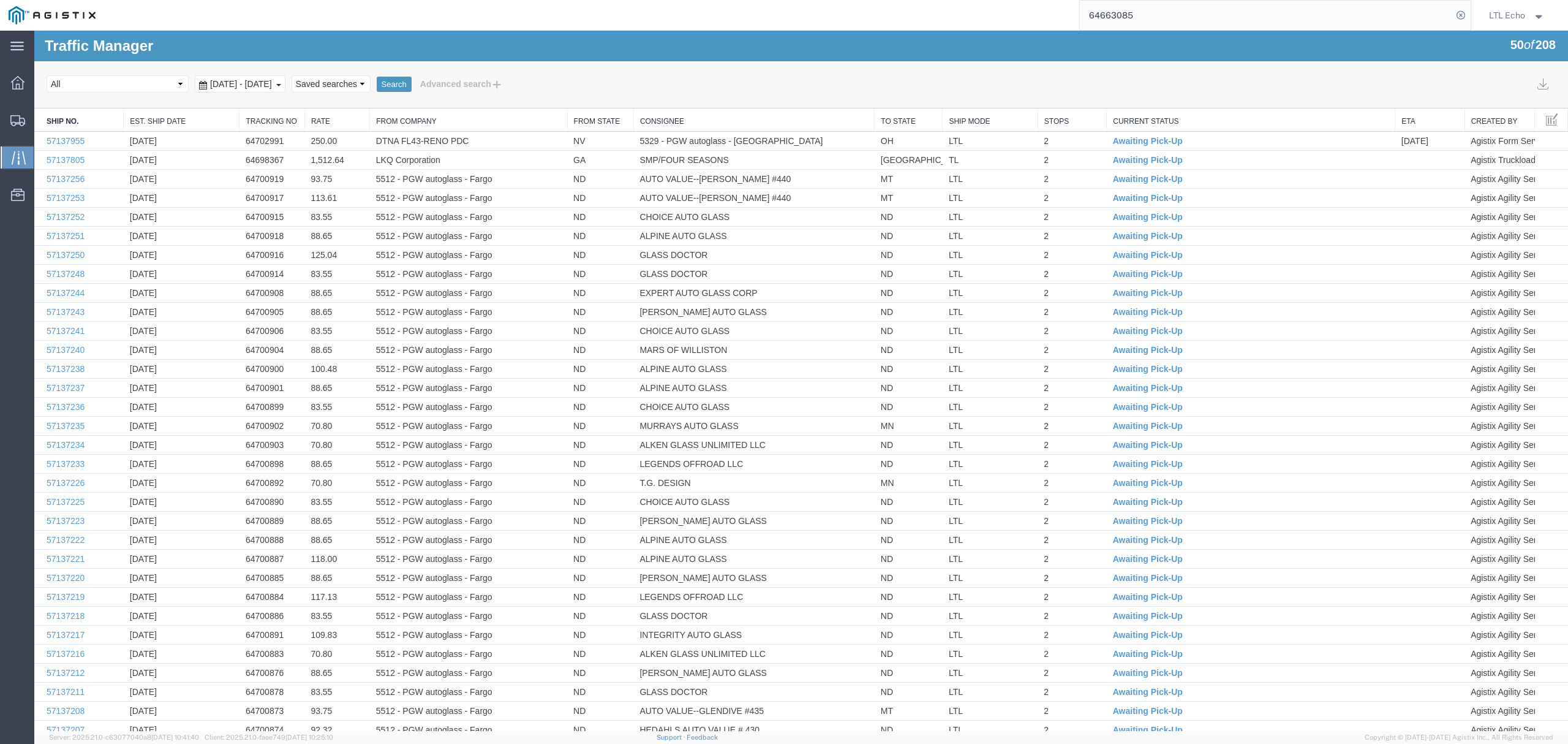
click at [8, 152] on div at bounding box center [18, 157] width 34 height 22
click at [177, 78] on select "Select status [No transit records] All Arrival Notice Available Arrival Notice …" at bounding box center [117, 84] width 142 height 18
click at [493, 81] on button "Advanced search" at bounding box center [461, 84] width 100 height 21
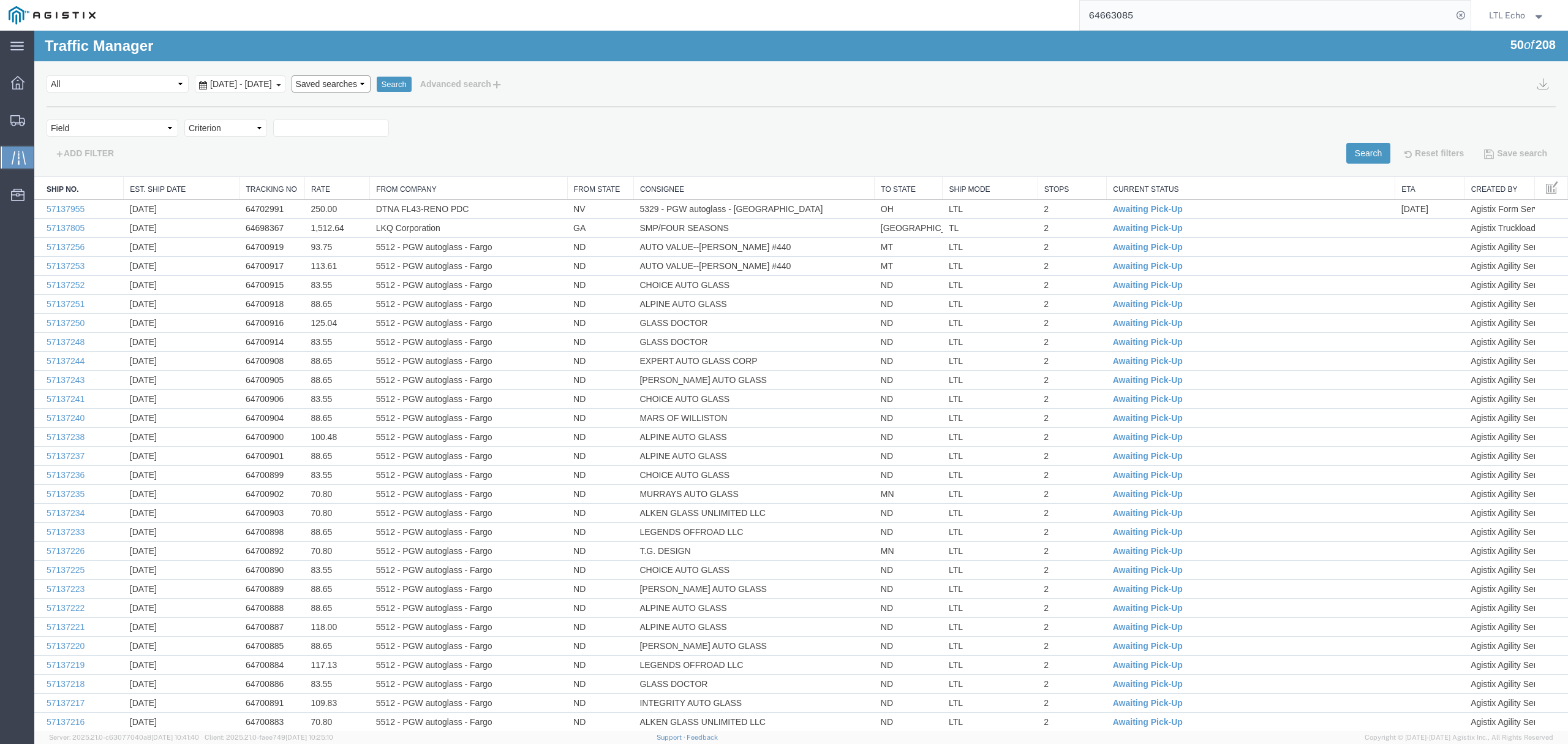
click at [371, 82] on select "Saved searches LKQ TL PGW TL Won" at bounding box center [331, 84] width 79 height 18
select select "LKQ TL"
click at [313, 75] on select "Saved searches LKQ TL PGW TL Won" at bounding box center [331, 84] width 79 height 18
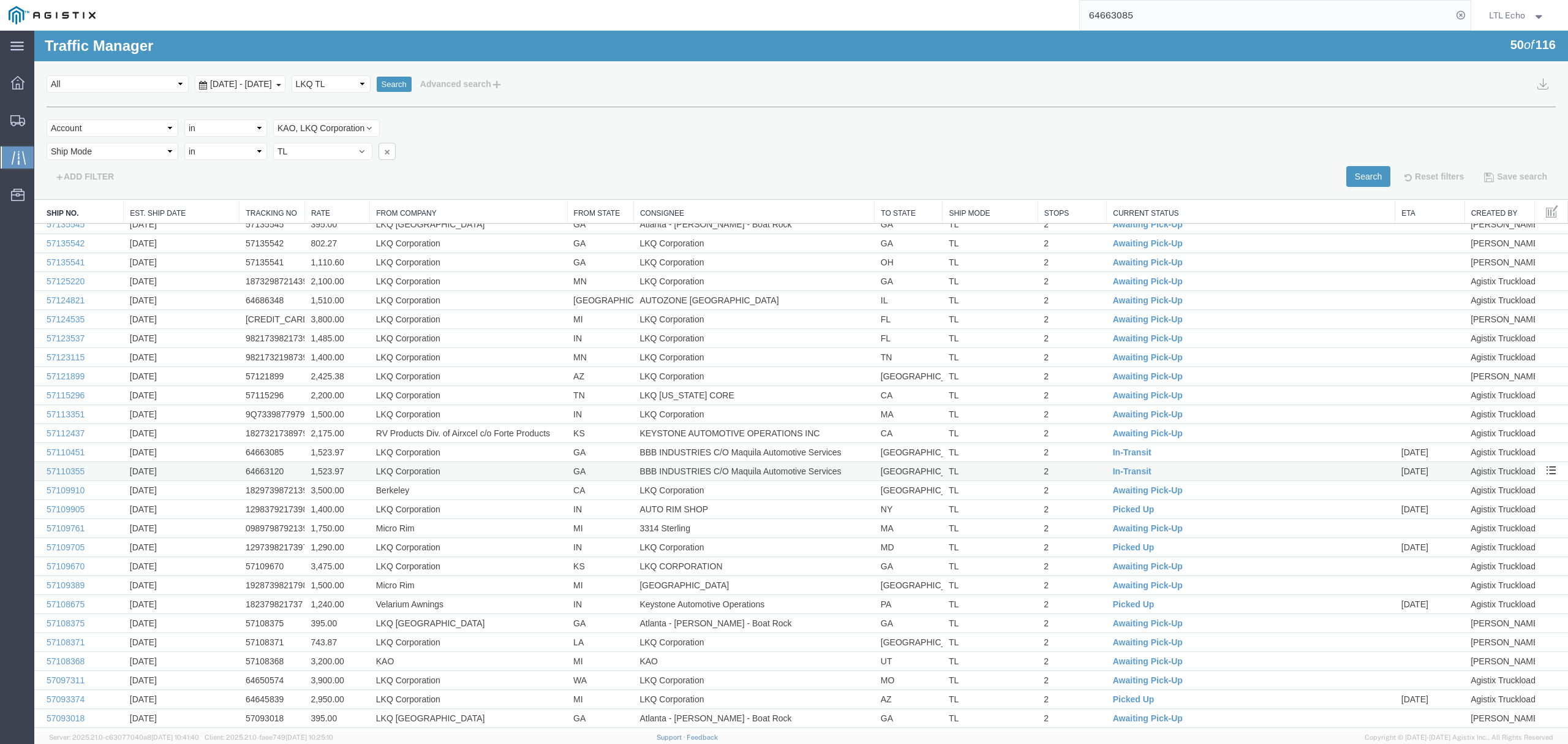
scroll to position [464, 0]
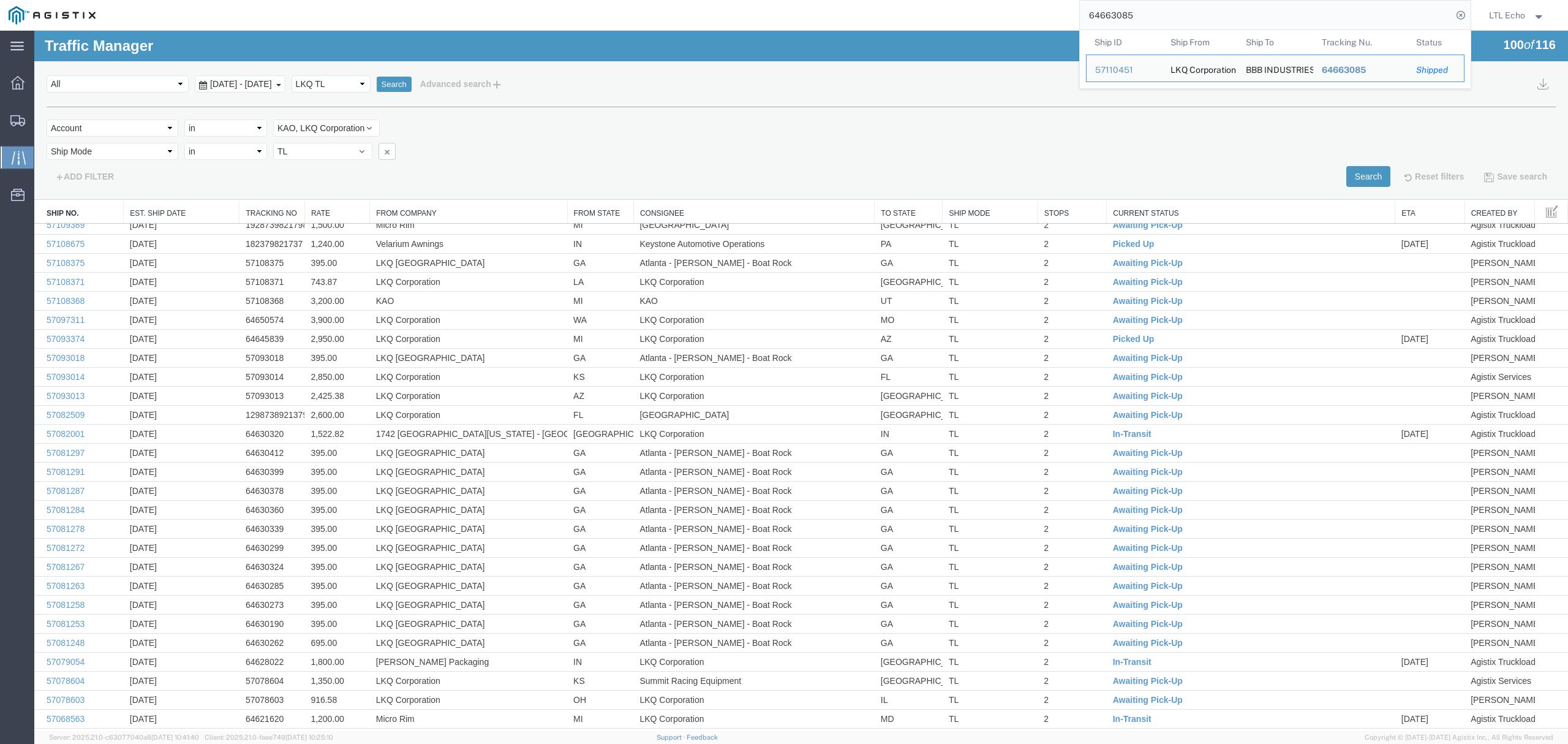
drag, startPoint x: 1190, startPoint y: 14, endPoint x: 870, endPoint y: 18, distance: 320.0
click at [873, 18] on div "64663085 Ship ID Ship From Ship To Tracking Nu. Status Ship ID 57110451 Ship Fr…" at bounding box center [788, 15] width 1368 height 30
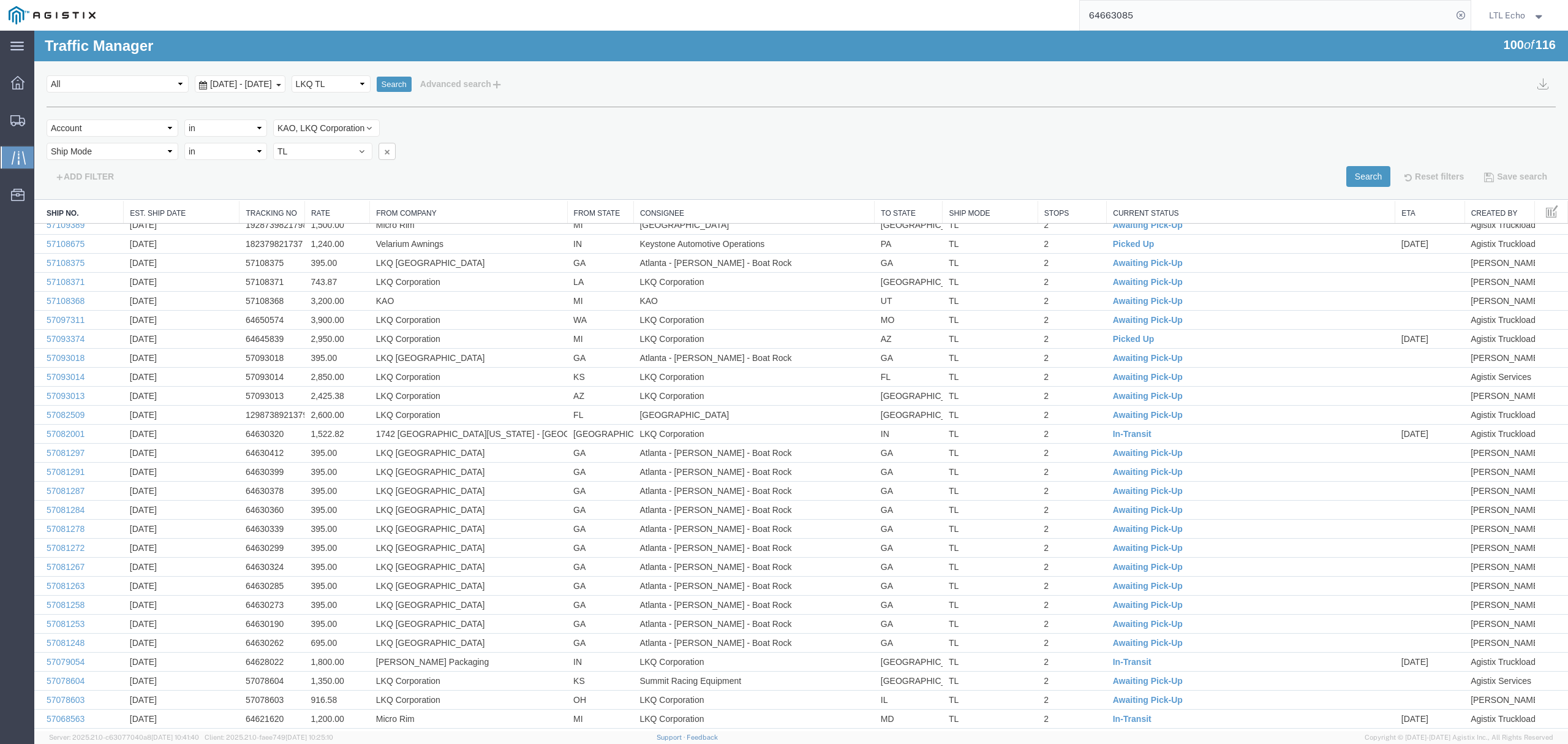
paste input "54054"
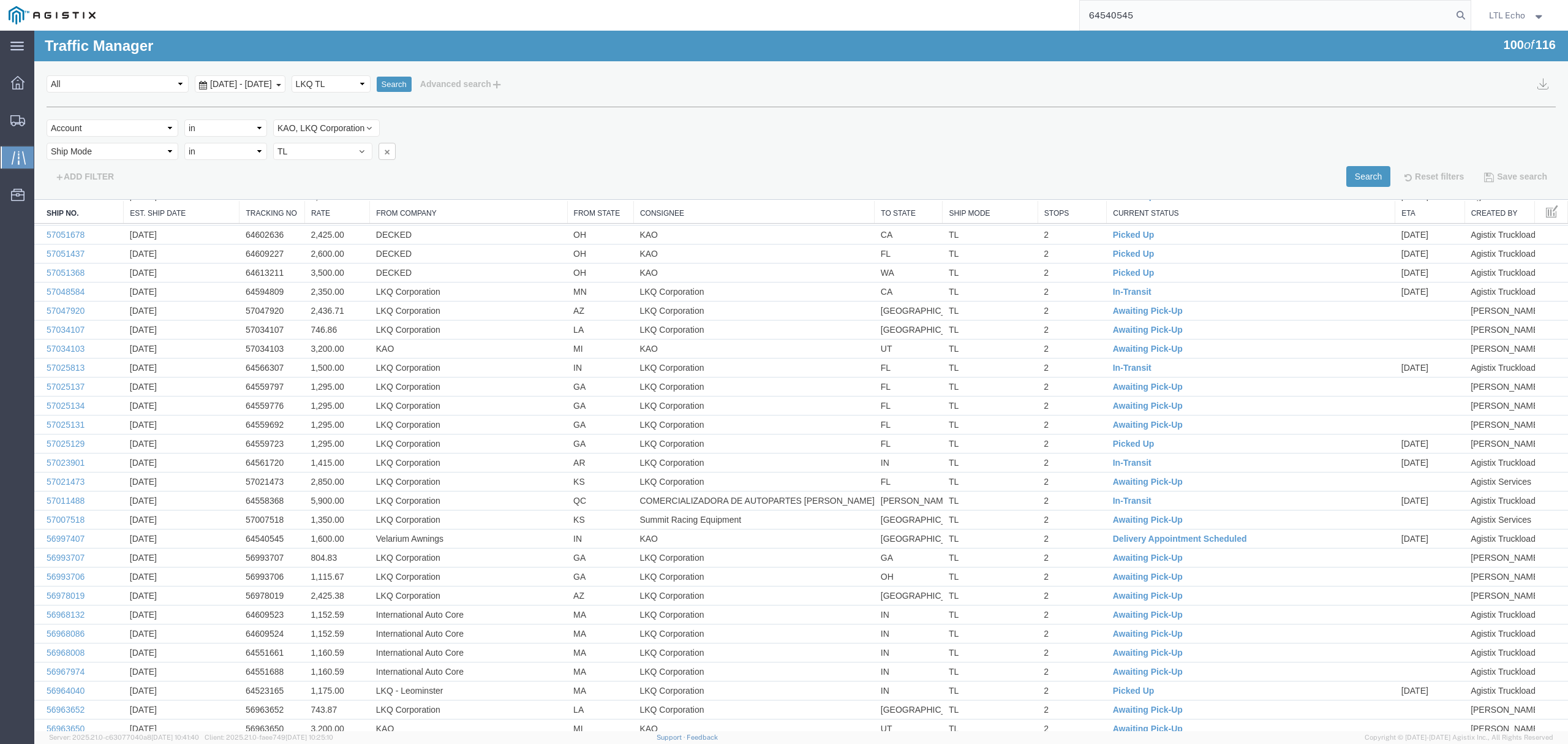
scroll to position [1424, 0]
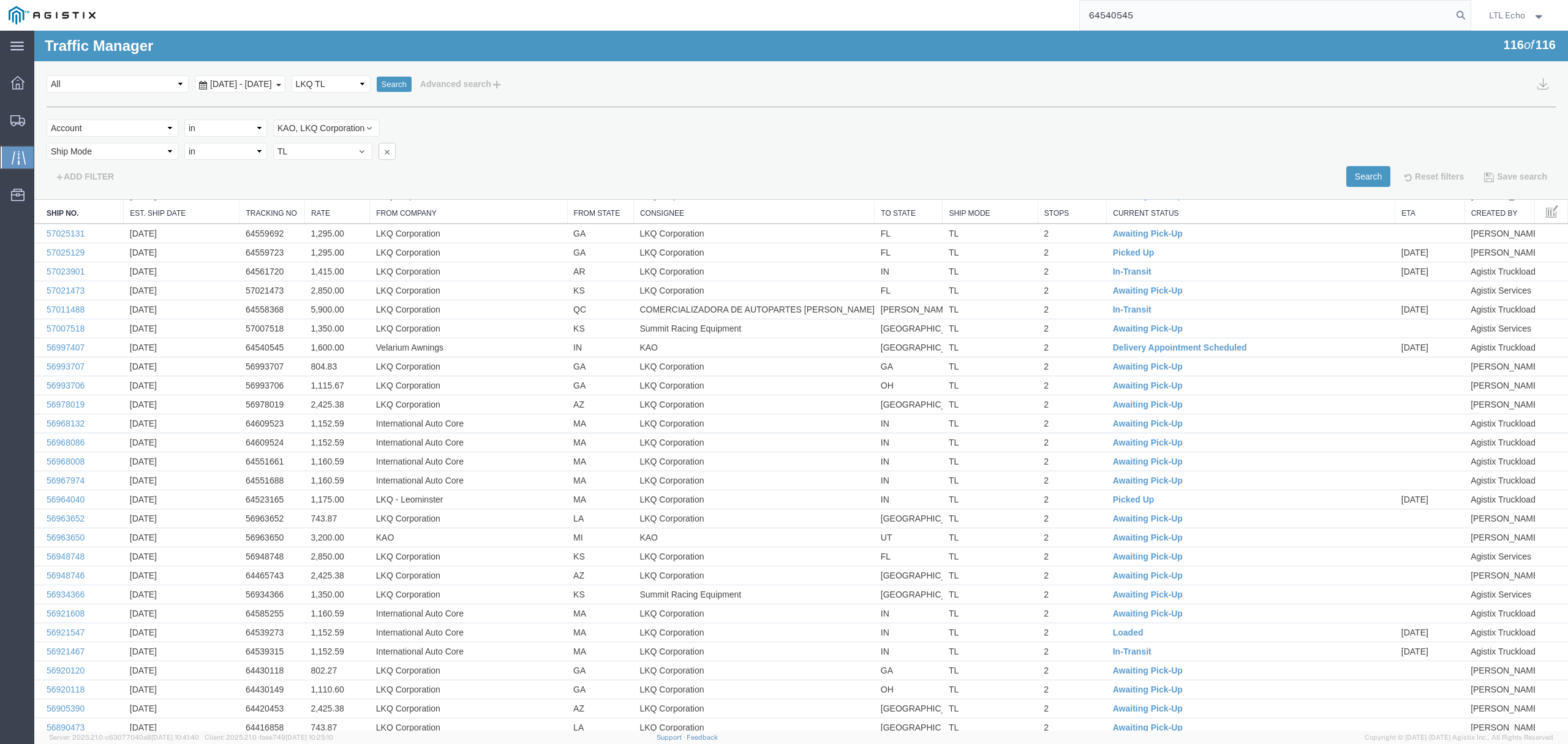
drag, startPoint x: 1142, startPoint y: 18, endPoint x: 966, endPoint y: 25, distance: 176.1
click at [966, 25] on div "64540545" at bounding box center [788, 15] width 1368 height 30
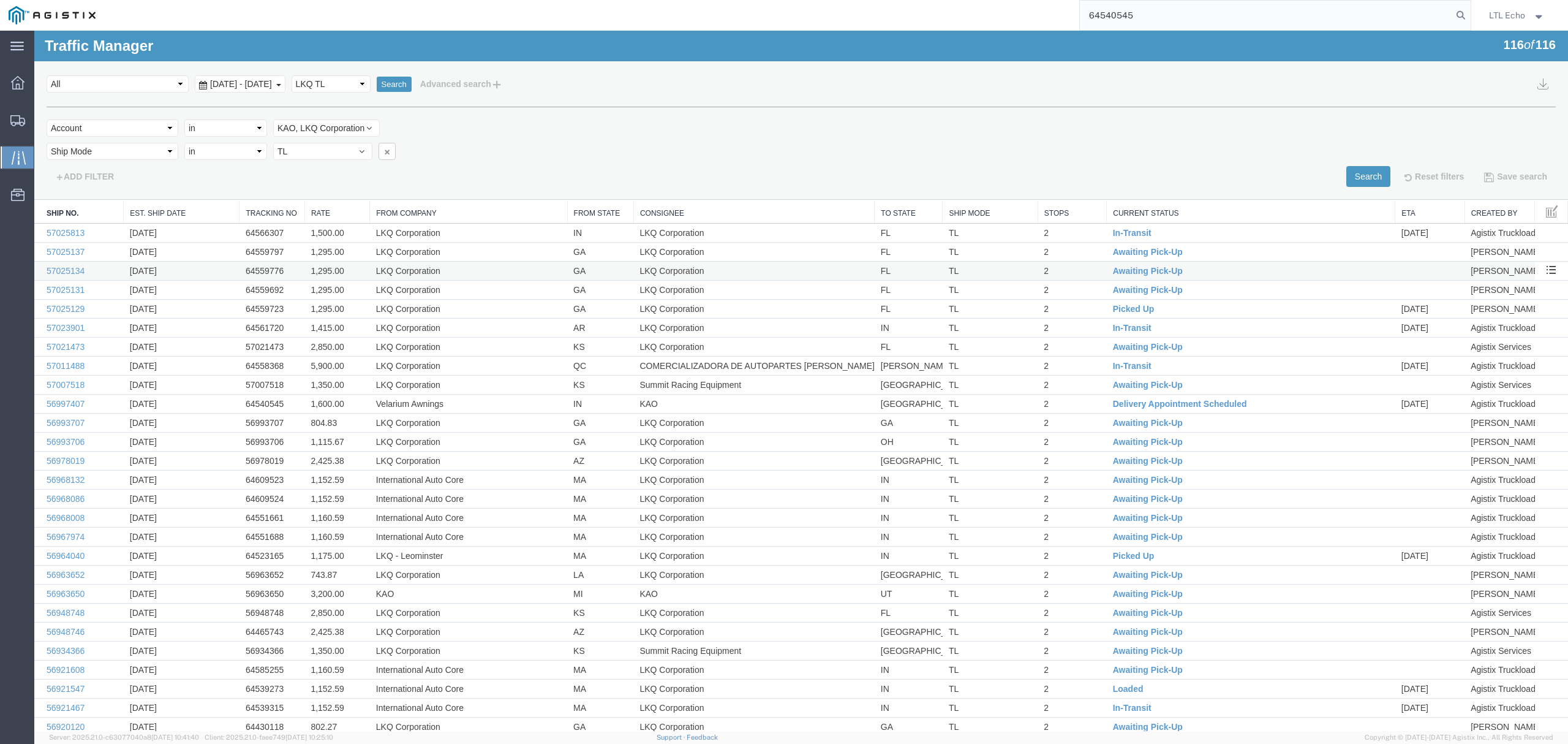
scroll to position [1342, 0]
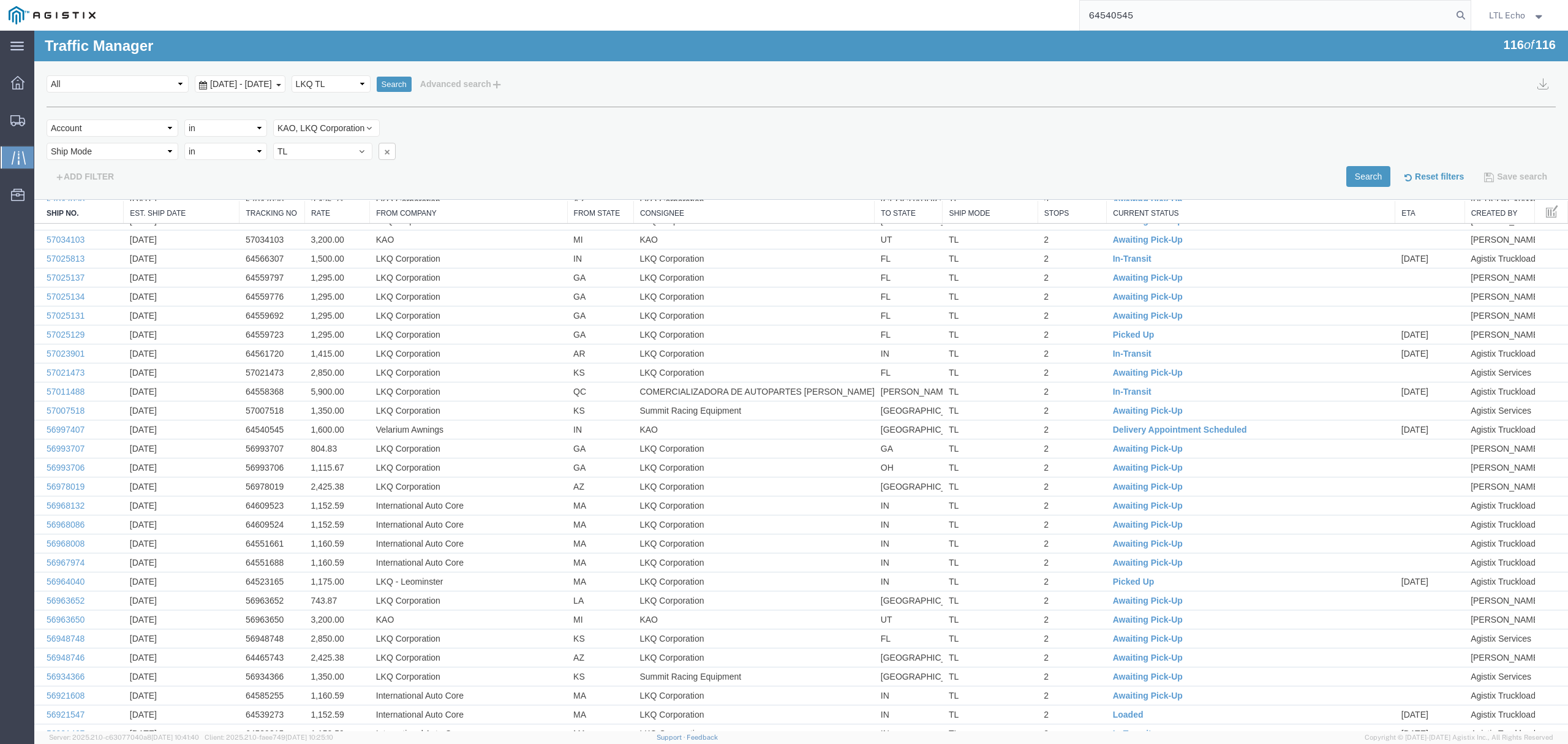
click at [1411, 177] on button "Reset filters" at bounding box center [1432, 176] width 80 height 21
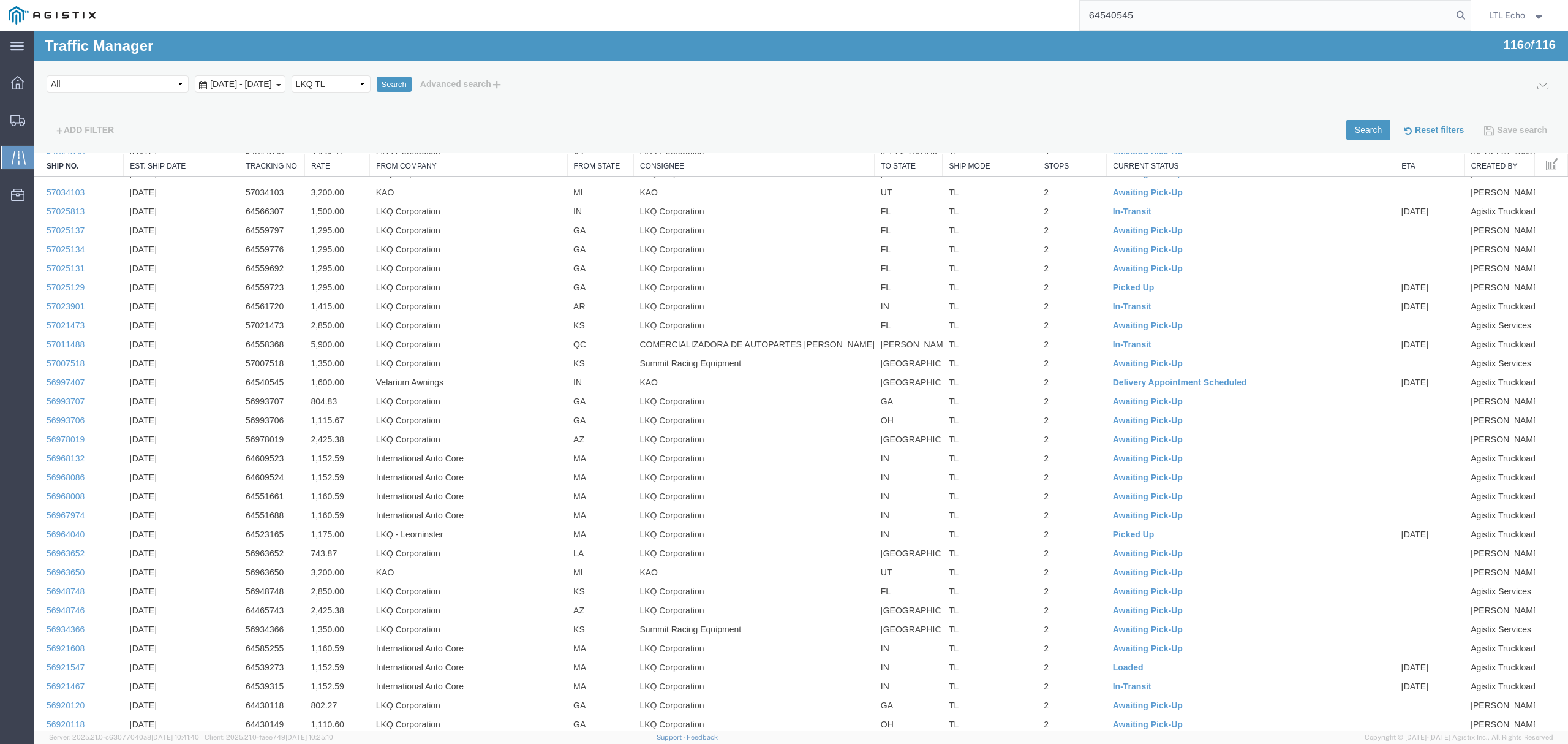
scroll to position [1295, 0]
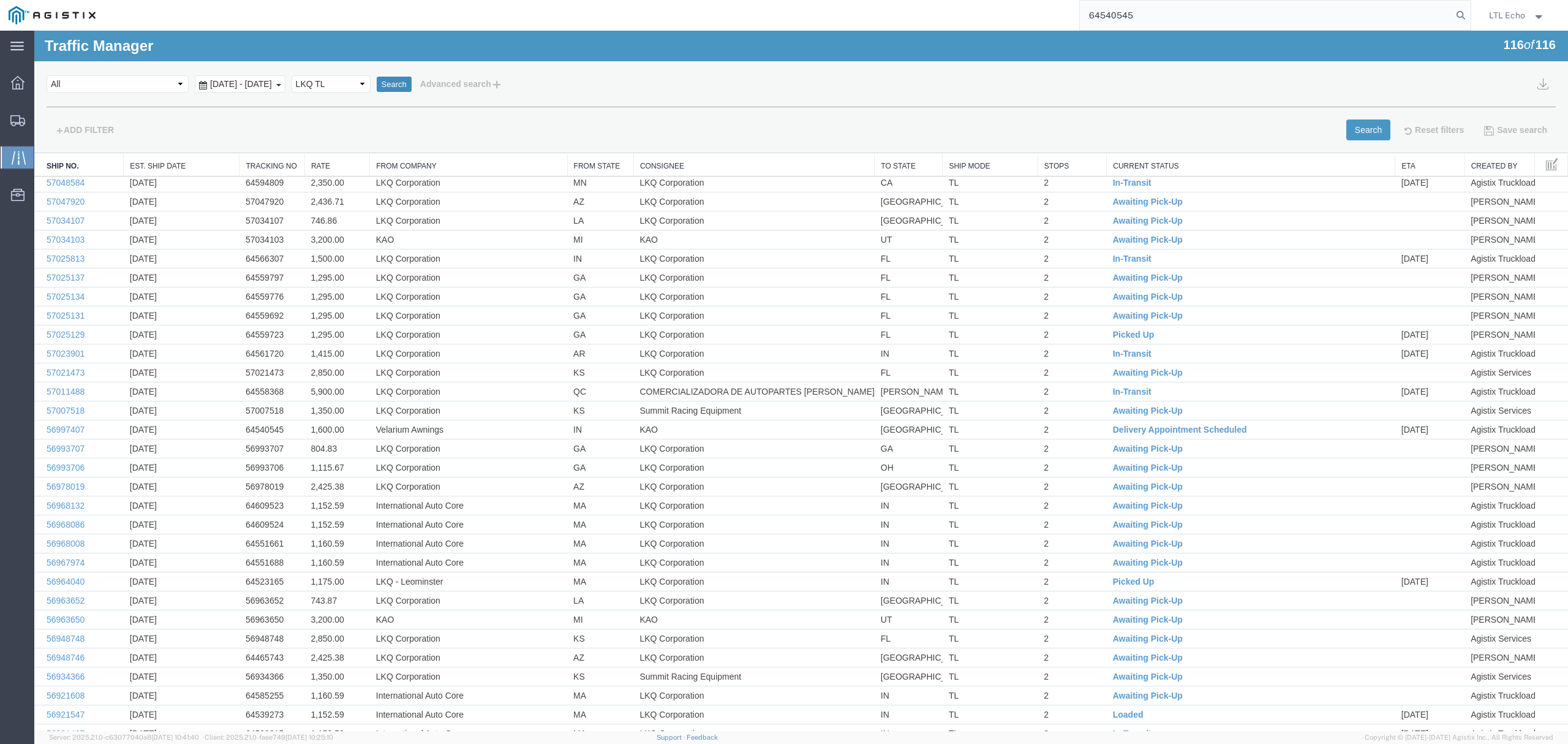
click at [412, 87] on button "Search" at bounding box center [394, 85] width 35 height 16
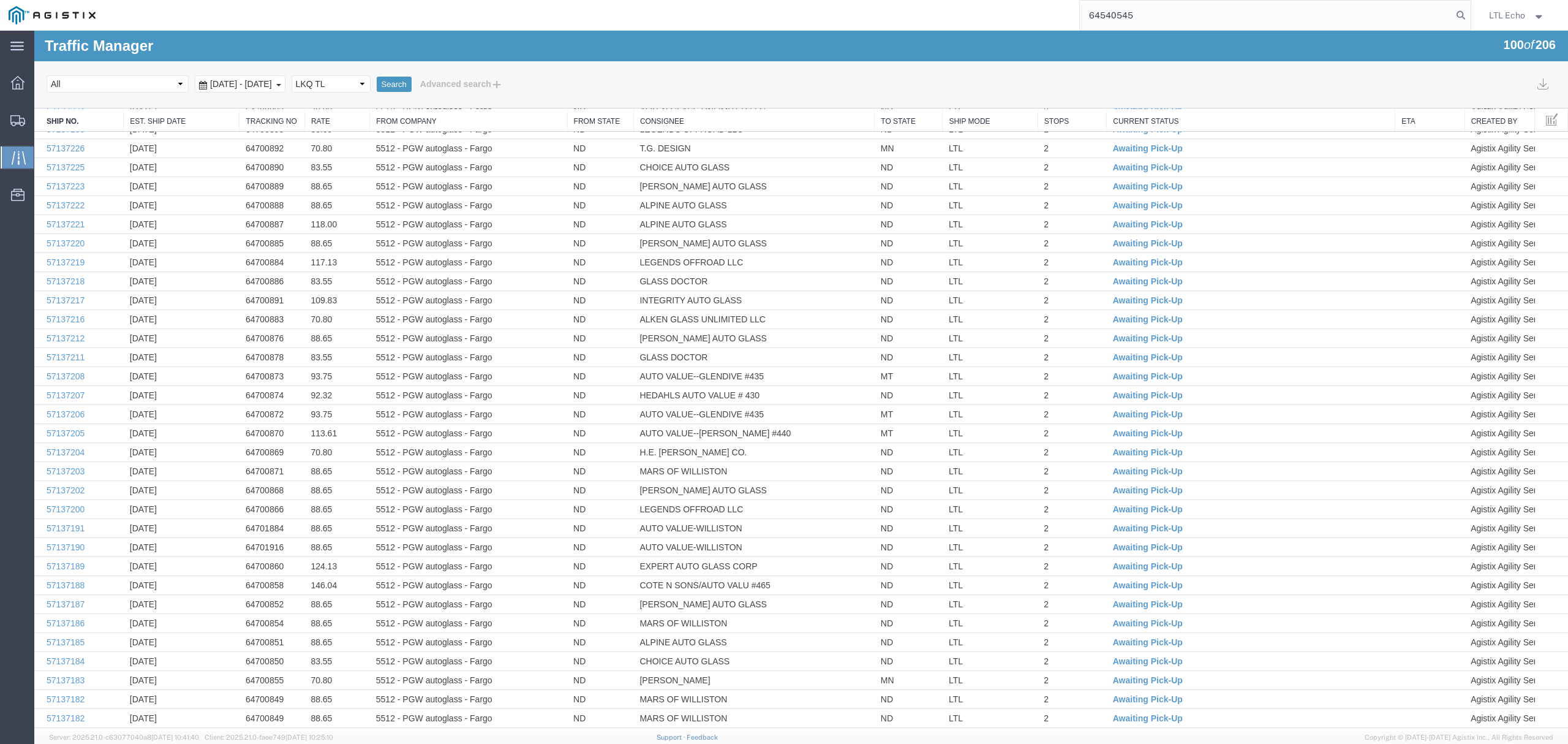
scroll to position [417, 0]
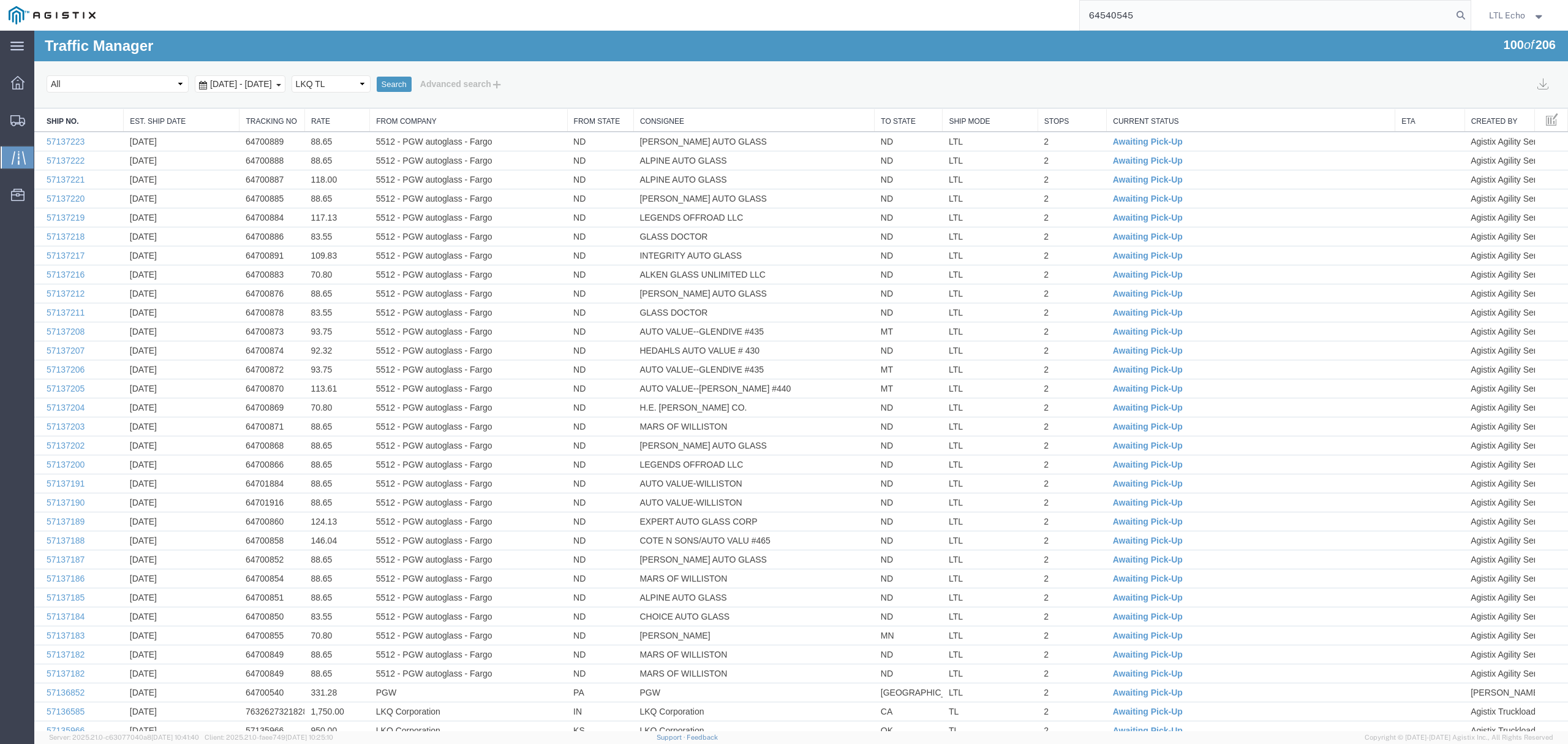
paste input "57048471"
type input "57048471"
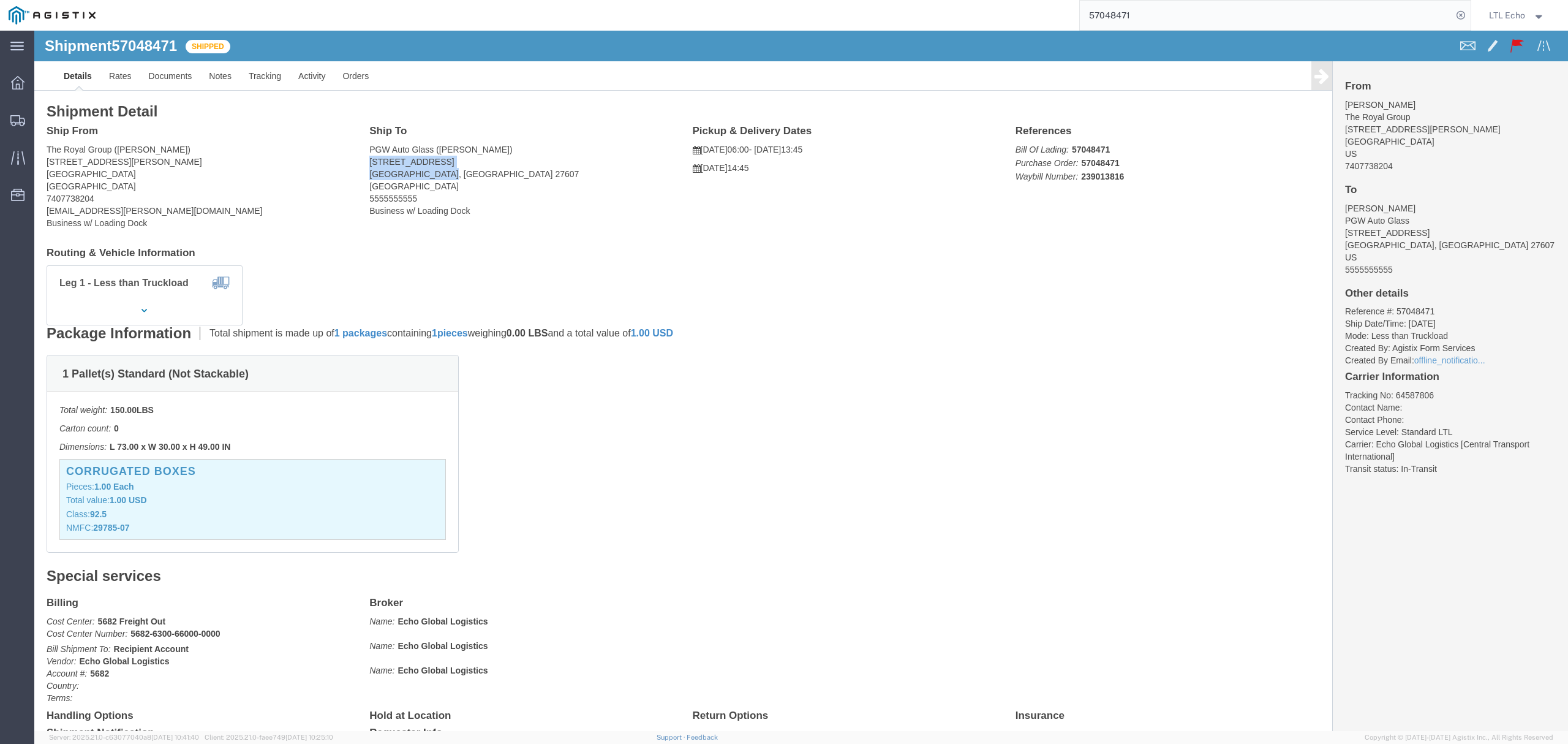
drag, startPoint x: 412, startPoint y: 142, endPoint x: 336, endPoint y: 131, distance: 76.8
click address "PGW Auto Glass ([PERSON_NAME]) [STREET_ADDRESS] 5555555555 Business w/ Loading …"
copy address "[STREET_ADDRESS]"
click li "Contact Name:"
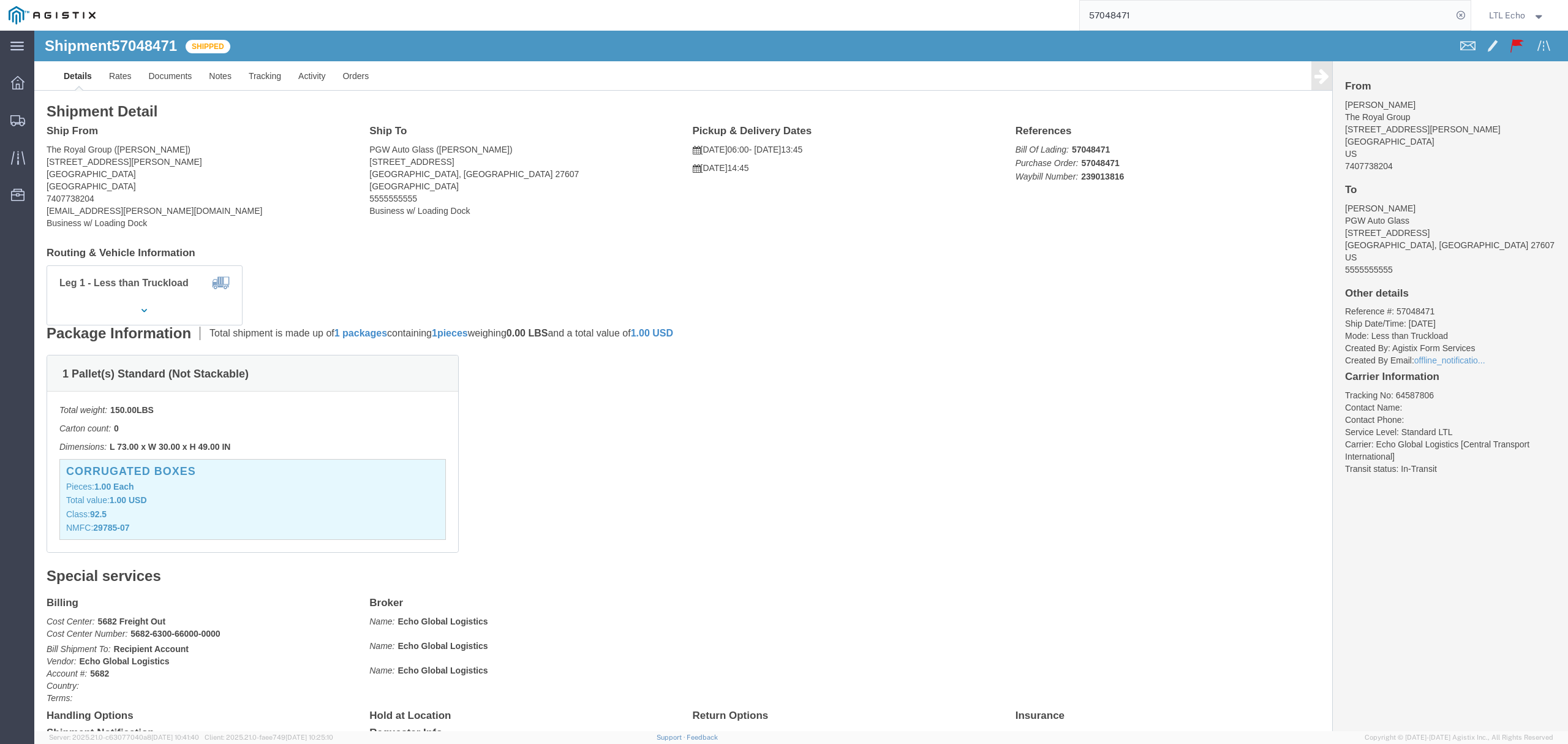
click li "Tracking No: 64587806"
copy li "64587806"
